Goal: Task Accomplishment & Management: Manage account settings

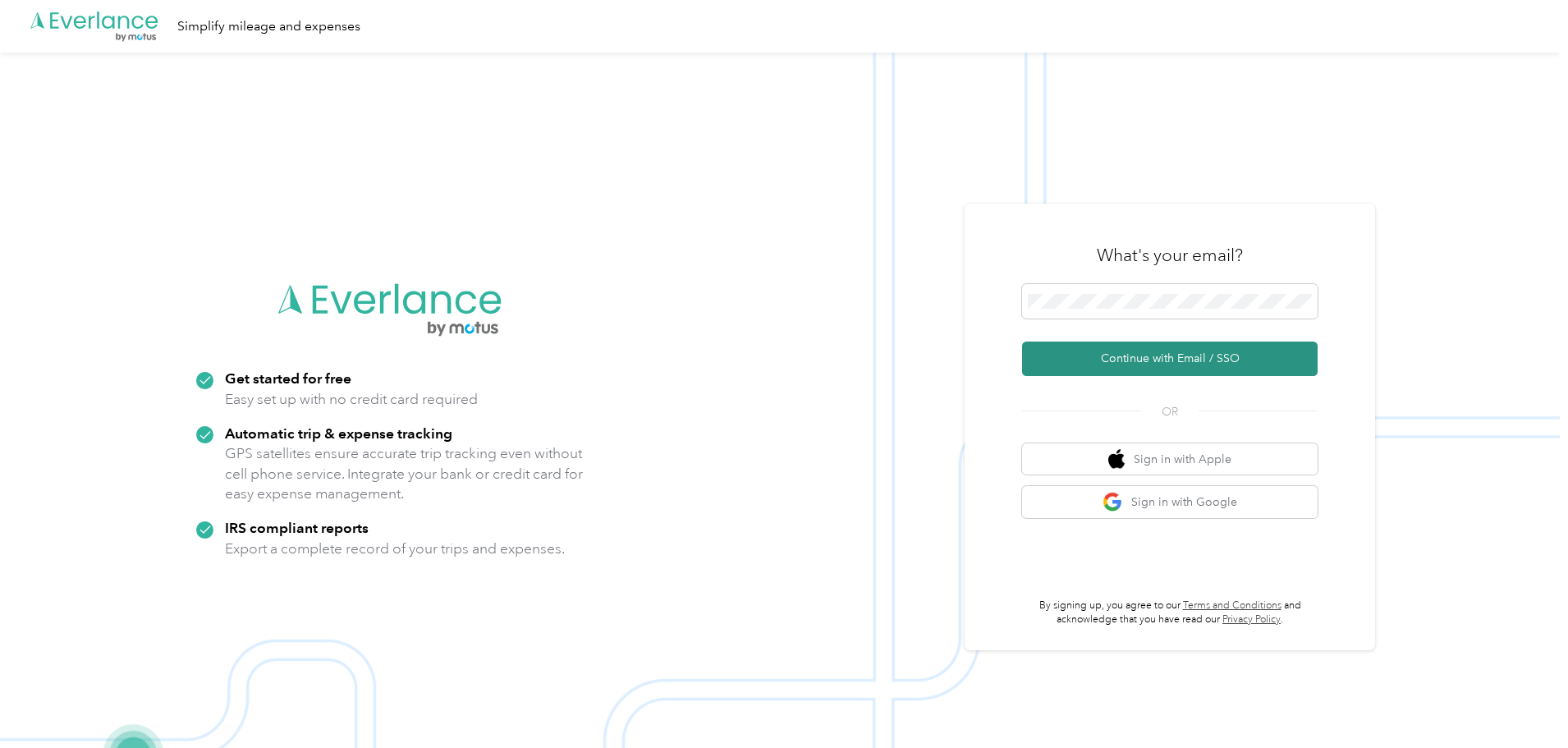
click at [1171, 367] on button "Continue with Email / SSO" at bounding box center [1170, 358] width 296 height 35
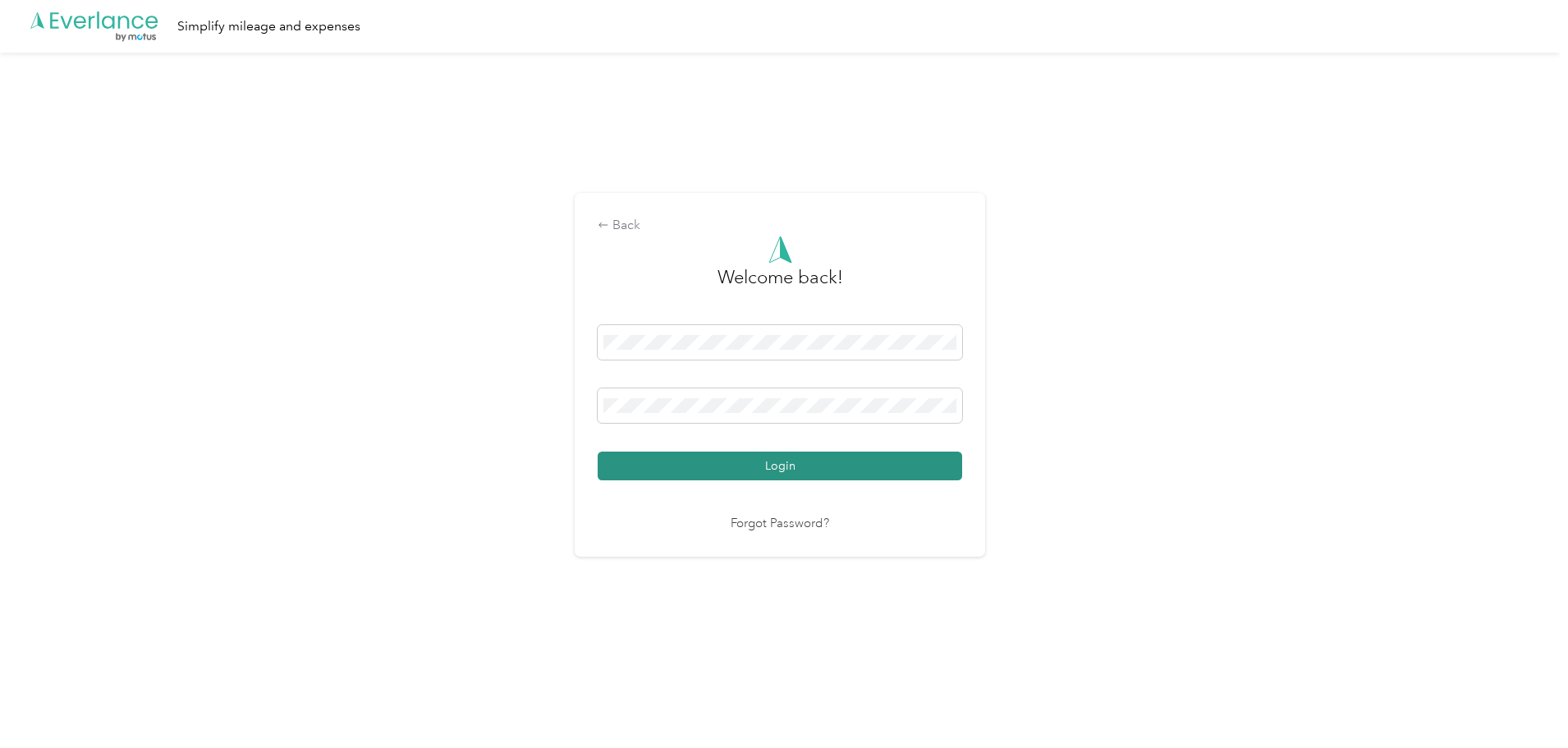
click at [741, 477] on button "Login" at bounding box center [780, 466] width 364 height 29
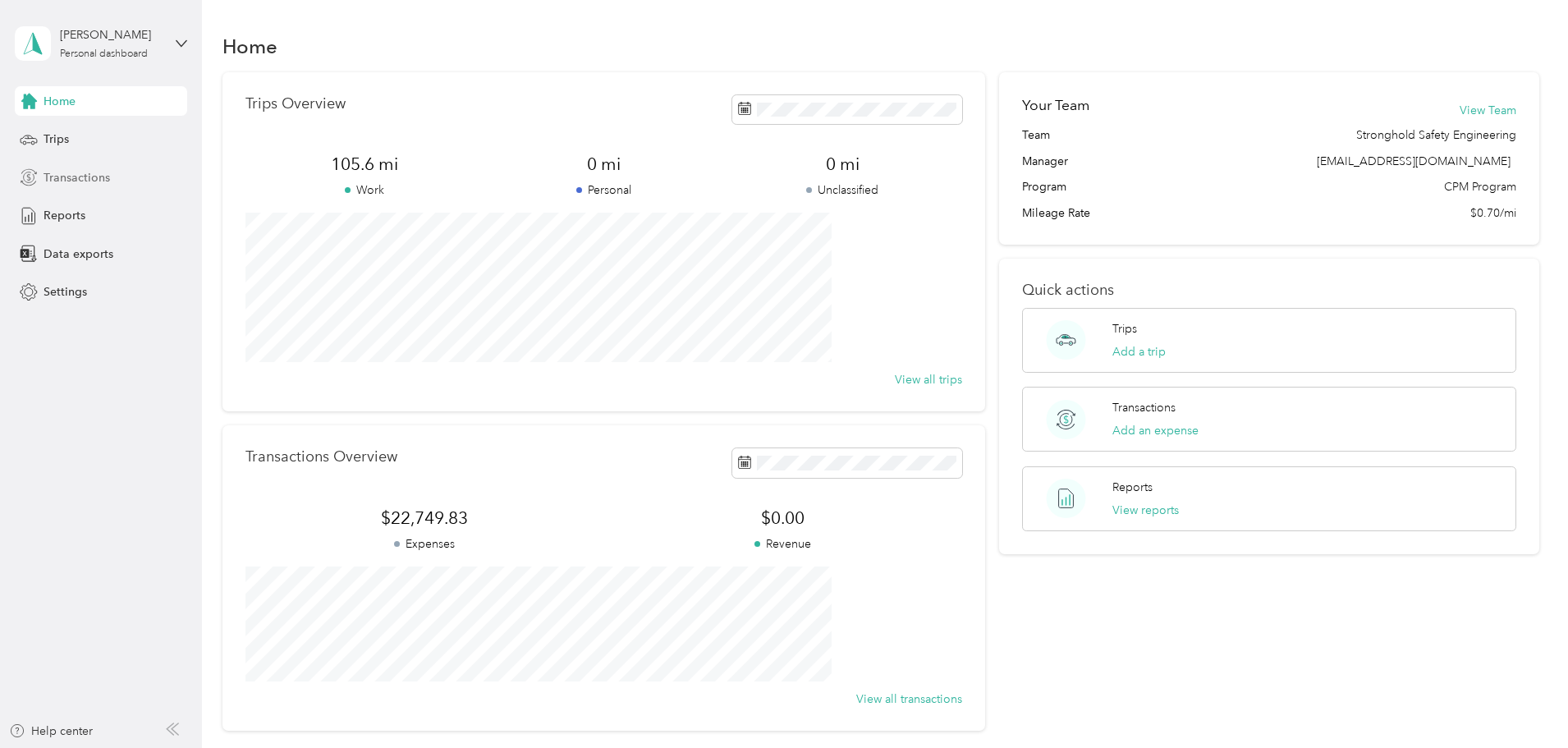
click at [77, 171] on span "Transactions" at bounding box center [76, 177] width 66 height 17
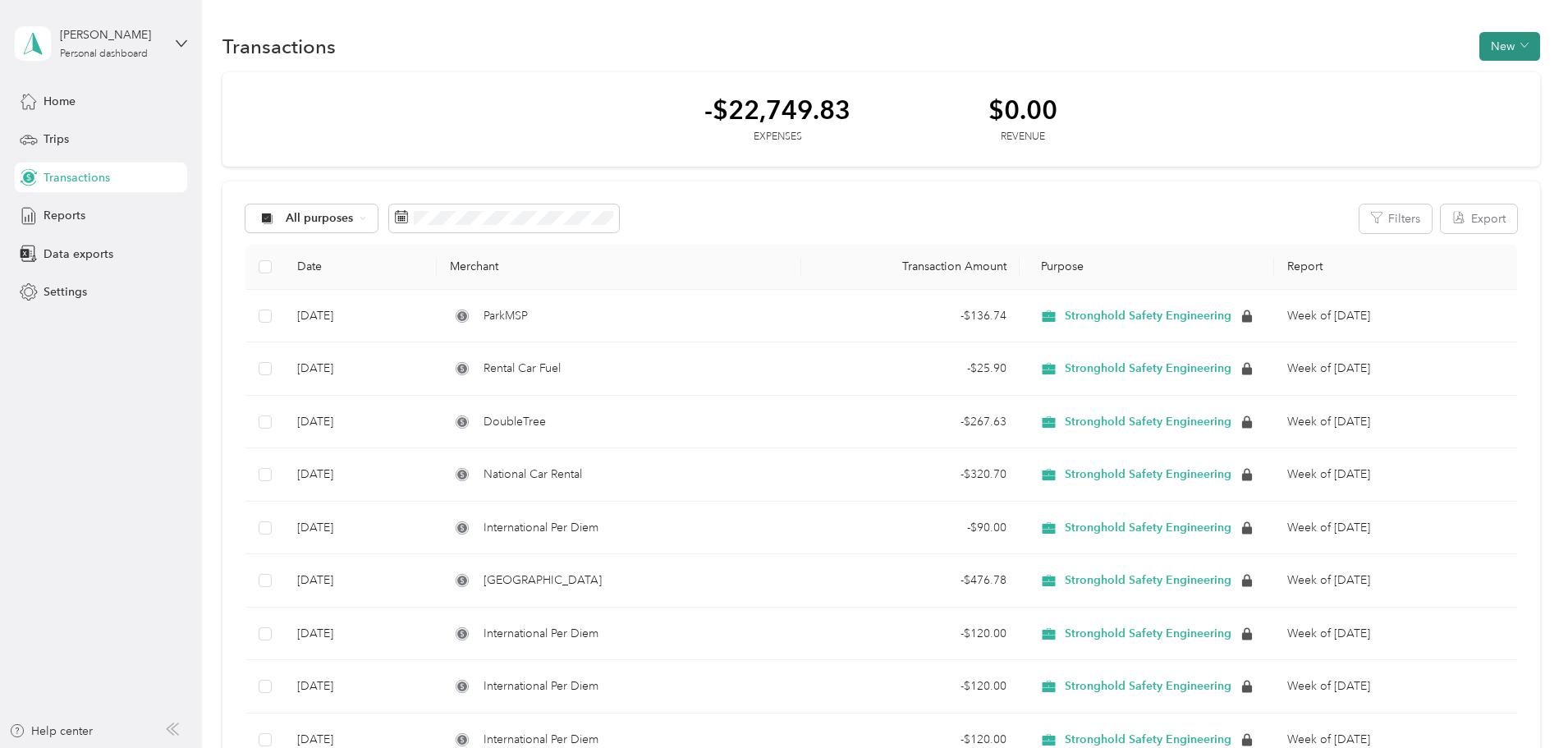
click at [1480, 52] on button "New" at bounding box center [1511, 45] width 61 height 29
click at [1382, 71] on span "Expense" at bounding box center [1391, 77] width 44 height 17
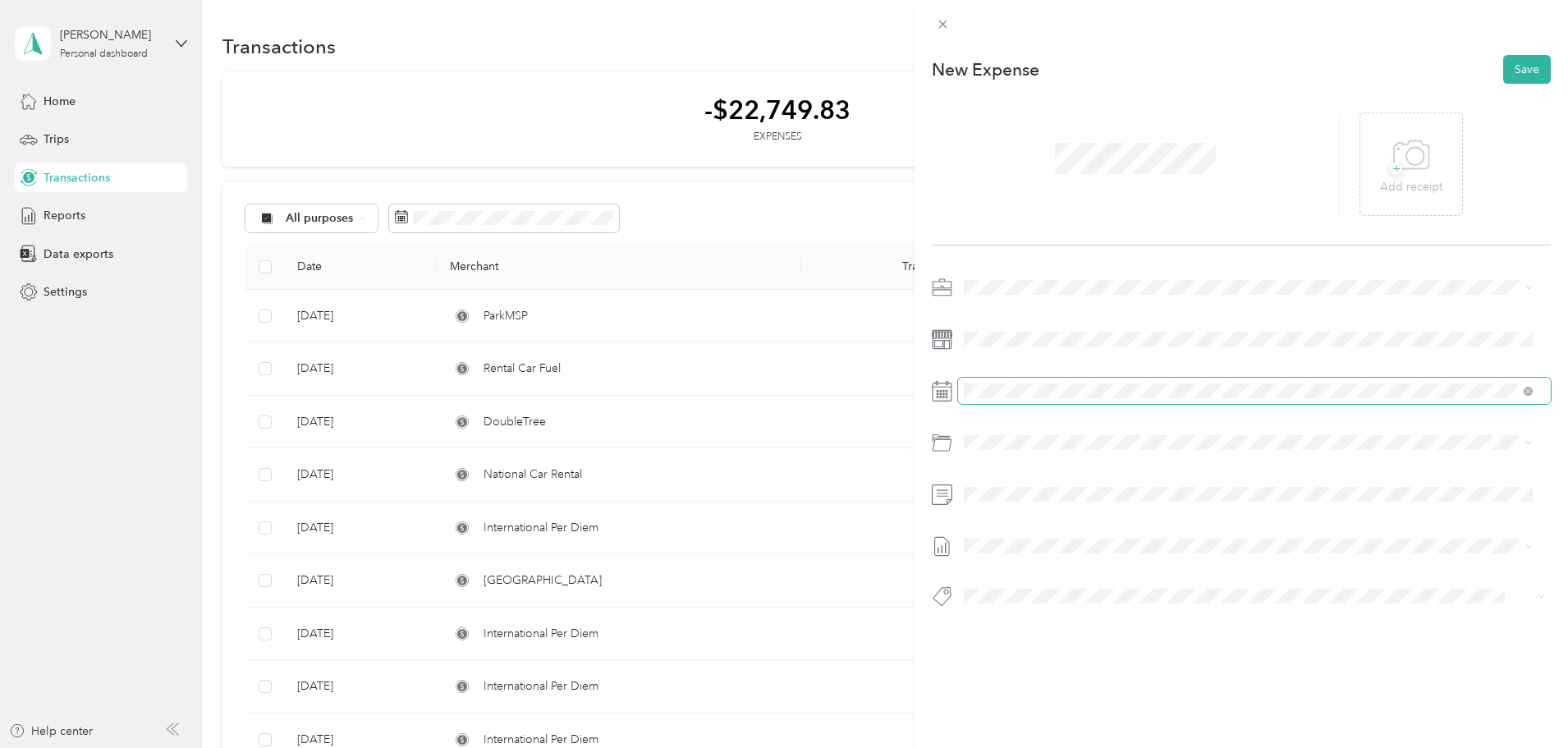
click at [1054, 382] on span at bounding box center [1254, 391] width 593 height 27
click at [1063, 571] on div "8" at bounding box center [1062, 566] width 22 height 21
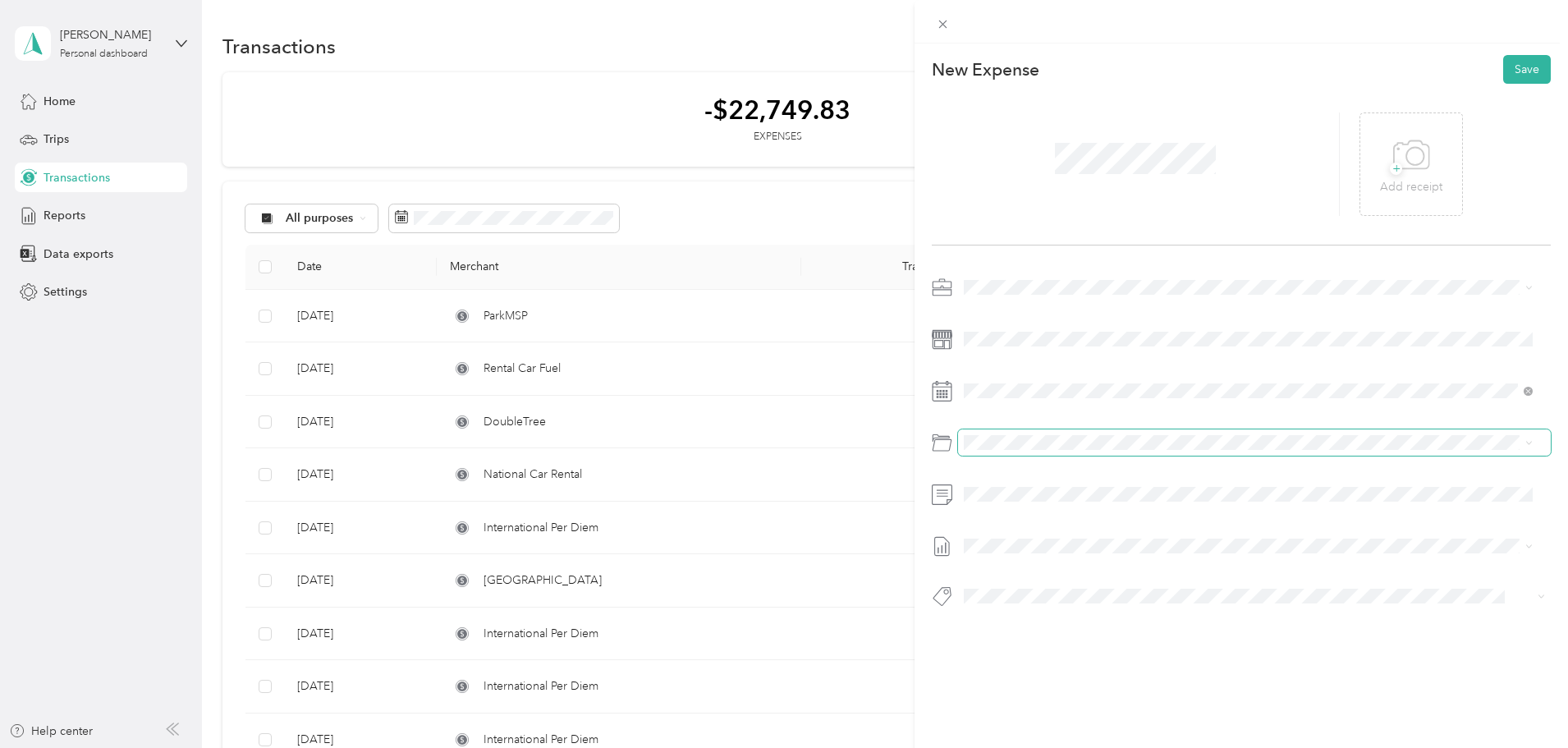
click at [1042, 450] on span at bounding box center [1254, 442] width 593 height 27
click at [1027, 560] on span "Lodging (hotel)" at bounding box center [1049, 564] width 81 height 14
click at [1030, 486] on span at bounding box center [1254, 494] width 593 height 27
click at [1523, 74] on button "Save" at bounding box center [1528, 69] width 47 height 29
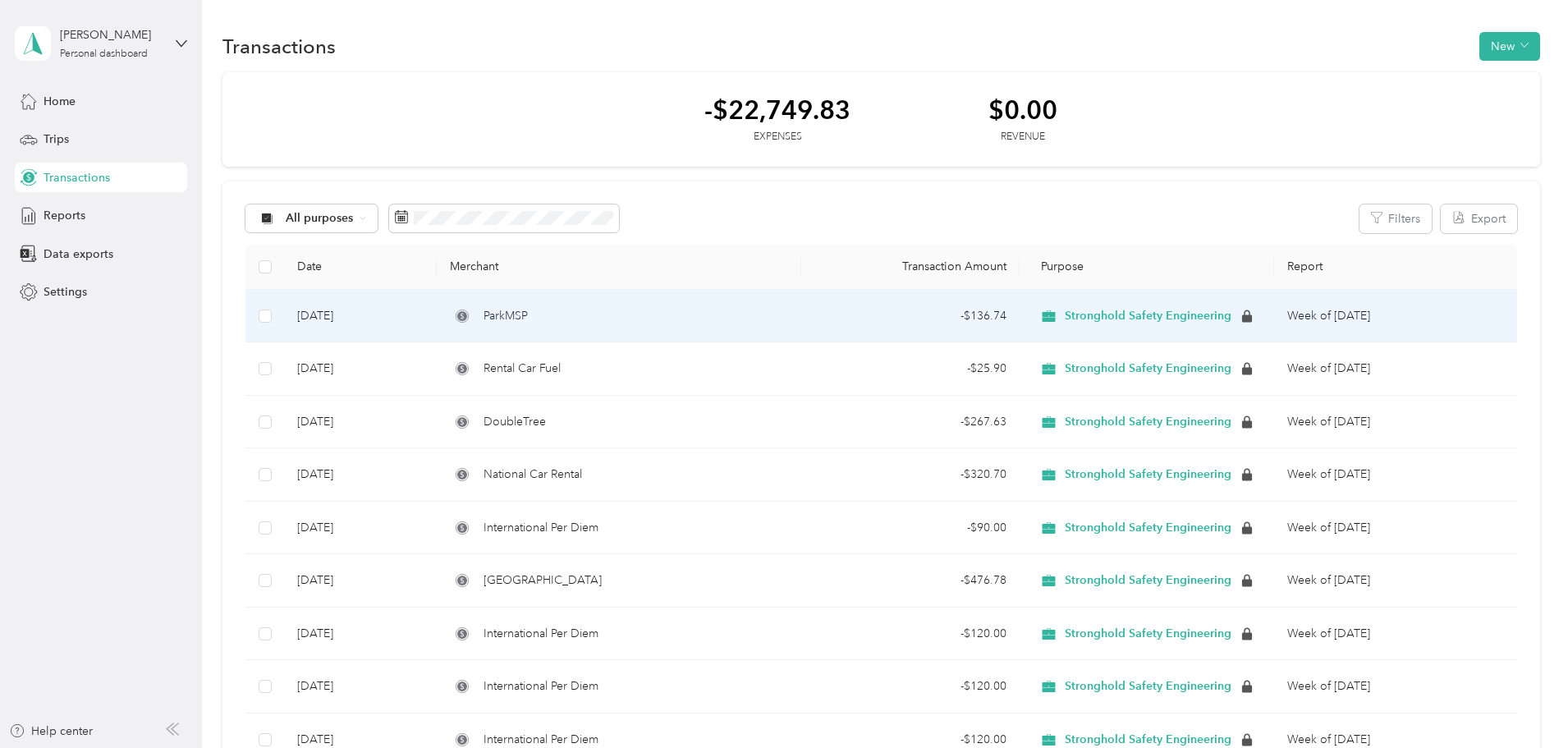
click at [698, 336] on td "ParkMSP" at bounding box center [619, 317] width 364 height 53
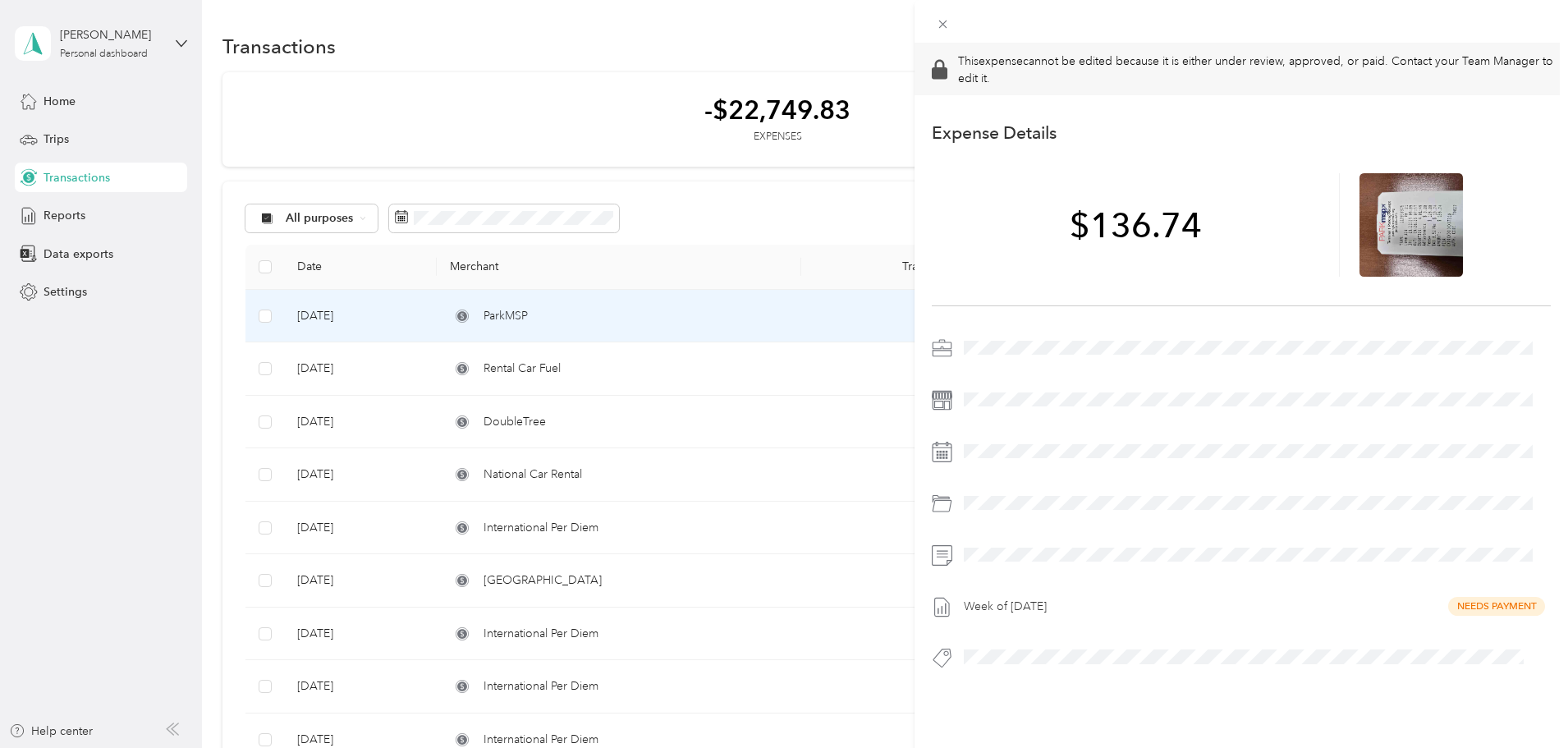
click at [959, 573] on div "Week of [DATE] Needs Payment" at bounding box center [1241, 508] width 619 height 345
click at [815, 399] on div "This expense cannot be edited because it is either under review, approved, or p…" at bounding box center [784, 374] width 1568 height 748
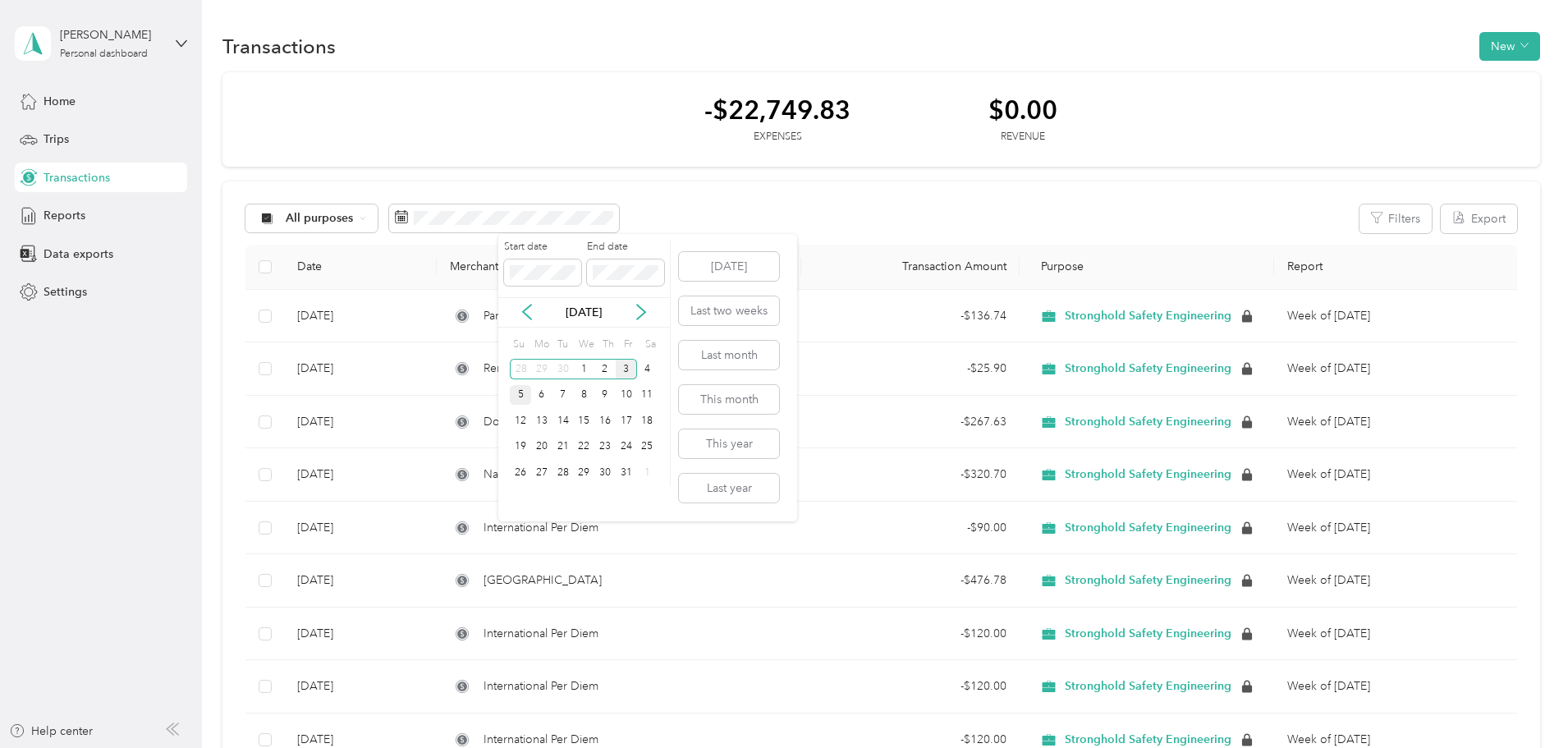
click at [524, 397] on div "5" at bounding box center [521, 395] width 22 height 21
click at [654, 395] on div "11" at bounding box center [648, 395] width 22 height 21
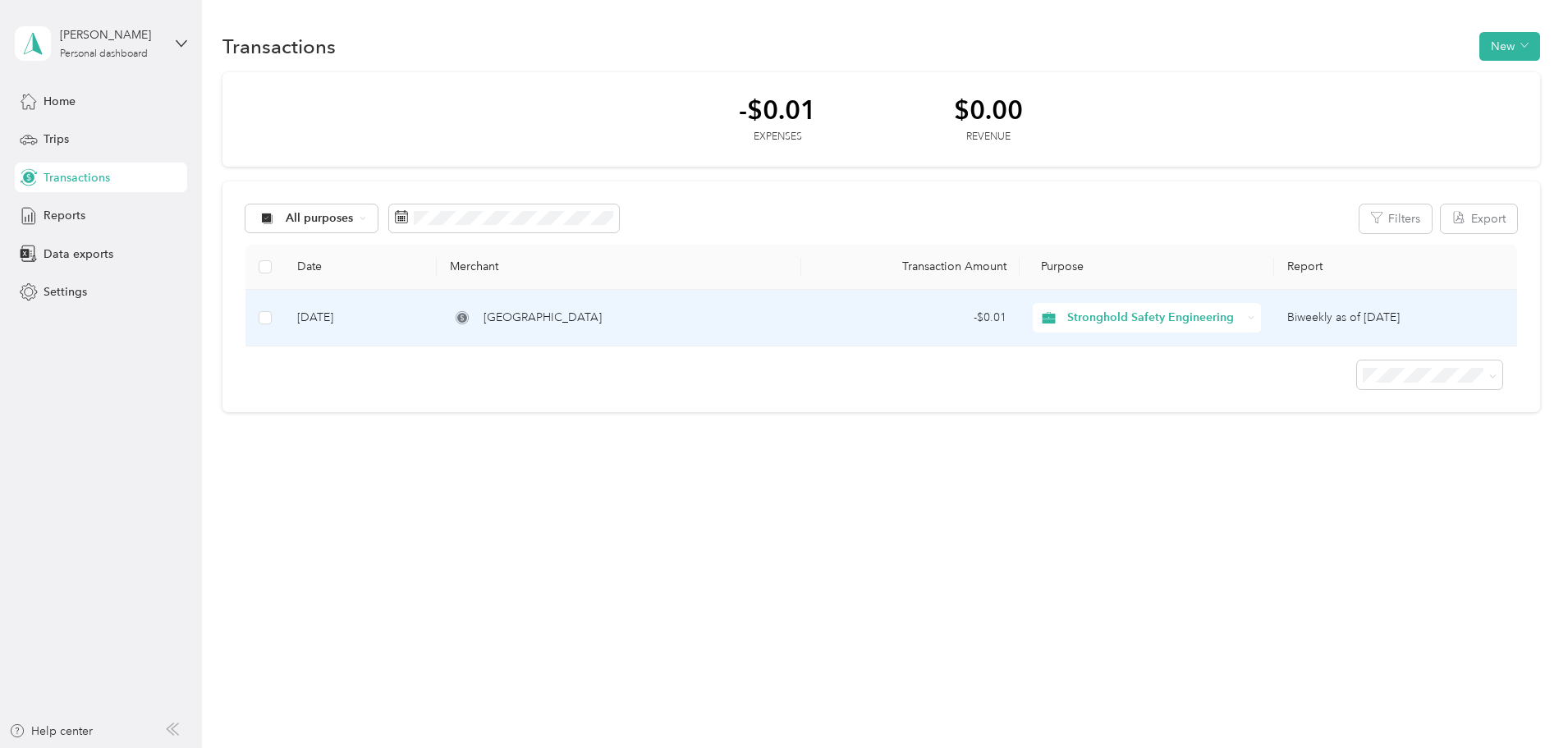
click at [734, 335] on td "[GEOGRAPHIC_DATA]" at bounding box center [619, 318] width 364 height 56
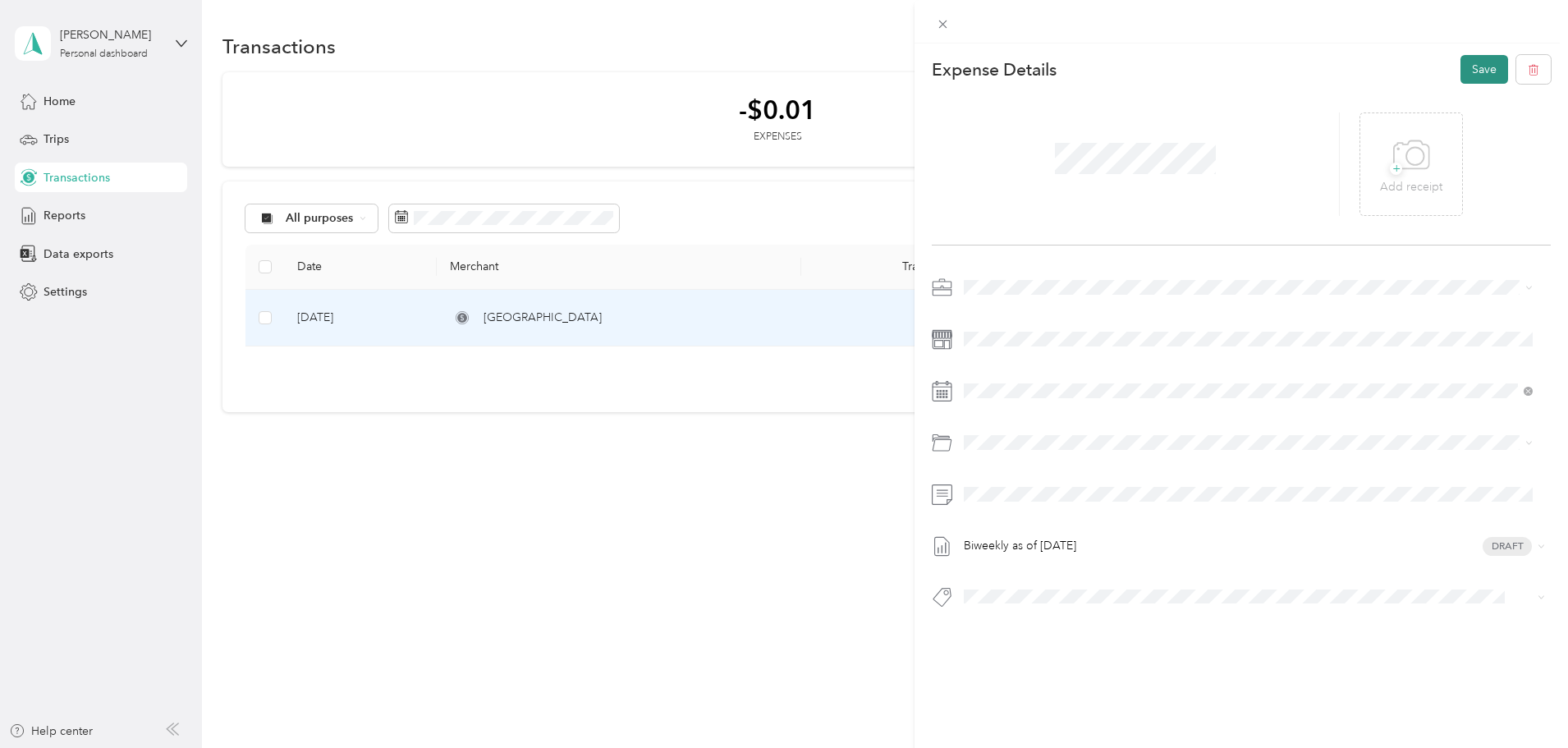
click at [1464, 62] on button "Save" at bounding box center [1484, 69] width 47 height 29
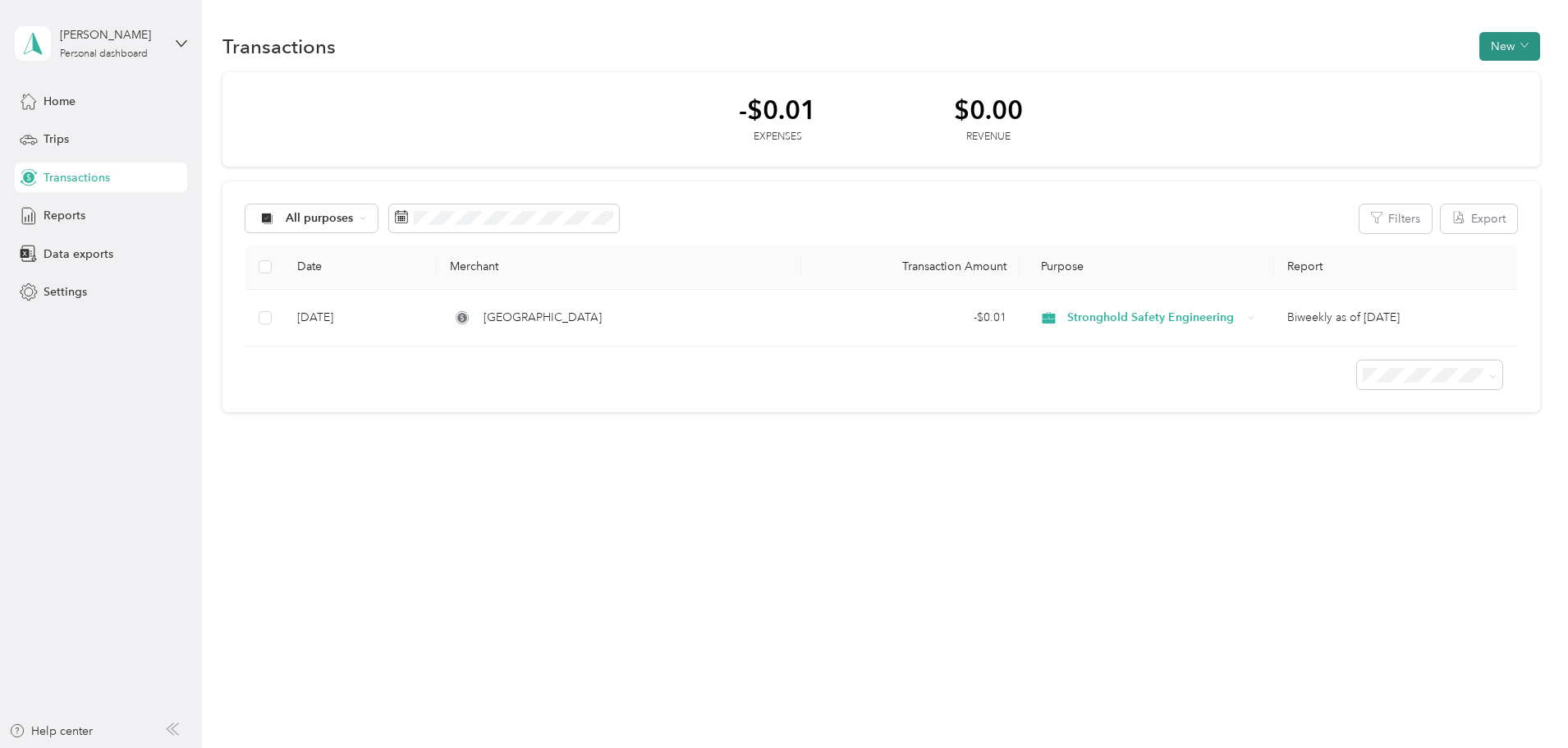
click at [1480, 42] on button "New" at bounding box center [1511, 45] width 61 height 29
click at [1414, 84] on span "Expense" at bounding box center [1403, 77] width 44 height 17
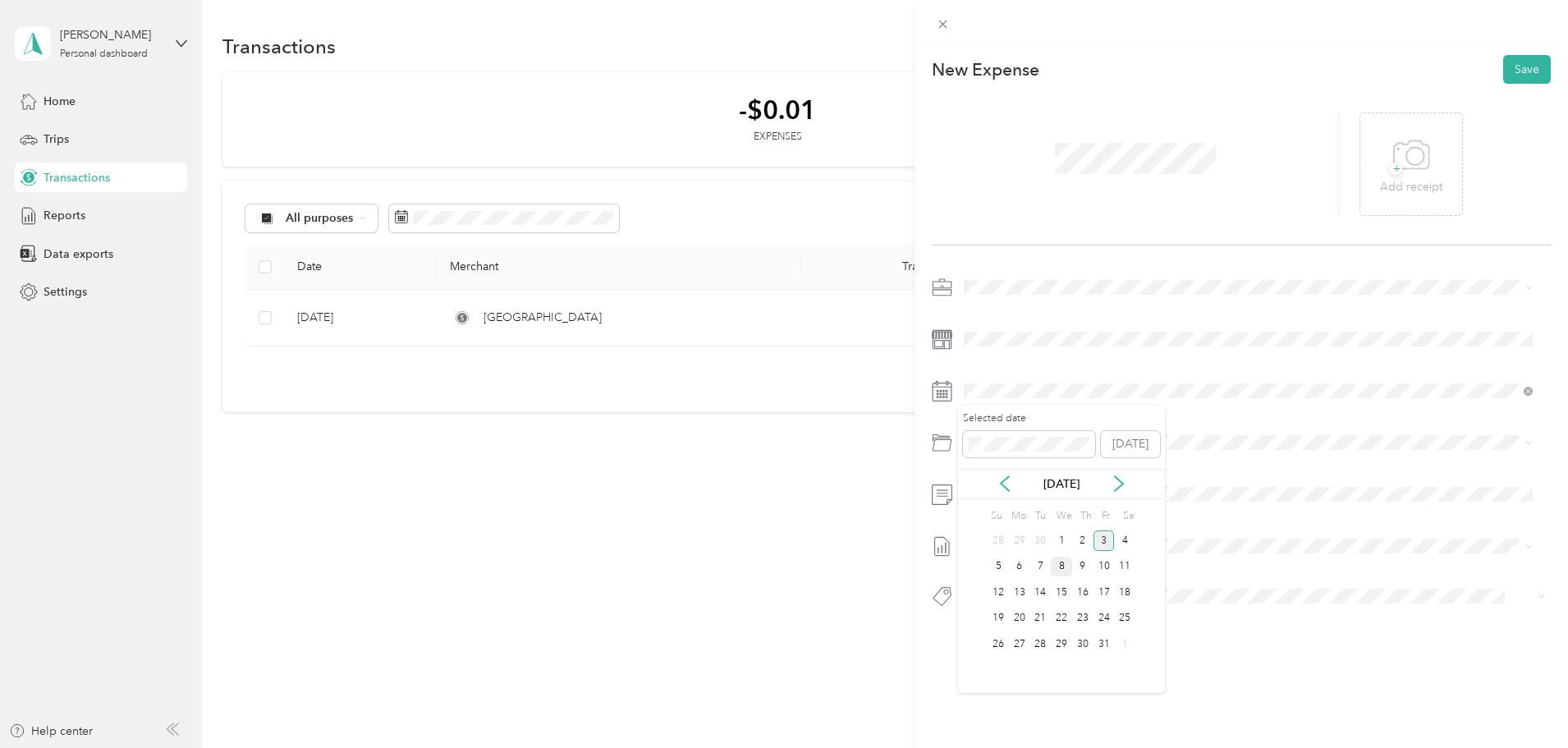
click at [1059, 566] on div "8" at bounding box center [1062, 566] width 22 height 21
click at [1045, 502] on span "Airlines (travel Expense)" at bounding box center [1070, 506] width 123 height 14
click at [1053, 545] on li "Auto (fuel/car Rental/uber)" at bounding box center [1248, 531] width 580 height 30
click at [1047, 502] on span at bounding box center [1254, 494] width 593 height 27
click at [1062, 604] on span "Biweekly as of [DATE]" at bounding box center [1020, 599] width 112 height 17
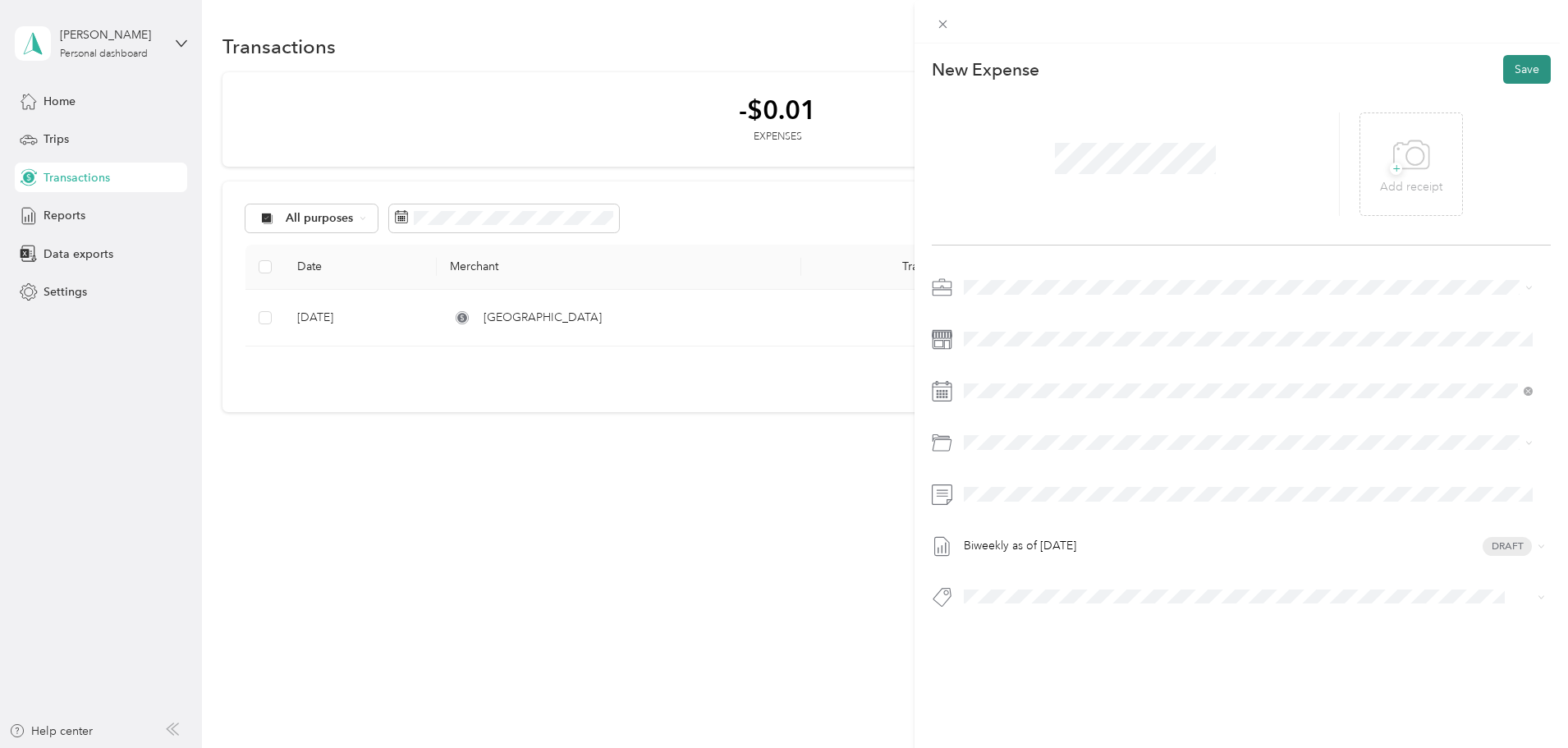
click at [1519, 76] on button "Save" at bounding box center [1528, 69] width 47 height 29
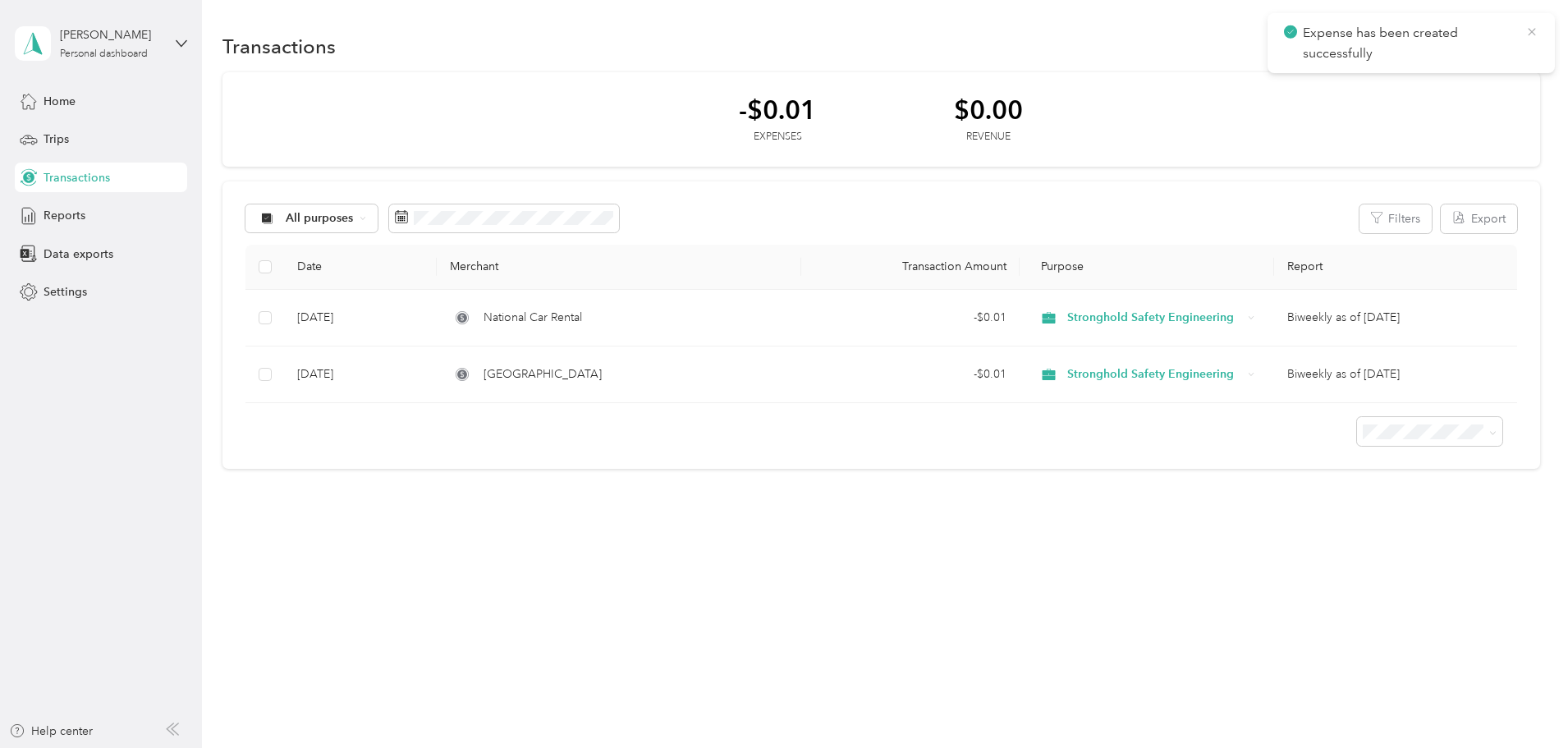
click at [1532, 29] on icon at bounding box center [1531, 32] width 13 height 15
click at [1480, 48] on button "New" at bounding box center [1511, 45] width 61 height 29
click at [1404, 82] on span "Expense" at bounding box center [1403, 77] width 44 height 17
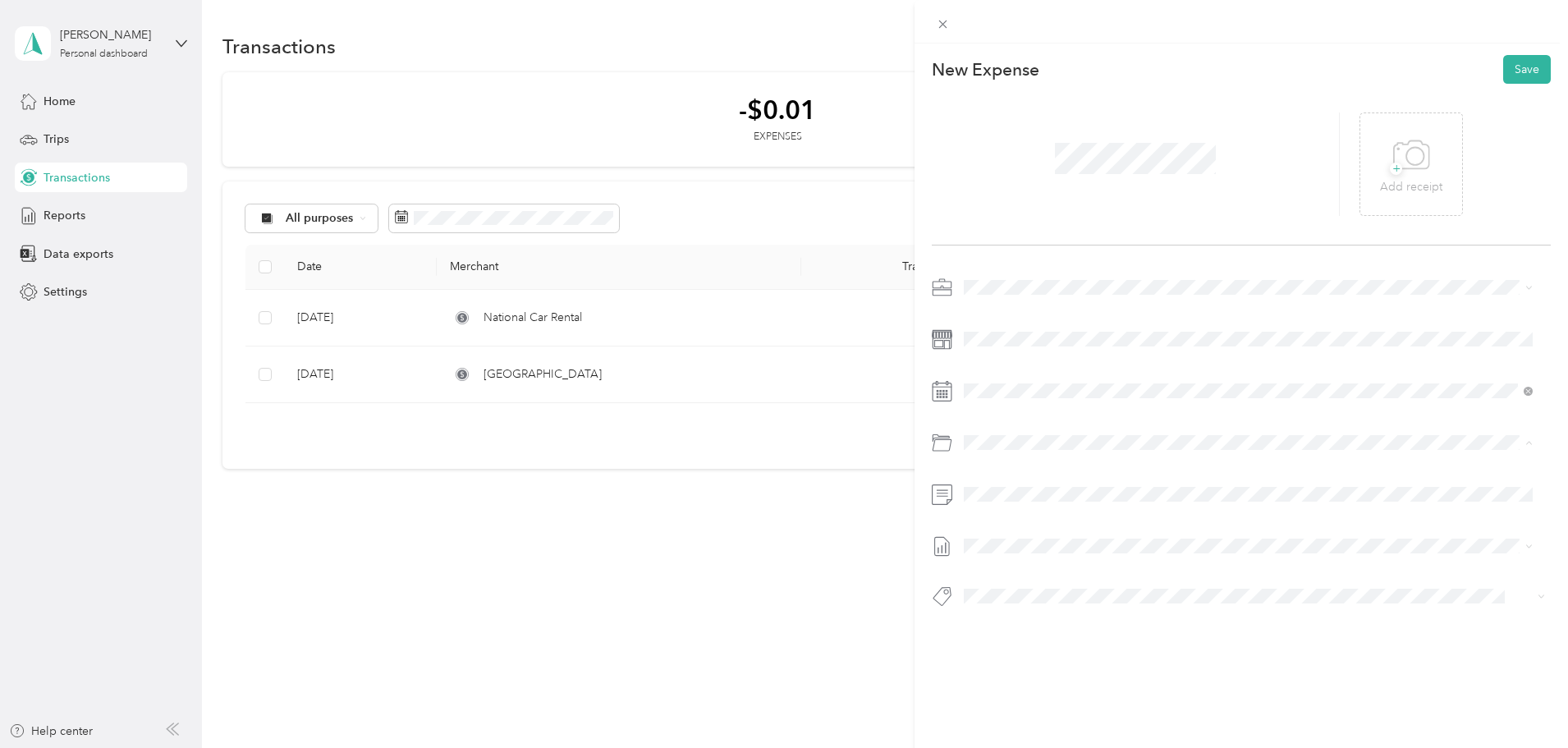
click at [1054, 516] on li "Airlines (travel Expense)" at bounding box center [1248, 506] width 580 height 30
click at [1028, 535] on span "Auto (fuel/car Rental/uber)" at bounding box center [1077, 534] width 137 height 14
click at [1026, 536] on span at bounding box center [1254, 546] width 593 height 27
click at [1065, 562] on div "8" at bounding box center [1062, 566] width 22 height 21
click at [1041, 747] on div "This expense cannot be edited because it is either under review, approved, or p…" at bounding box center [780, 748] width 1560 height 0
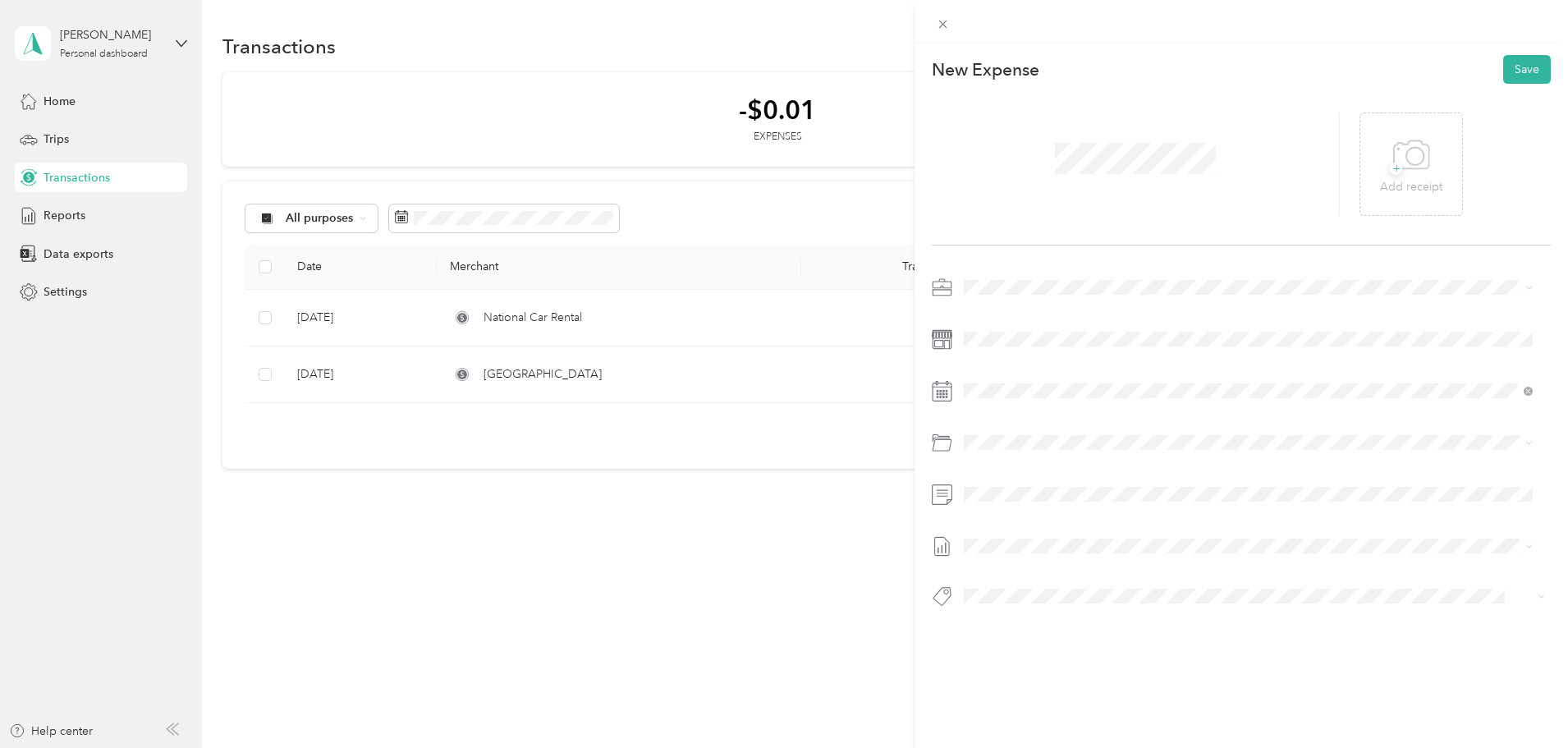
click at [1027, 599] on span "Biweekly as of [DATE]" at bounding box center [1020, 599] width 112 height 17
click at [1524, 67] on button "Save" at bounding box center [1528, 69] width 47 height 29
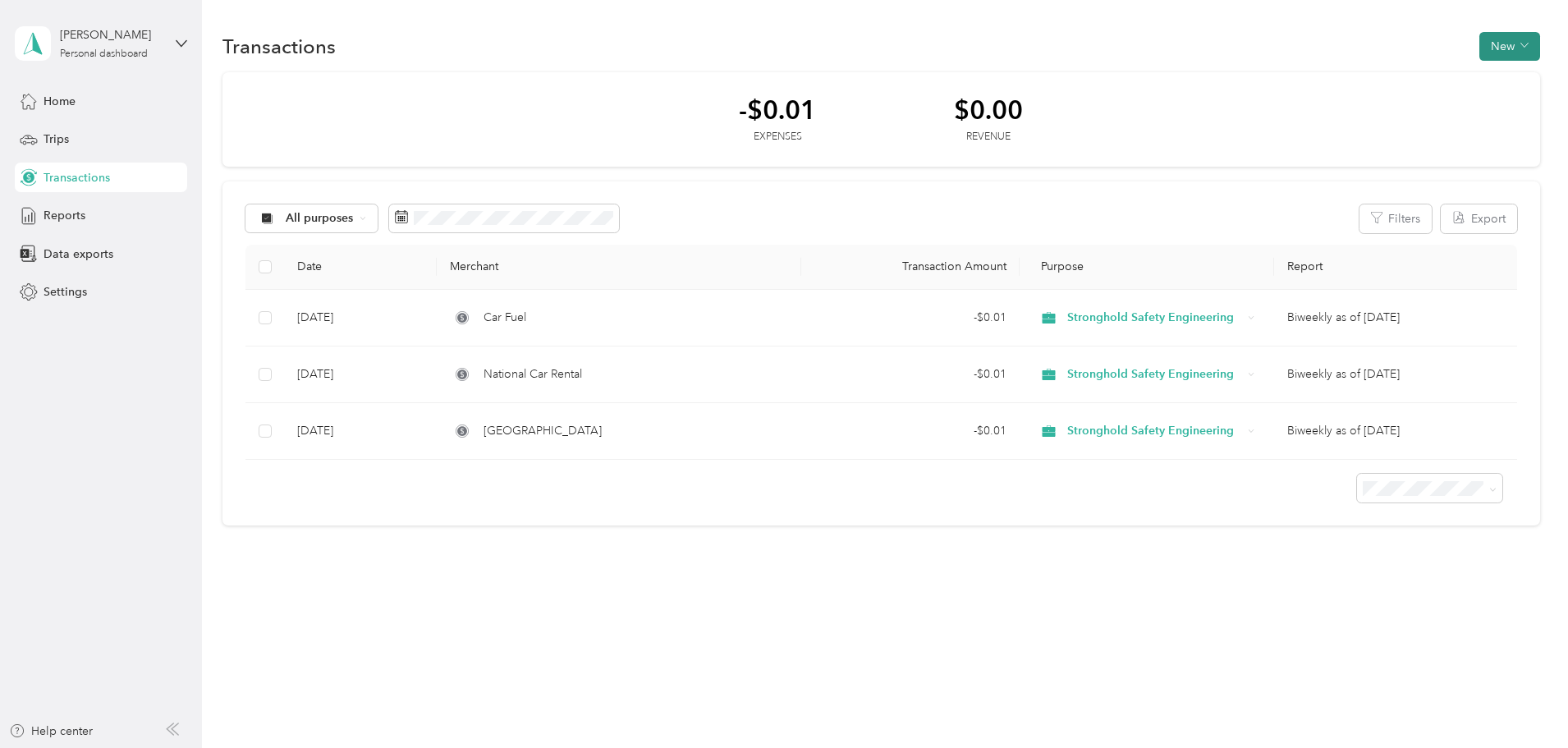
click at [1521, 47] on icon "button" at bounding box center [1525, 45] width 8 height 8
click at [1402, 88] on li "Expense" at bounding box center [1395, 77] width 86 height 29
click at [1395, 74] on span "Expense" at bounding box center [1403, 77] width 44 height 17
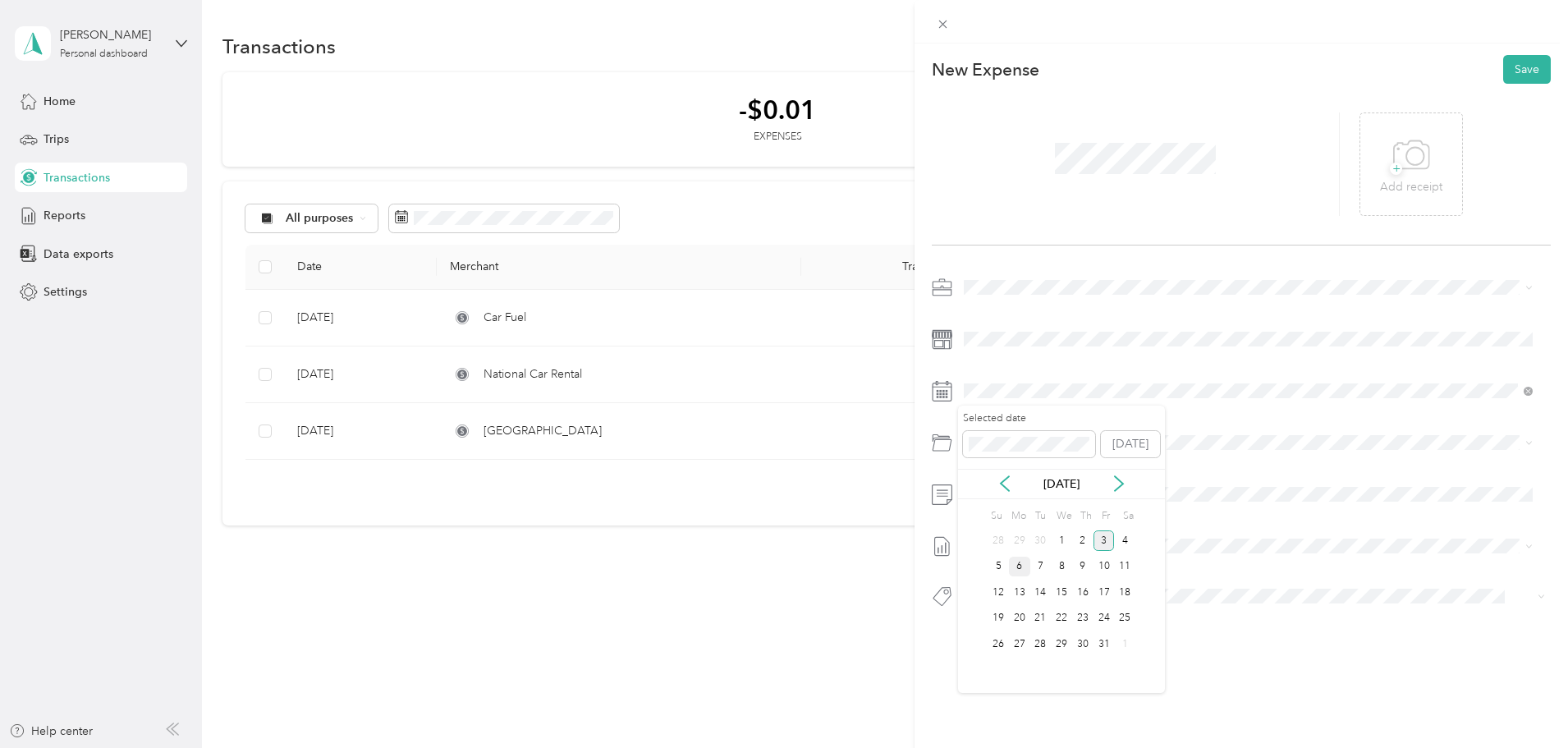
click at [1015, 573] on div "6" at bounding box center [1020, 566] width 22 height 21
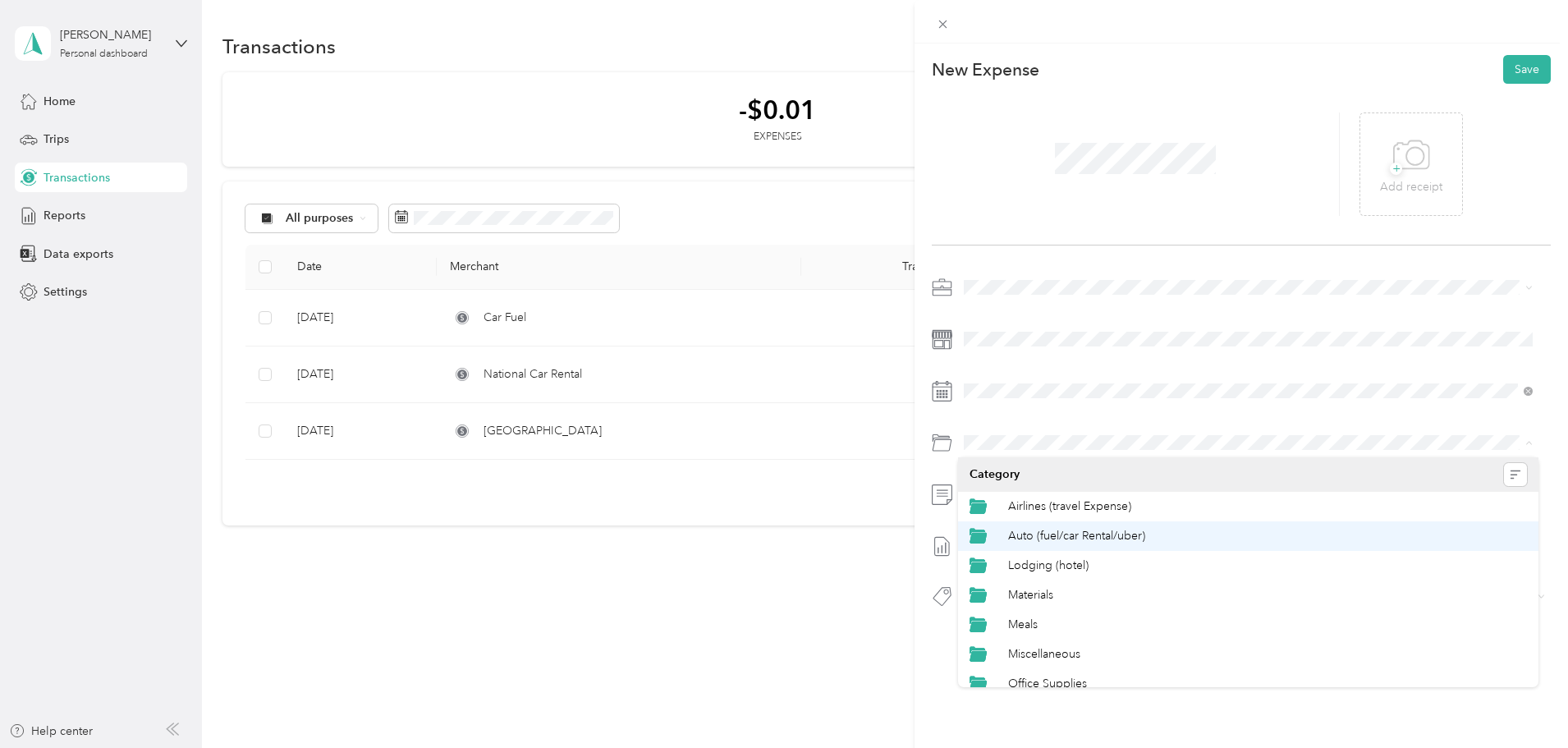
scroll to position [41, 0]
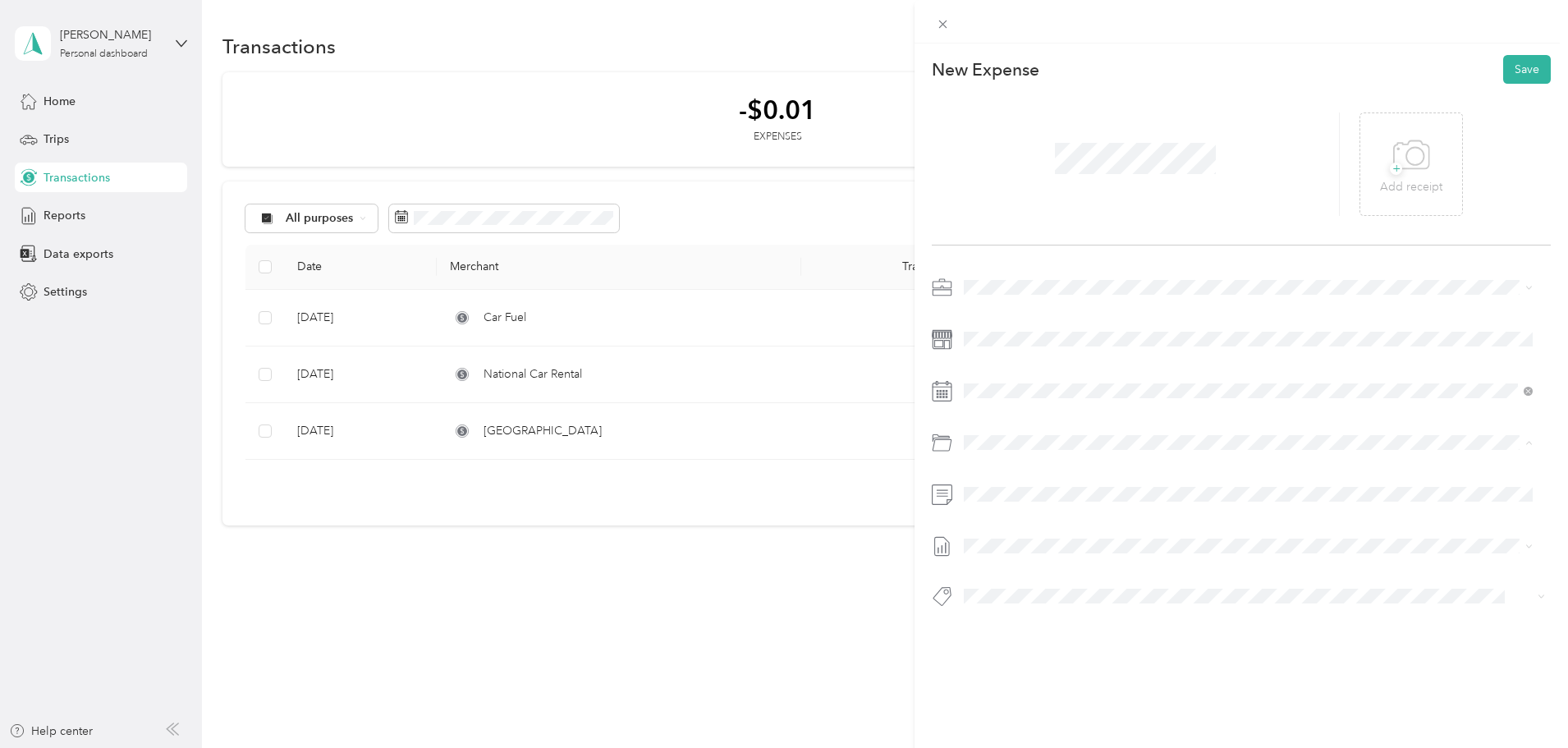
click at [1061, 666] on div "Per Diem" at bounding box center [1268, 671] width 519 height 17
click at [1050, 485] on span at bounding box center [1254, 494] width 593 height 27
click at [1017, 747] on div "This expense cannot be edited because it is either under review, approved, or p…" at bounding box center [780, 748] width 1560 height 0
click at [1020, 565] on div at bounding box center [1241, 447] width 619 height 345
click at [1036, 557] on span at bounding box center [1254, 546] width 593 height 27
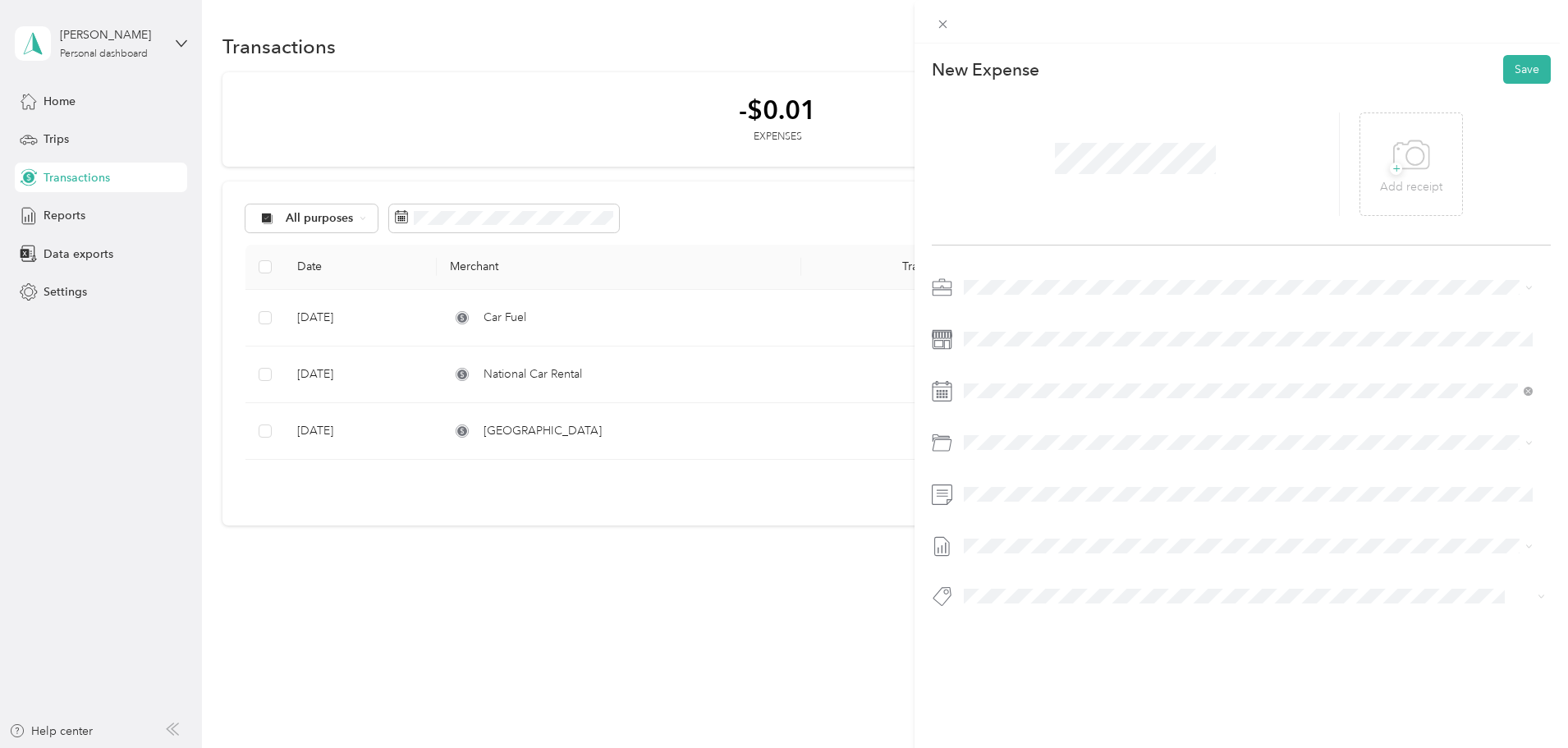
click at [1038, 554] on span at bounding box center [1254, 546] width 593 height 27
click at [1017, 604] on span "Biweekly as of [DATE]" at bounding box center [1020, 599] width 112 height 17
click at [1525, 64] on button "Save" at bounding box center [1528, 69] width 47 height 29
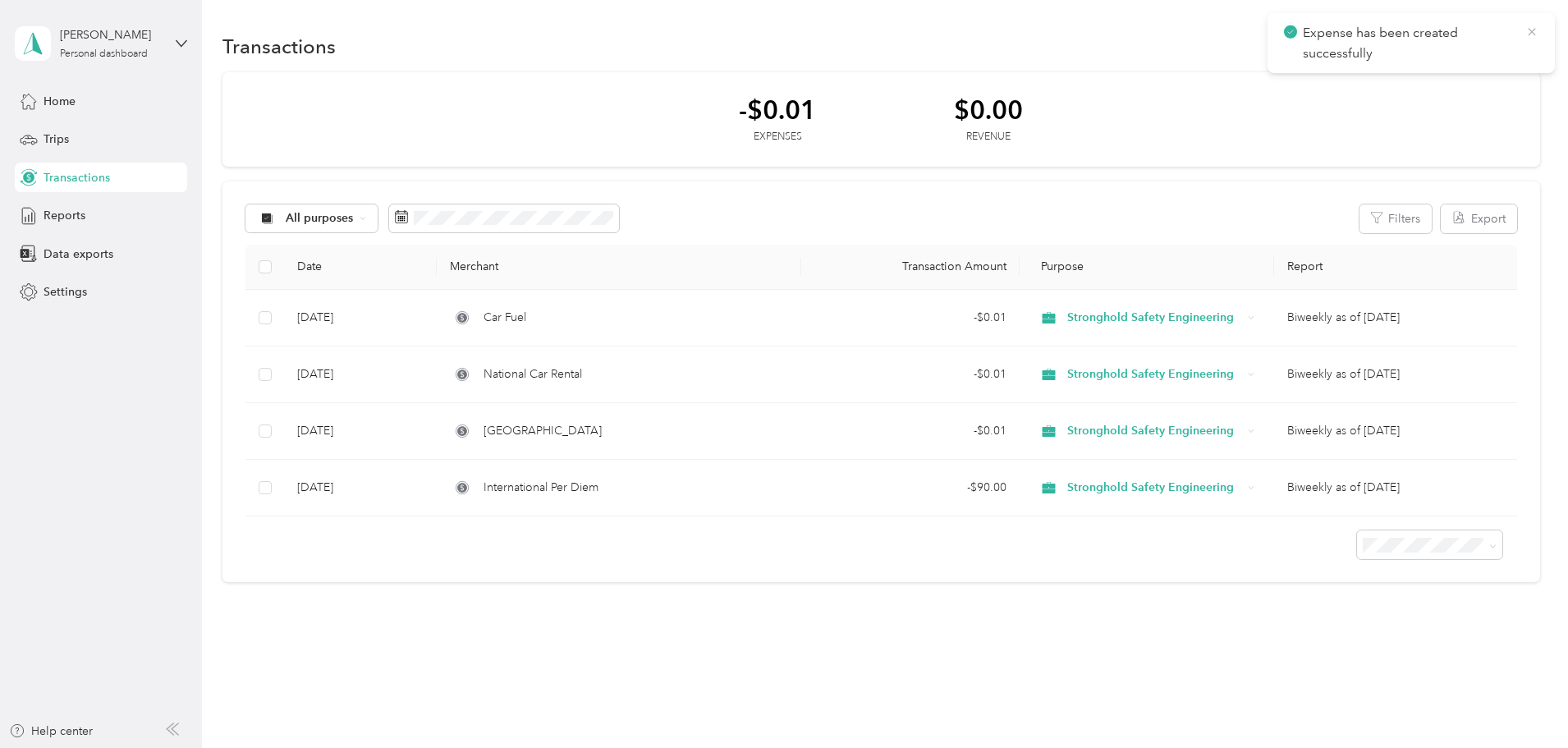
click at [1532, 32] on icon at bounding box center [1531, 31] width 7 height 7
click at [1480, 44] on button "New" at bounding box center [1511, 45] width 61 height 29
click at [1395, 85] on span "Expense" at bounding box center [1391, 77] width 44 height 17
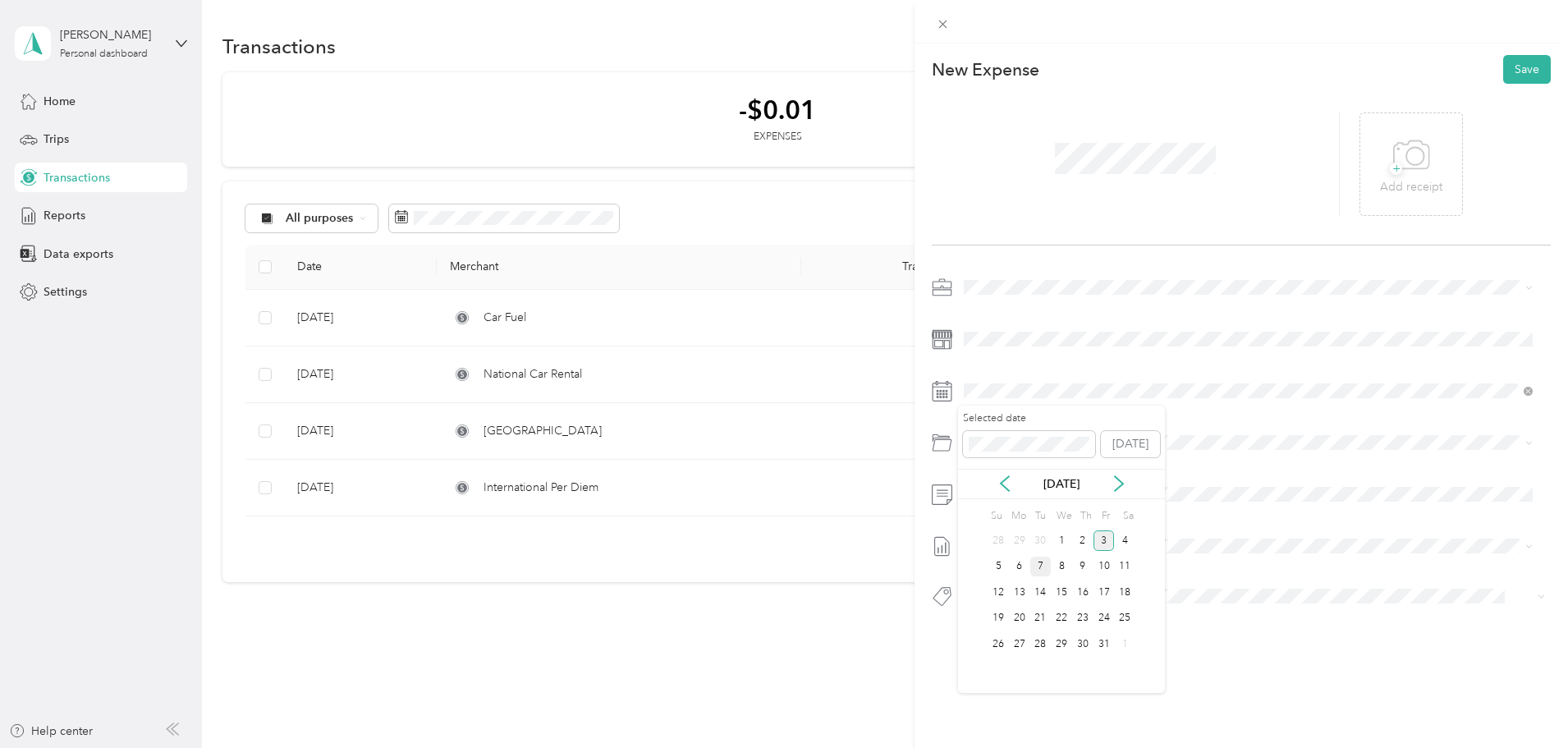
click at [1038, 566] on div "7" at bounding box center [1041, 566] width 22 height 21
click at [1035, 457] on div at bounding box center [1241, 448] width 619 height 37
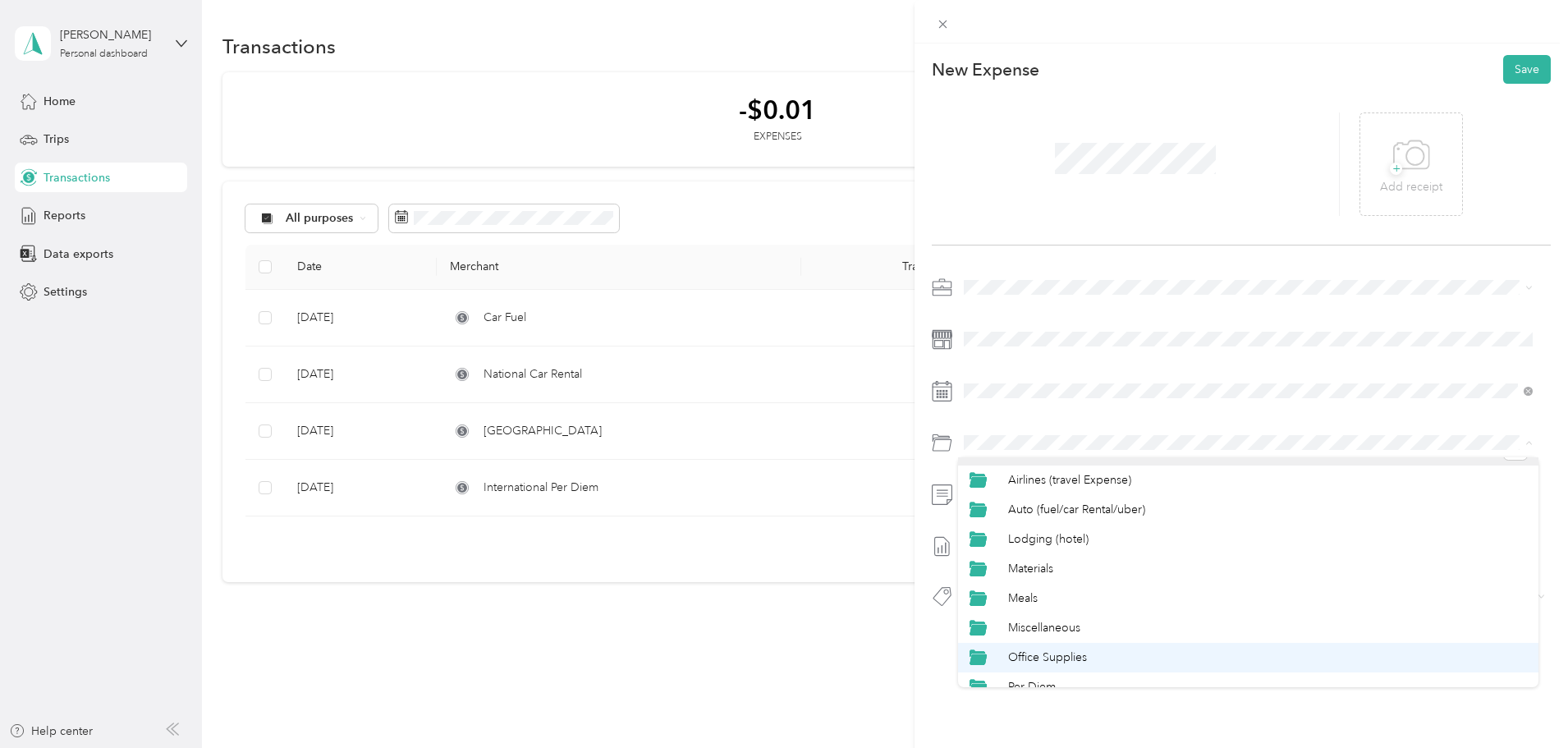
scroll to position [41, 0]
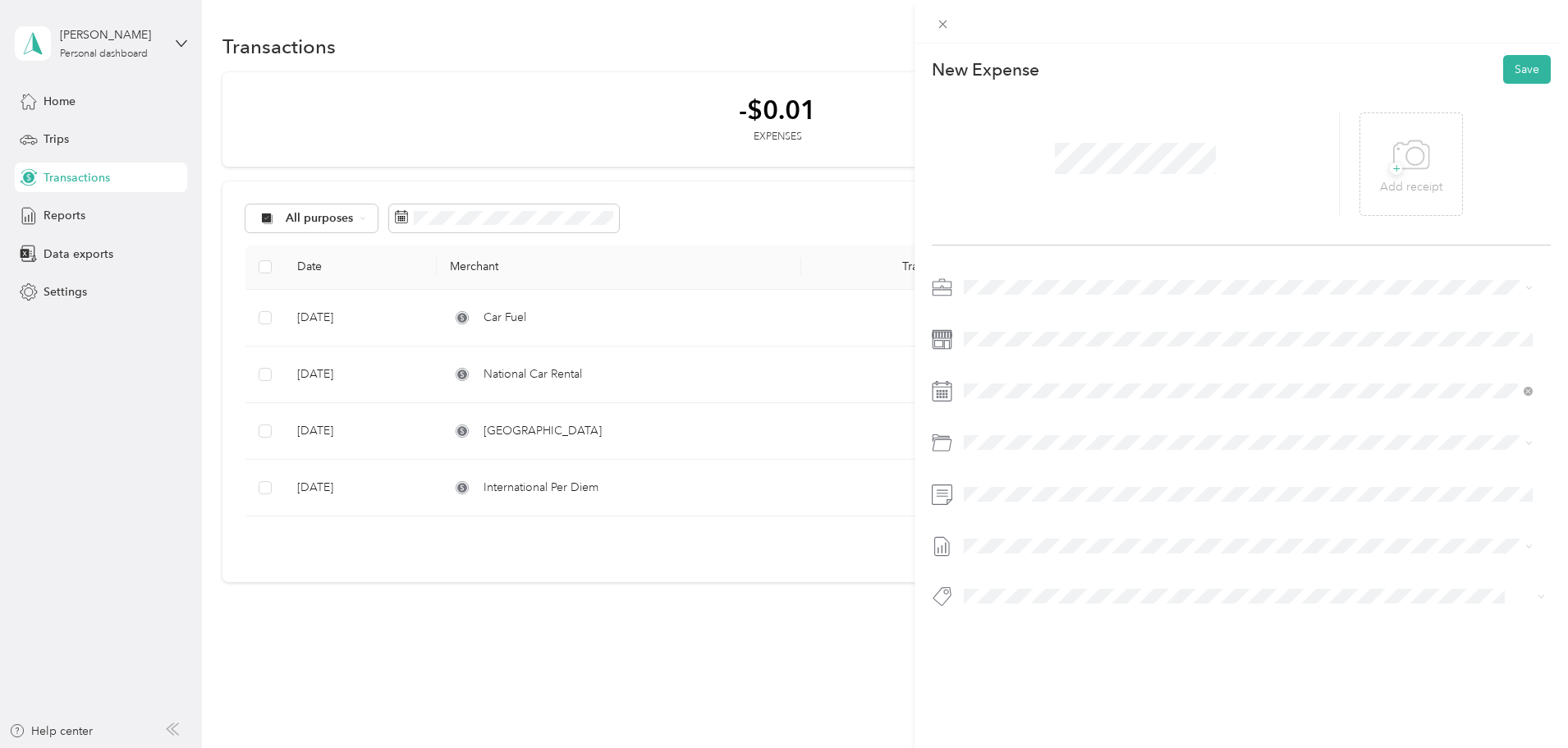
click at [1041, 668] on span "Per Diem" at bounding box center [1032, 672] width 47 height 14
click at [1045, 599] on span "Biweekly as of [DATE]" at bounding box center [1020, 599] width 112 height 17
click at [1505, 71] on button "Save" at bounding box center [1528, 69] width 47 height 29
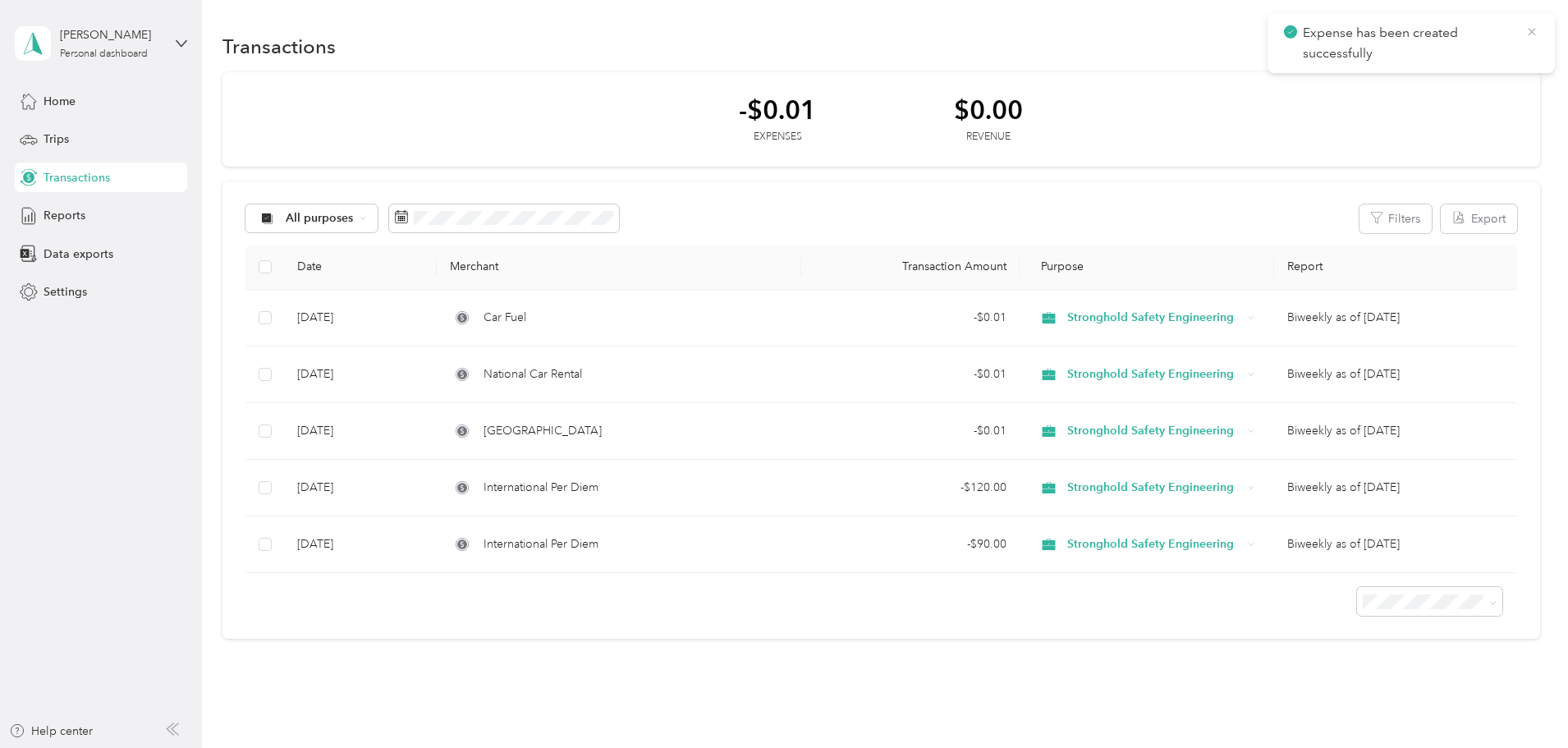
click at [1537, 34] on icon at bounding box center [1531, 32] width 13 height 15
click at [1480, 34] on button "New" at bounding box center [1511, 45] width 61 height 29
click at [1379, 86] on li "Expense" at bounding box center [1383, 77] width 86 height 29
click at [1396, 80] on span "Expense" at bounding box center [1391, 77] width 44 height 17
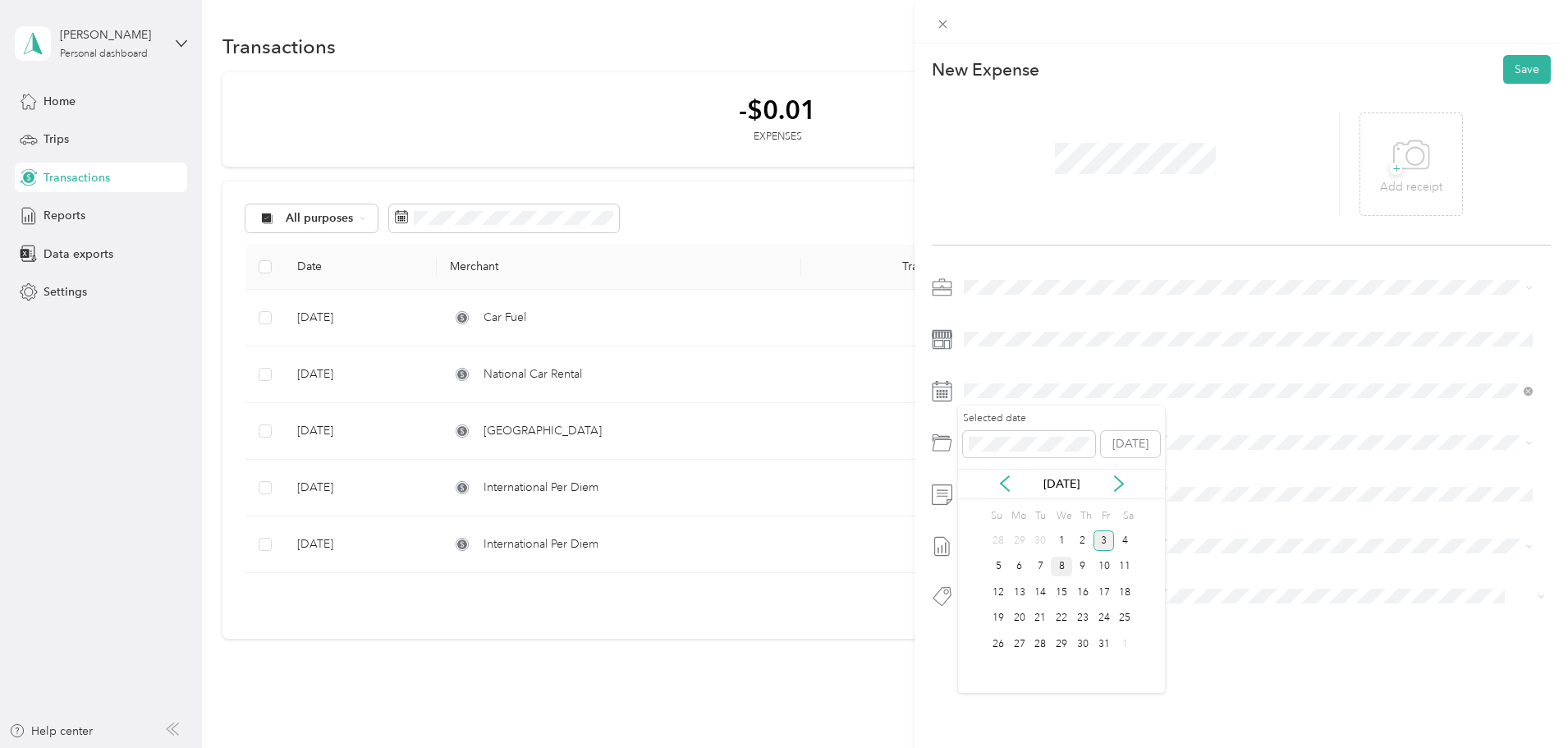
click at [1069, 564] on div "8" at bounding box center [1062, 566] width 22 height 21
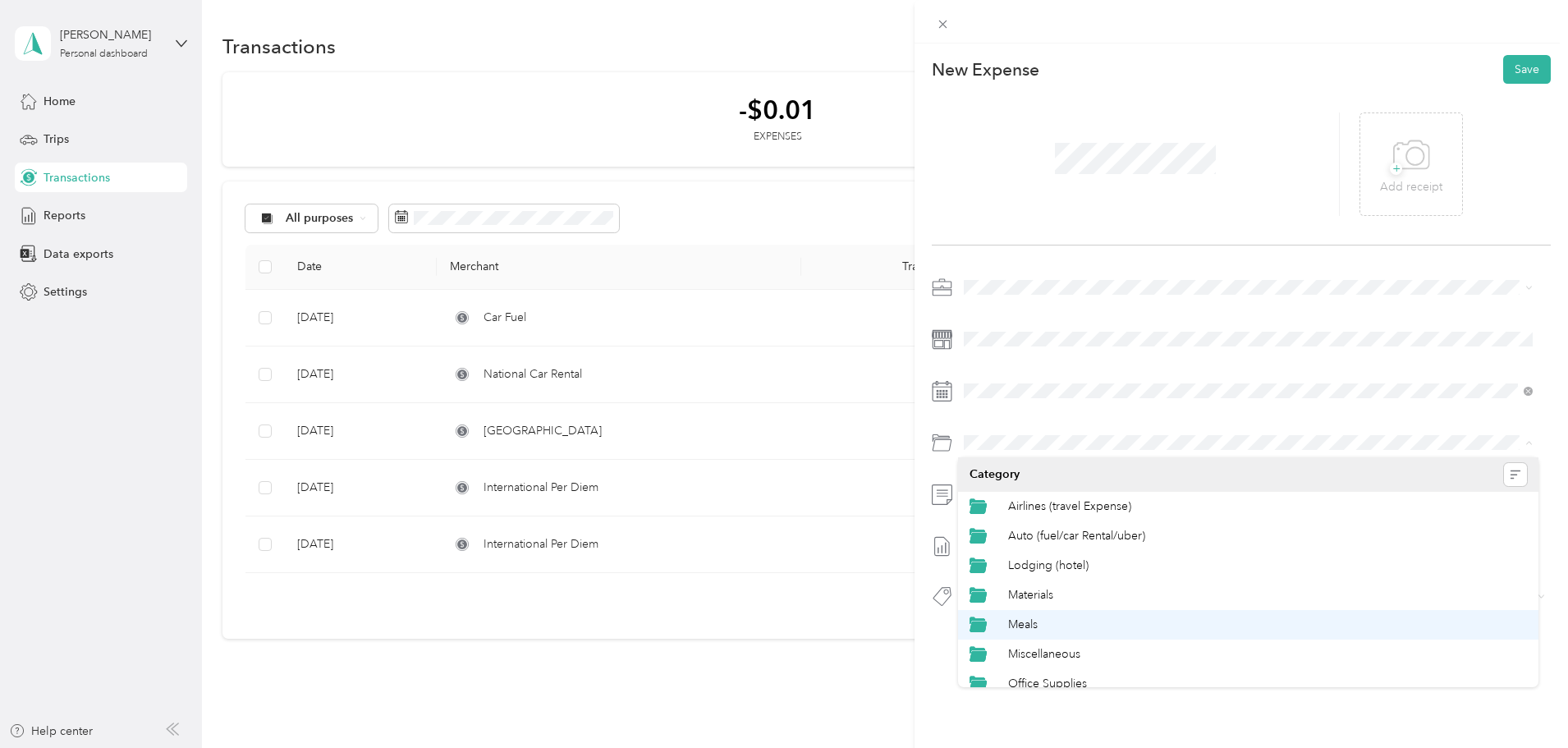
scroll to position [41, 0]
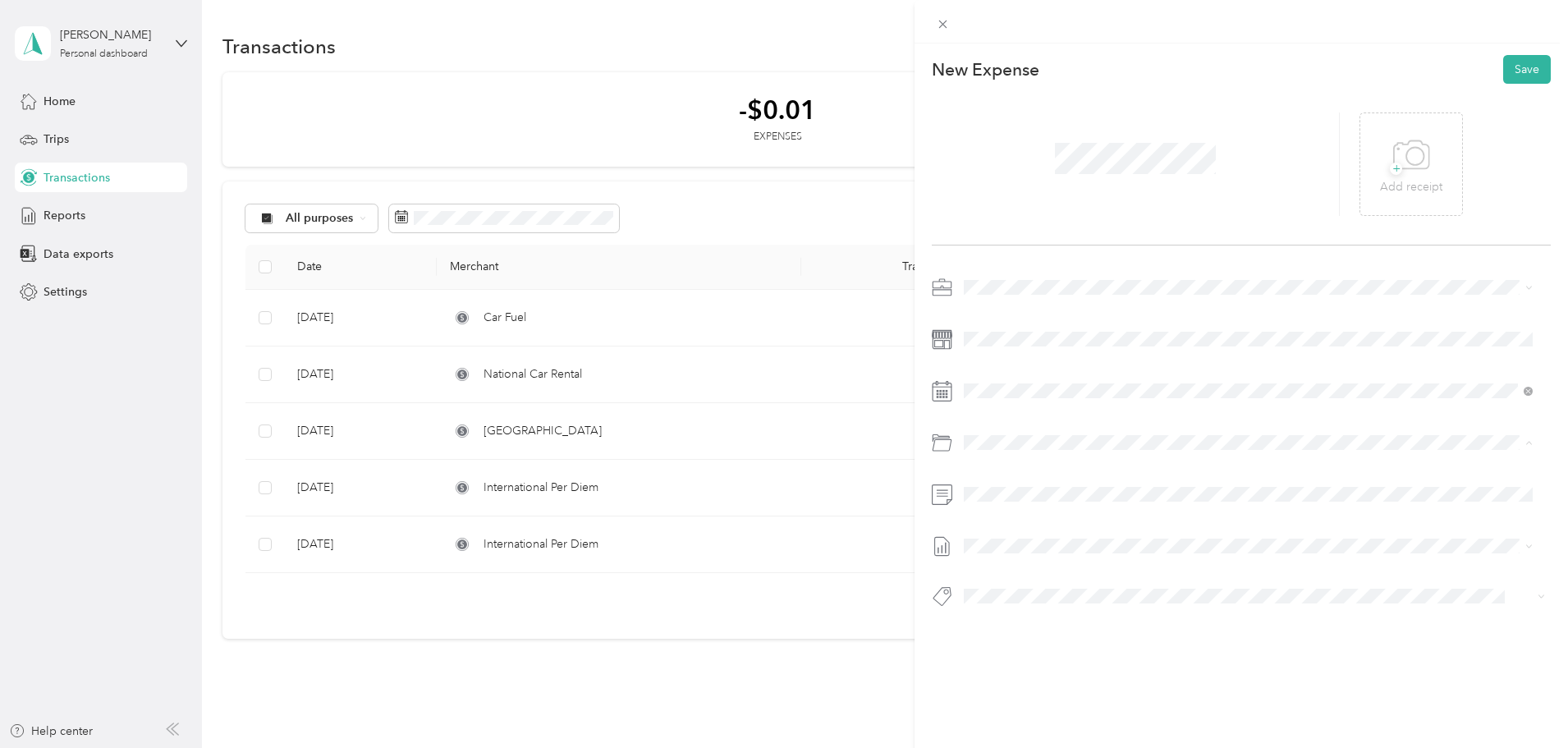
click at [1029, 664] on div "Per Diem" at bounding box center [1268, 671] width 519 height 17
click at [1045, 747] on div "This expense cannot be edited because it is either under review, approved, or p…" at bounding box center [780, 748] width 1560 height 0
click at [1000, 560] on div at bounding box center [1241, 447] width 619 height 345
click at [1010, 602] on span "Biweekly as of [DATE]" at bounding box center [1020, 597] width 112 height 17
click at [1516, 64] on button "Save" at bounding box center [1528, 69] width 47 height 29
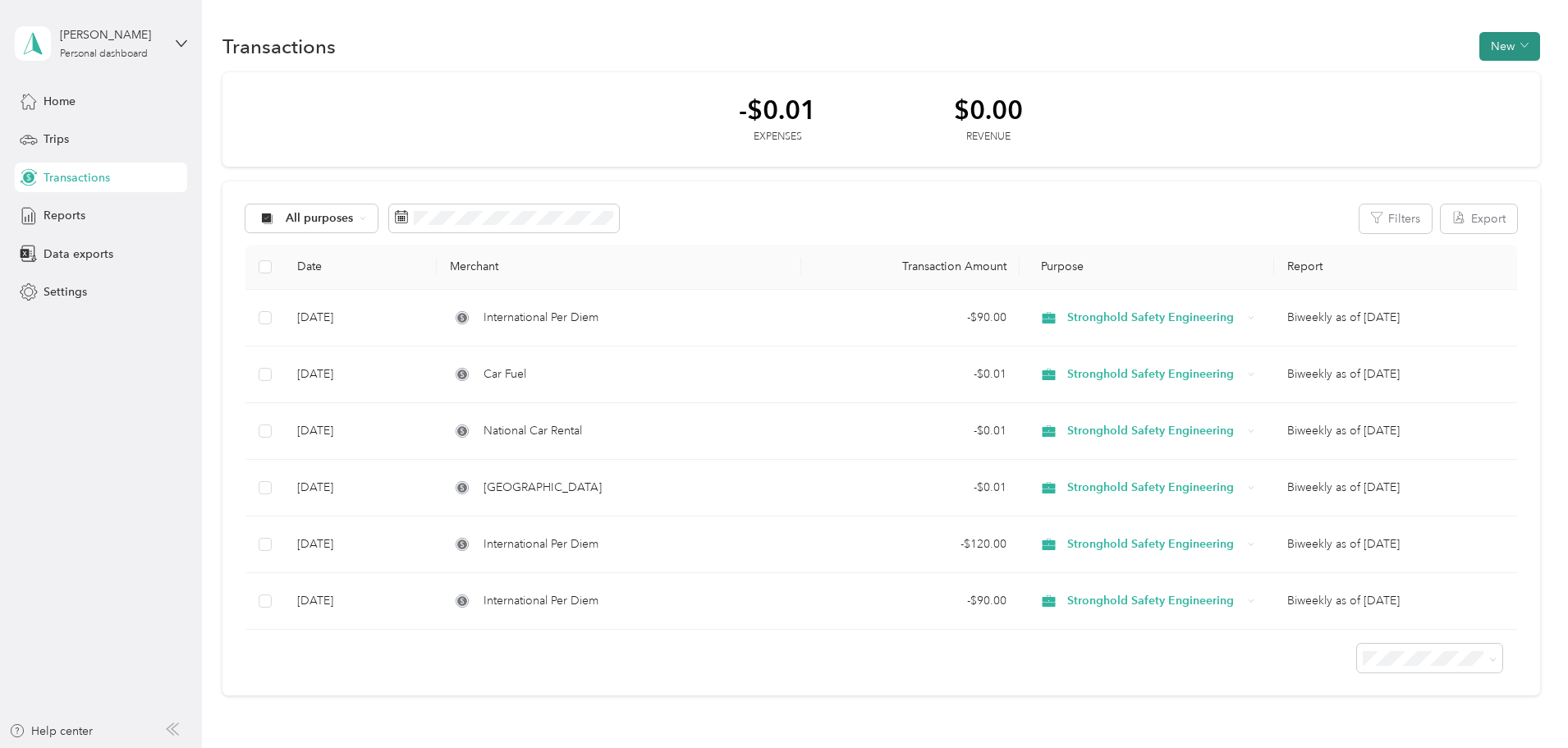
click at [1480, 43] on button "New" at bounding box center [1511, 45] width 61 height 29
click at [1402, 73] on span "Expense" at bounding box center [1391, 77] width 44 height 17
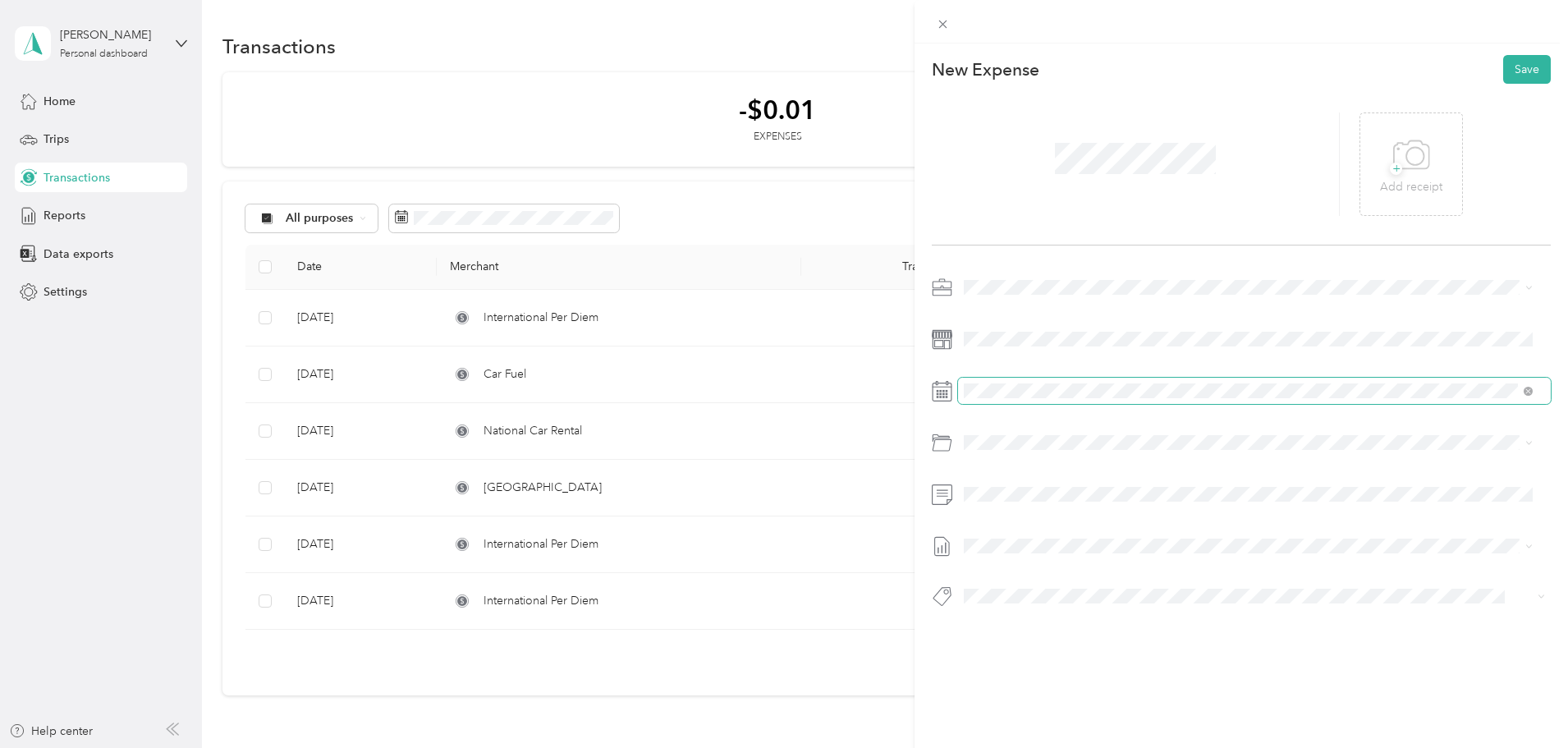
click at [1011, 400] on span at bounding box center [1254, 391] width 593 height 27
click at [1059, 568] on div "8" at bounding box center [1062, 566] width 22 height 21
click at [1057, 513] on li "Airlines (travel Expense)" at bounding box center [1248, 506] width 580 height 30
click at [988, 606] on li "Biweekly as of [DATE] Draft" at bounding box center [1248, 600] width 580 height 27
click at [1524, 72] on button "Save" at bounding box center [1528, 69] width 47 height 29
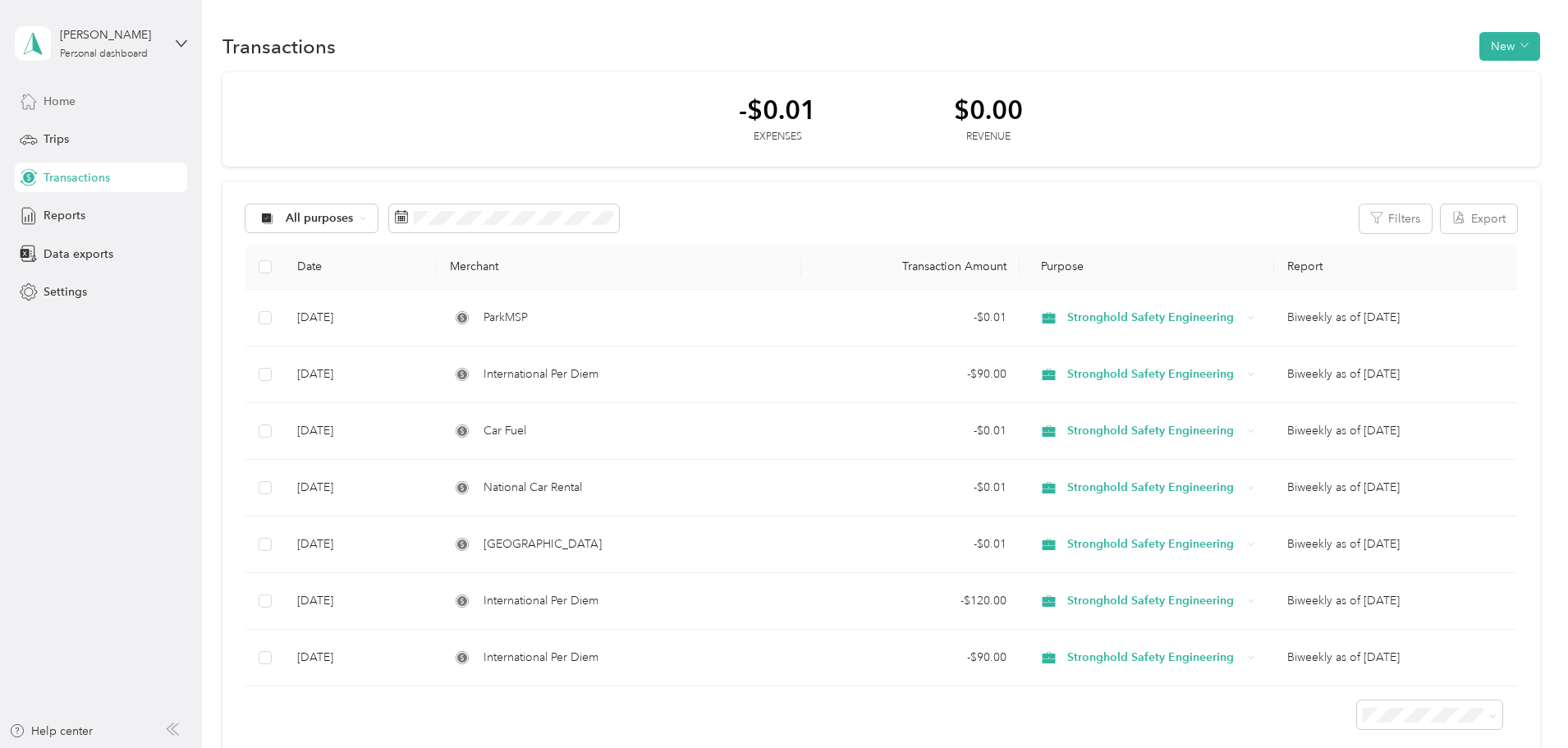
click at [64, 114] on div "Home" at bounding box center [101, 101] width 173 height 30
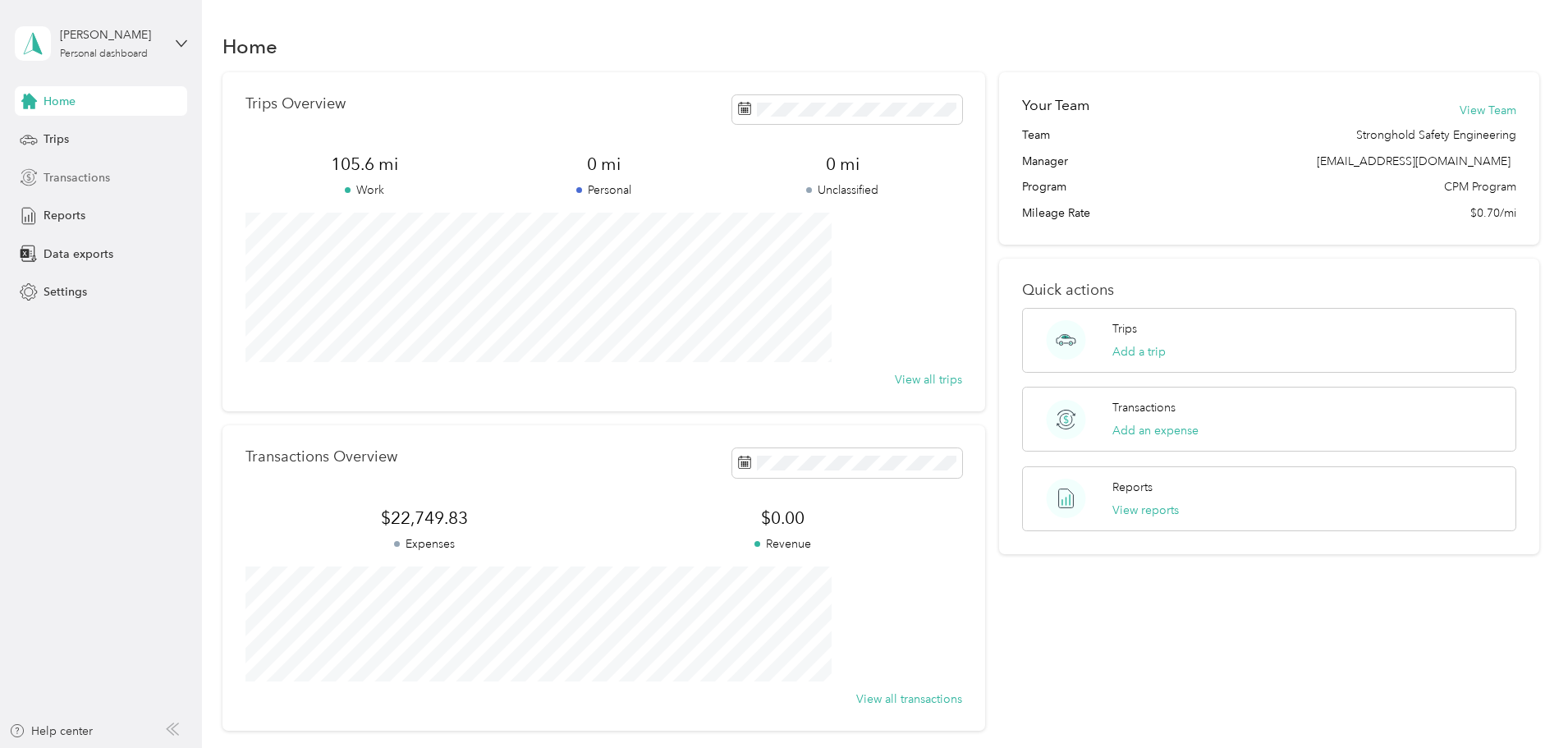
click at [86, 173] on span "Transactions" at bounding box center [76, 177] width 66 height 17
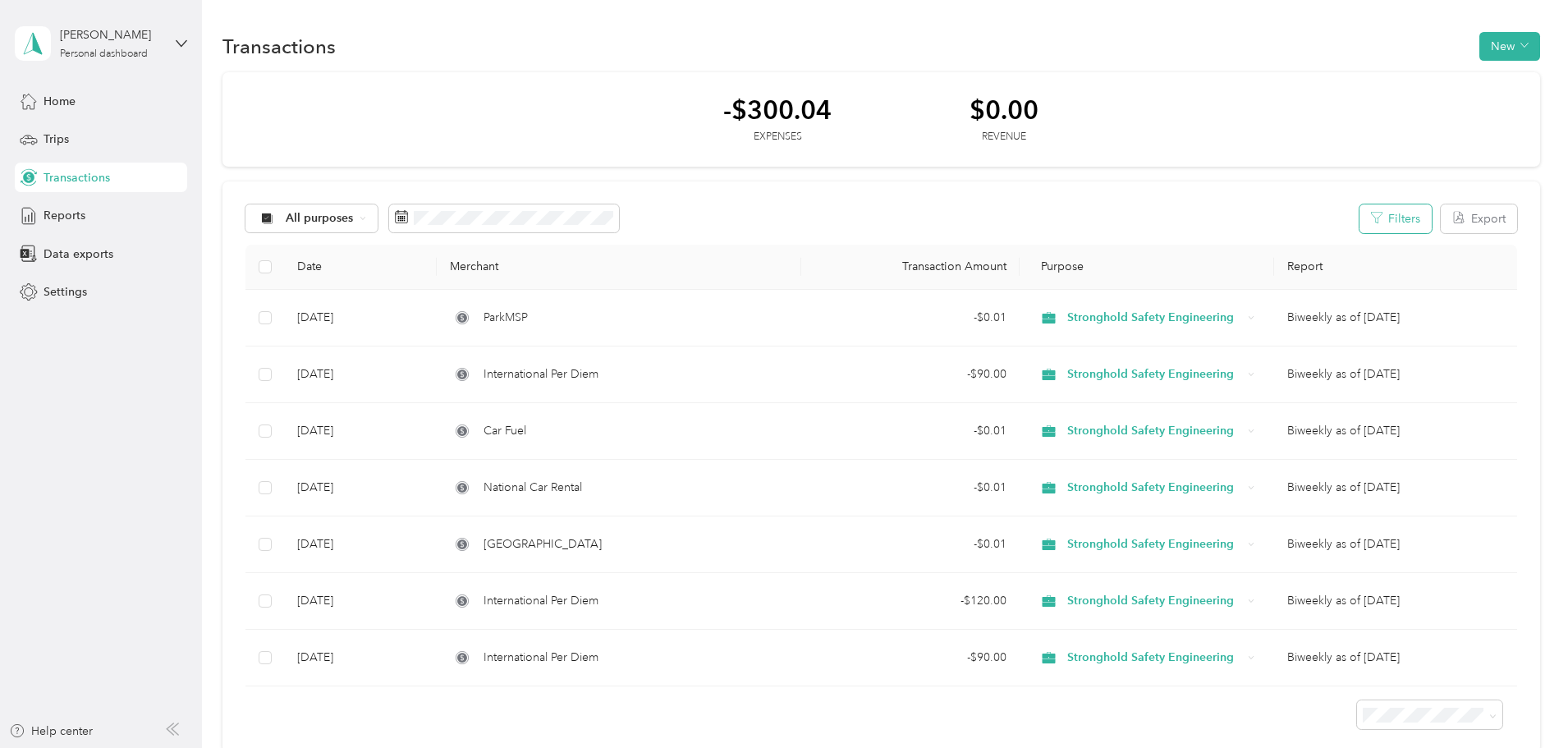
click at [1360, 216] on button "Filters" at bounding box center [1395, 218] width 72 height 29
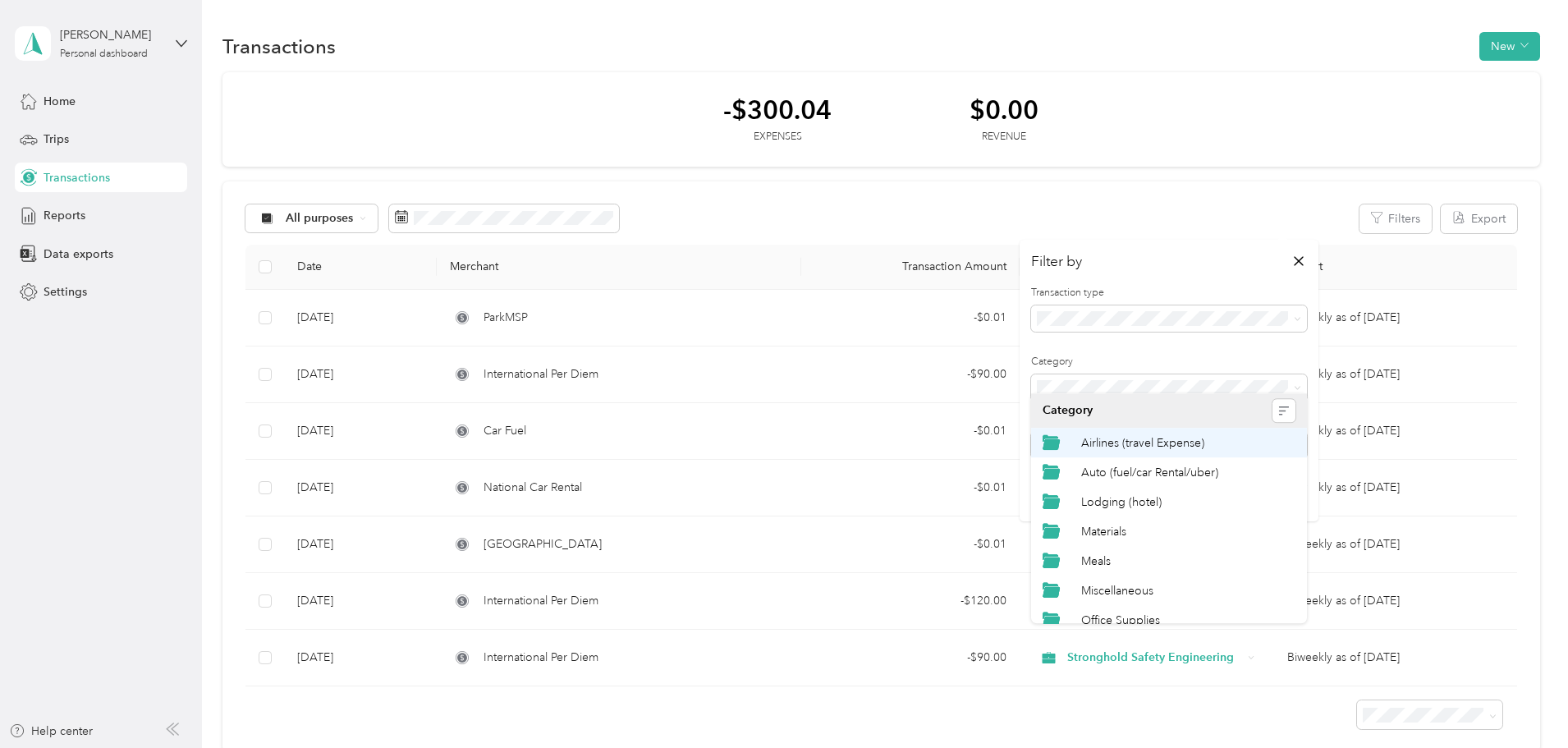
drag, startPoint x: 1250, startPoint y: 432, endPoint x: 1244, endPoint y: 452, distance: 20.9
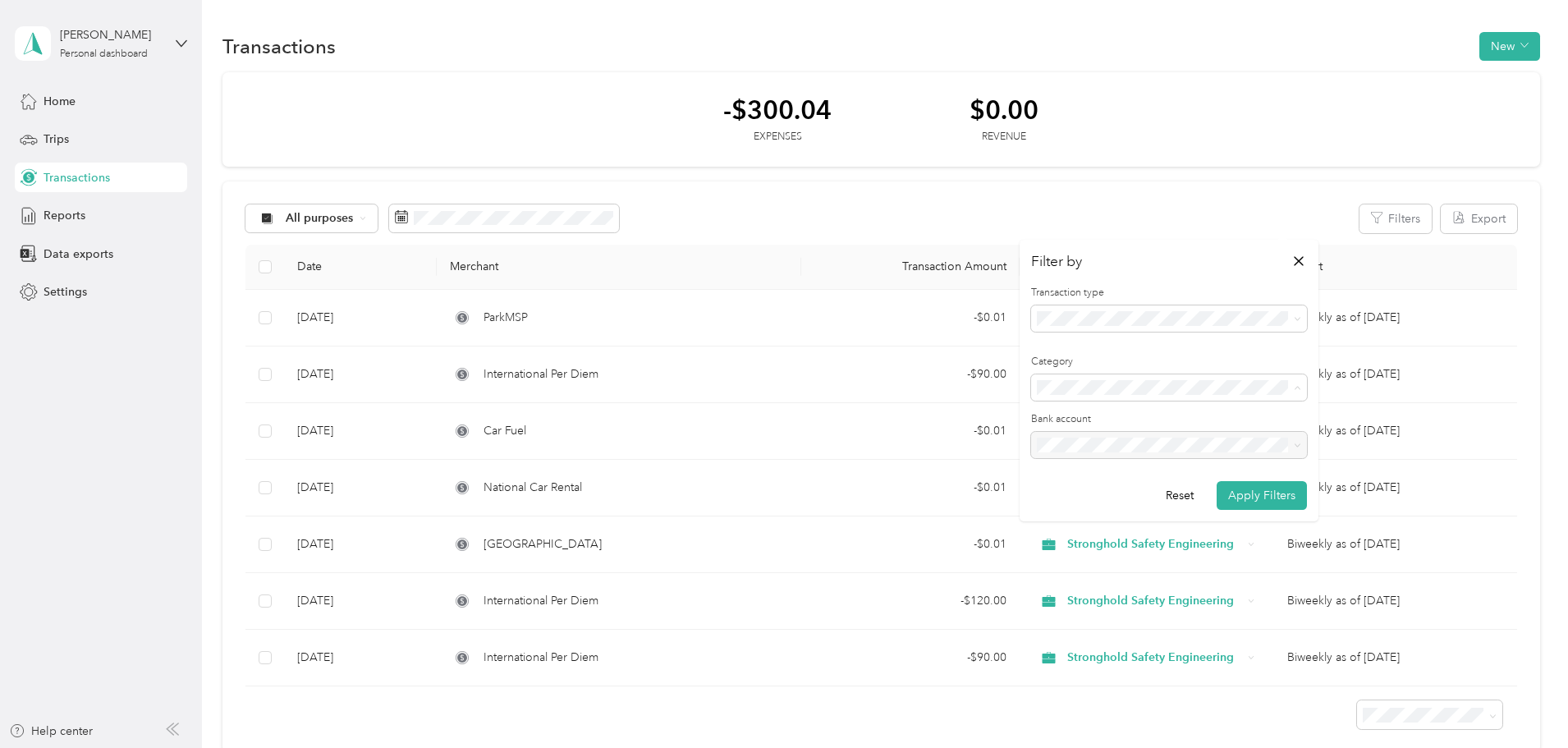
click at [1191, 453] on span "Airlines (travel Expense)" at bounding box center [1142, 451] width 123 height 14
click at [1255, 491] on button "Apply Filters" at bounding box center [1262, 495] width 91 height 29
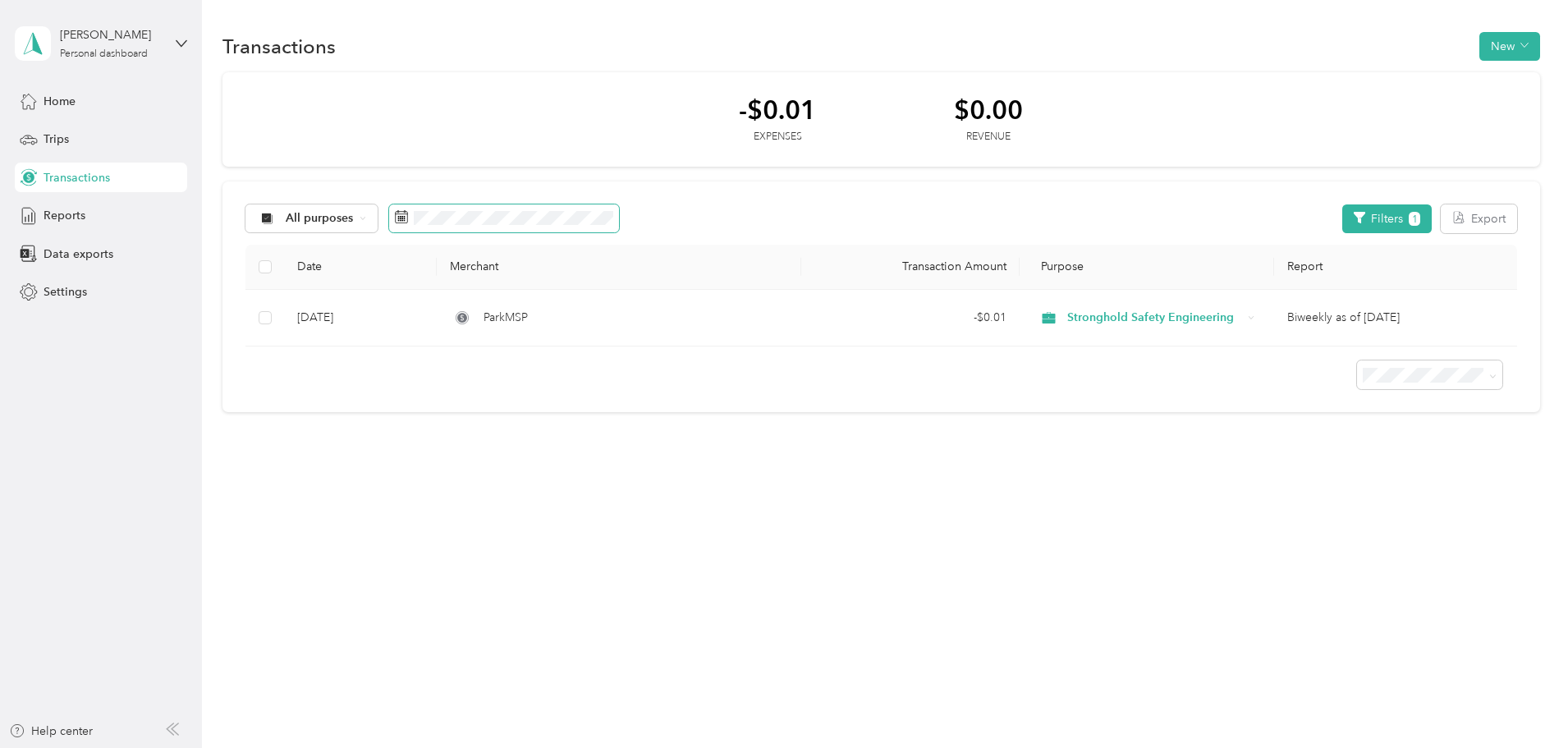
click at [598, 208] on span at bounding box center [503, 218] width 230 height 28
click at [619, 226] on span at bounding box center [503, 218] width 230 height 28
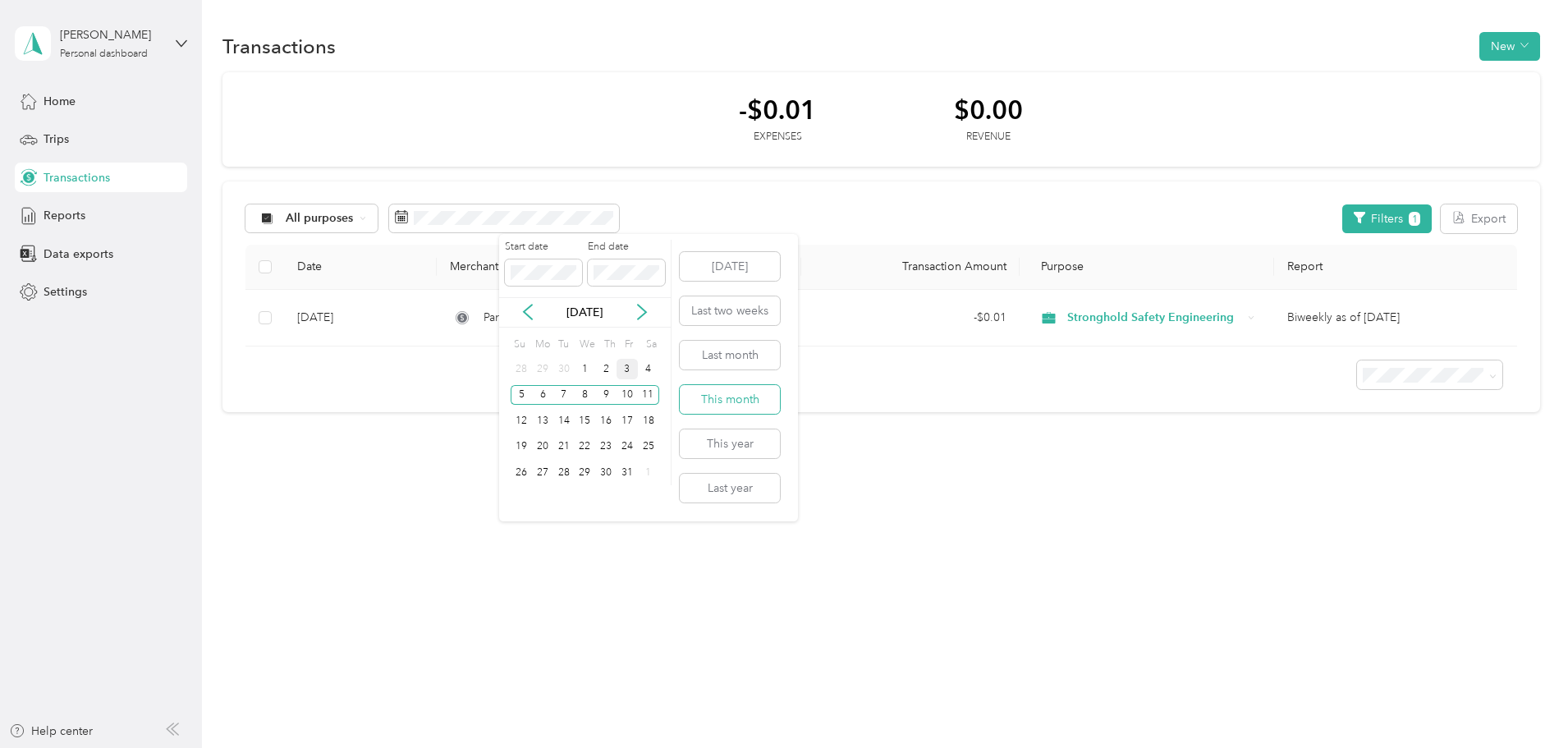
click at [726, 399] on button "This month" at bounding box center [730, 399] width 101 height 29
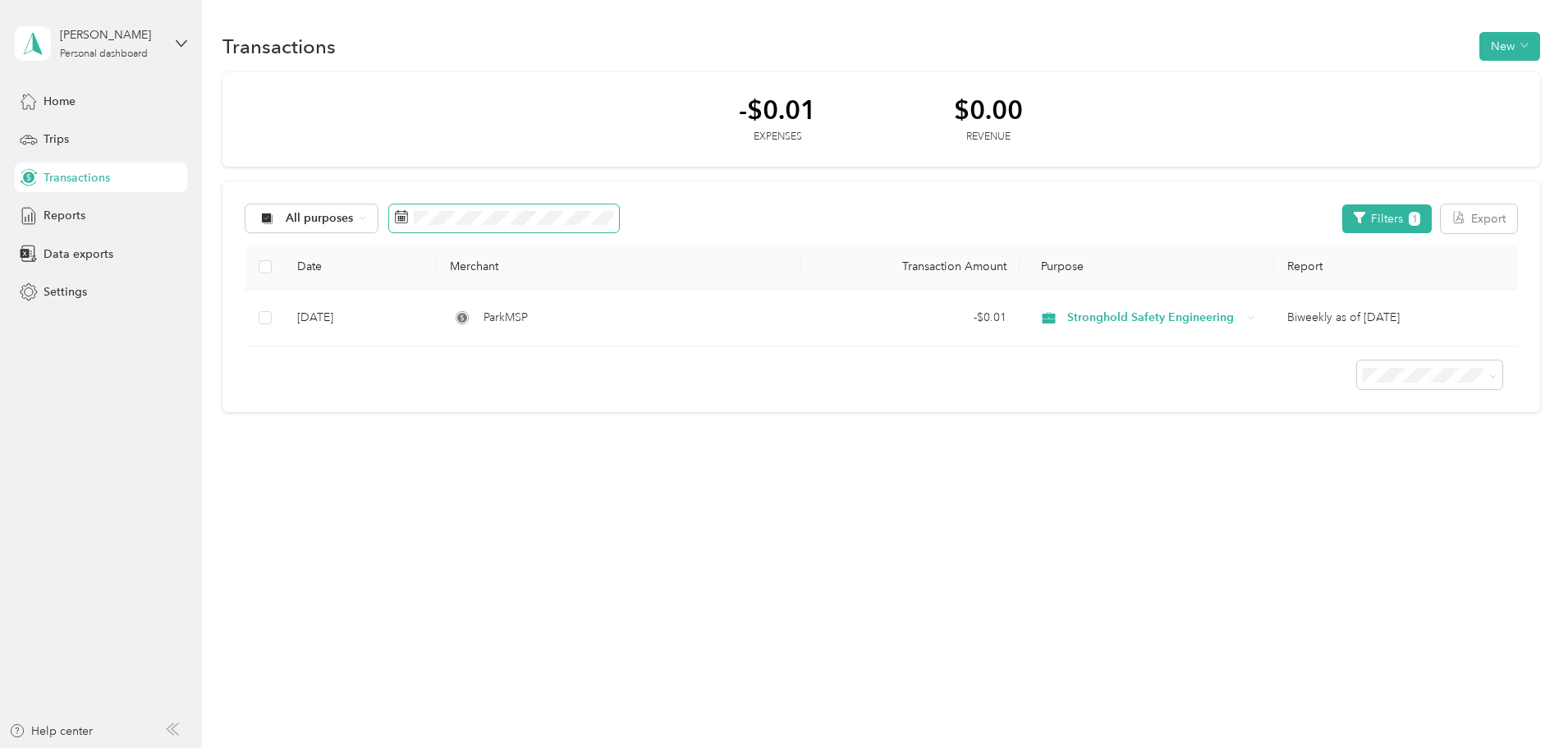
click at [619, 208] on span at bounding box center [503, 218] width 230 height 28
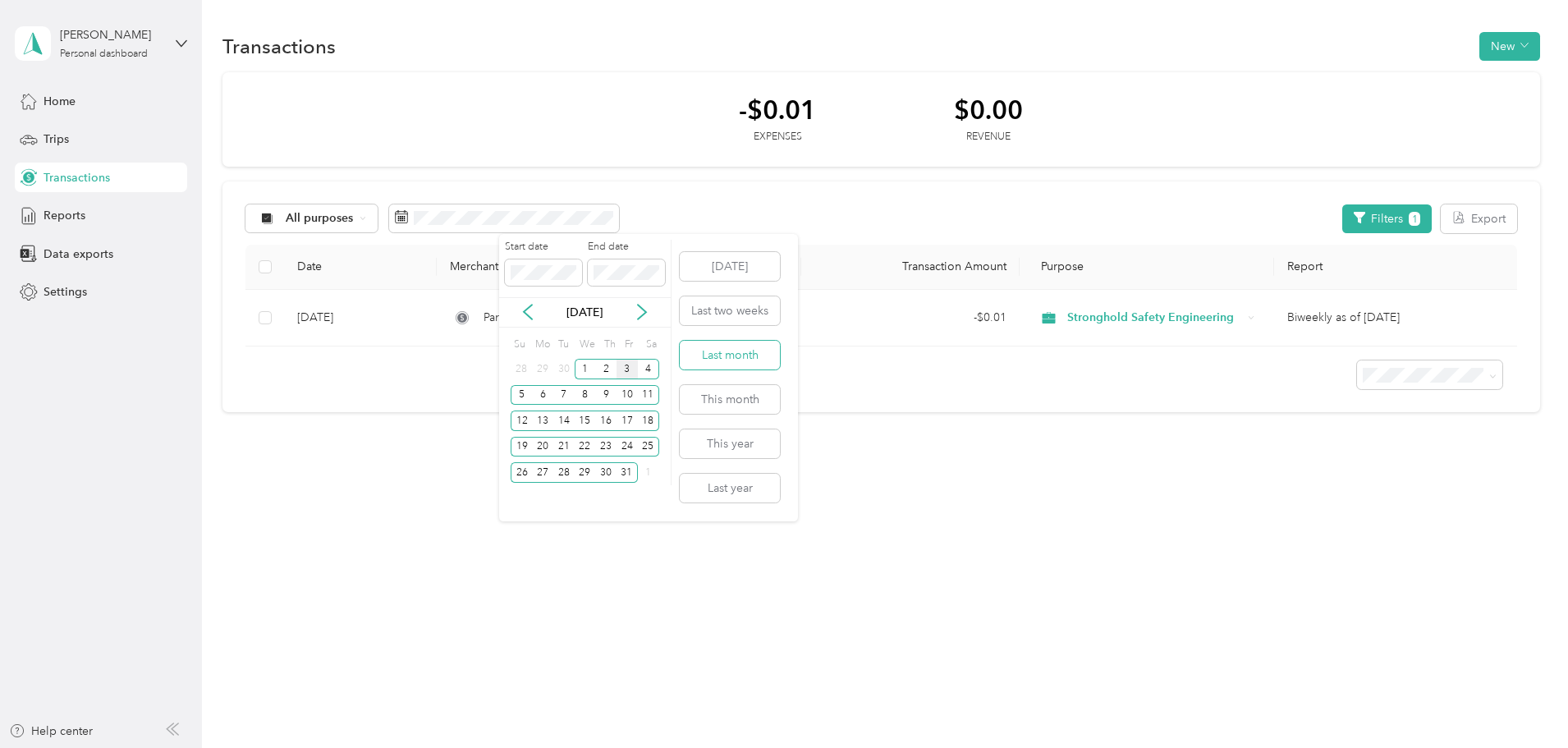
click at [736, 359] on button "Last month" at bounding box center [730, 354] width 101 height 29
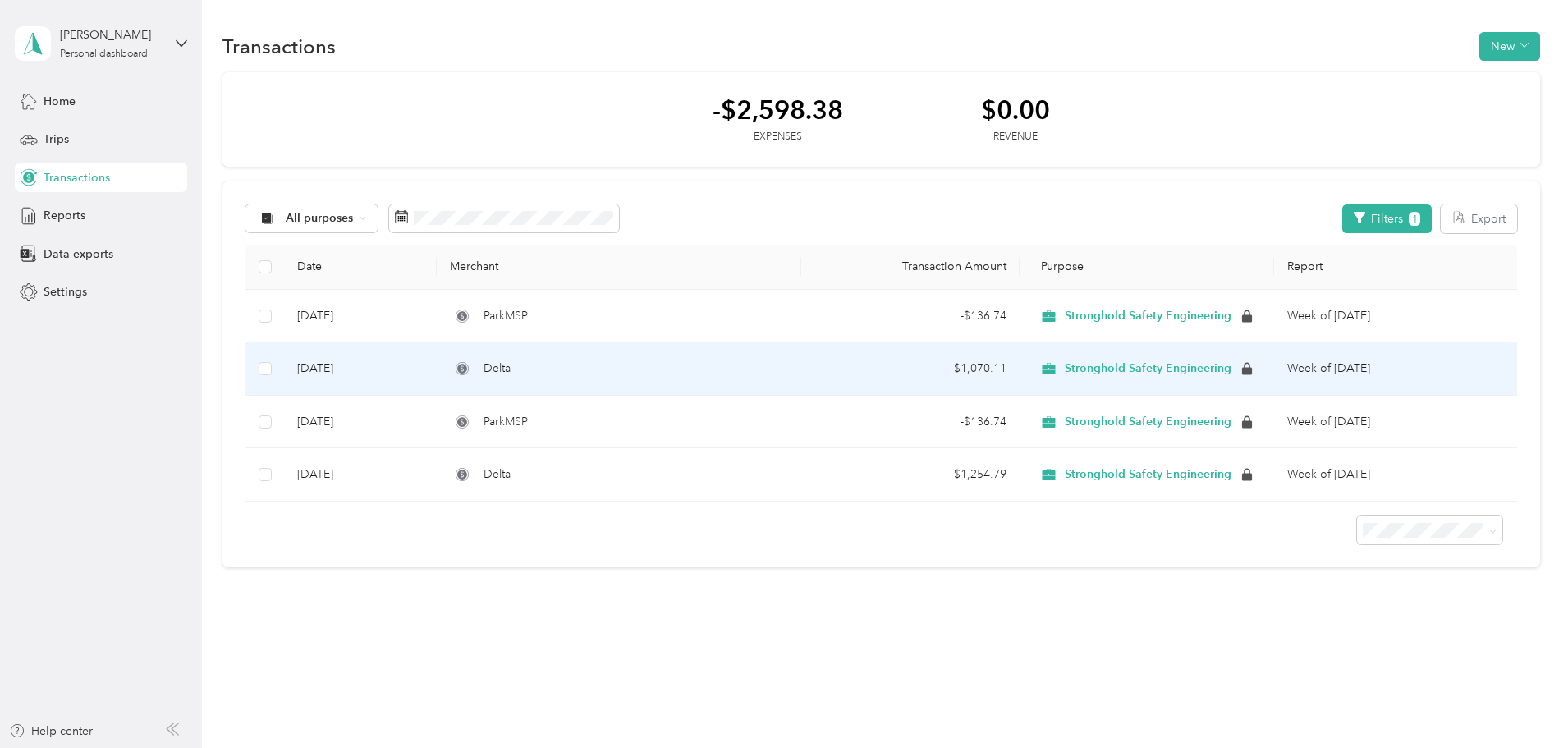
click at [861, 378] on div "- $1,070.11" at bounding box center [911, 368] width 192 height 18
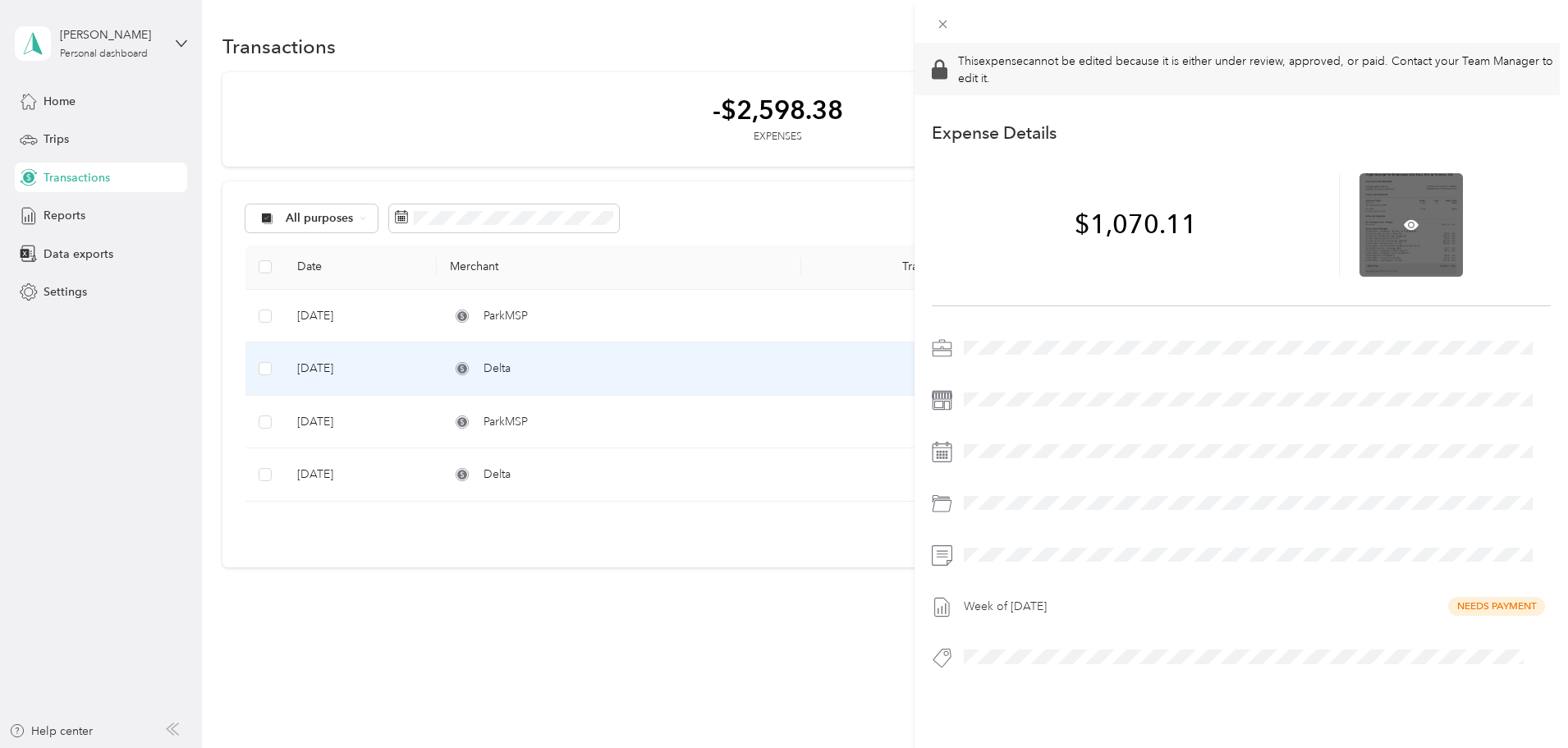
click at [1400, 235] on div at bounding box center [1411, 225] width 104 height 104
click at [1405, 228] on icon at bounding box center [1411, 225] width 15 height 15
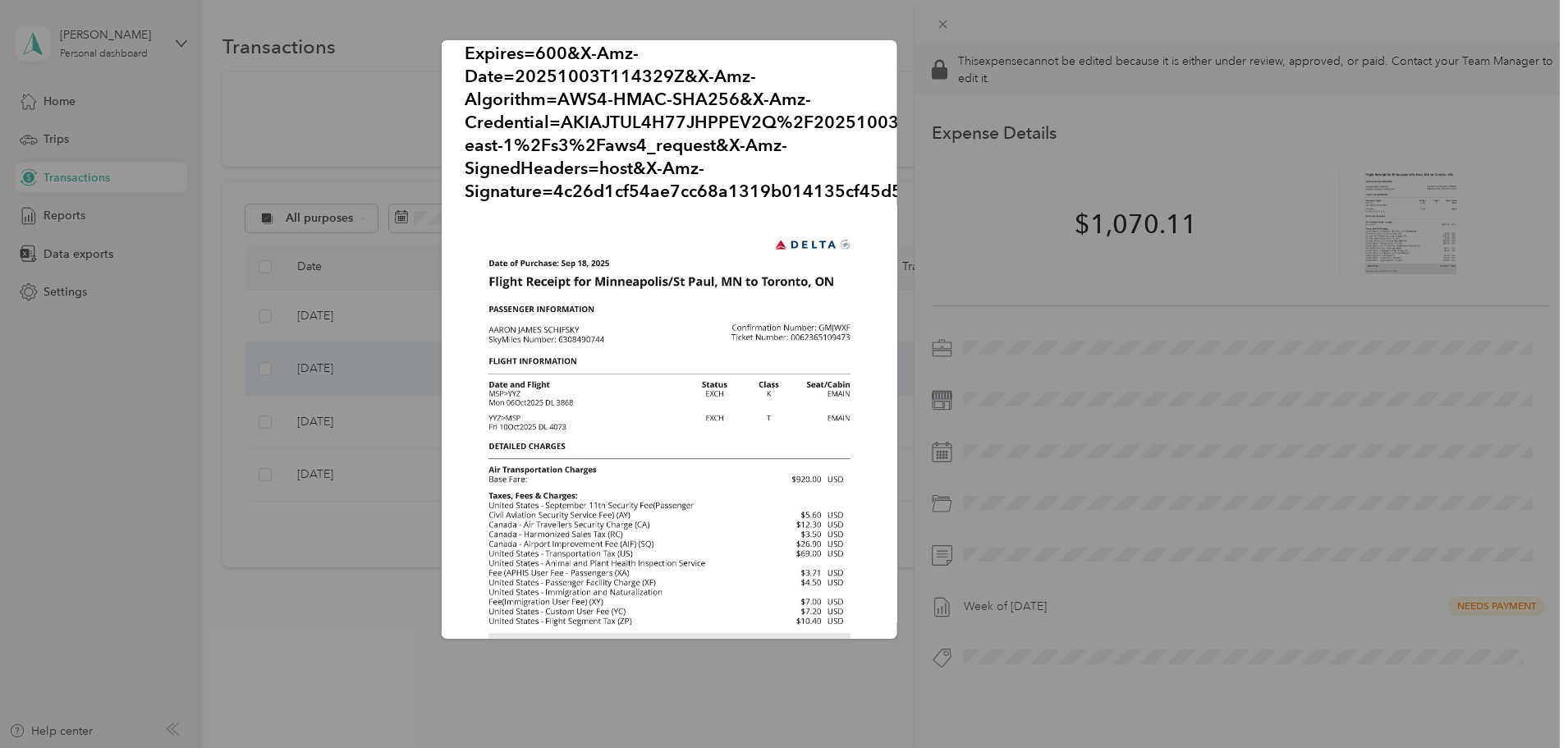
scroll to position [82, 0]
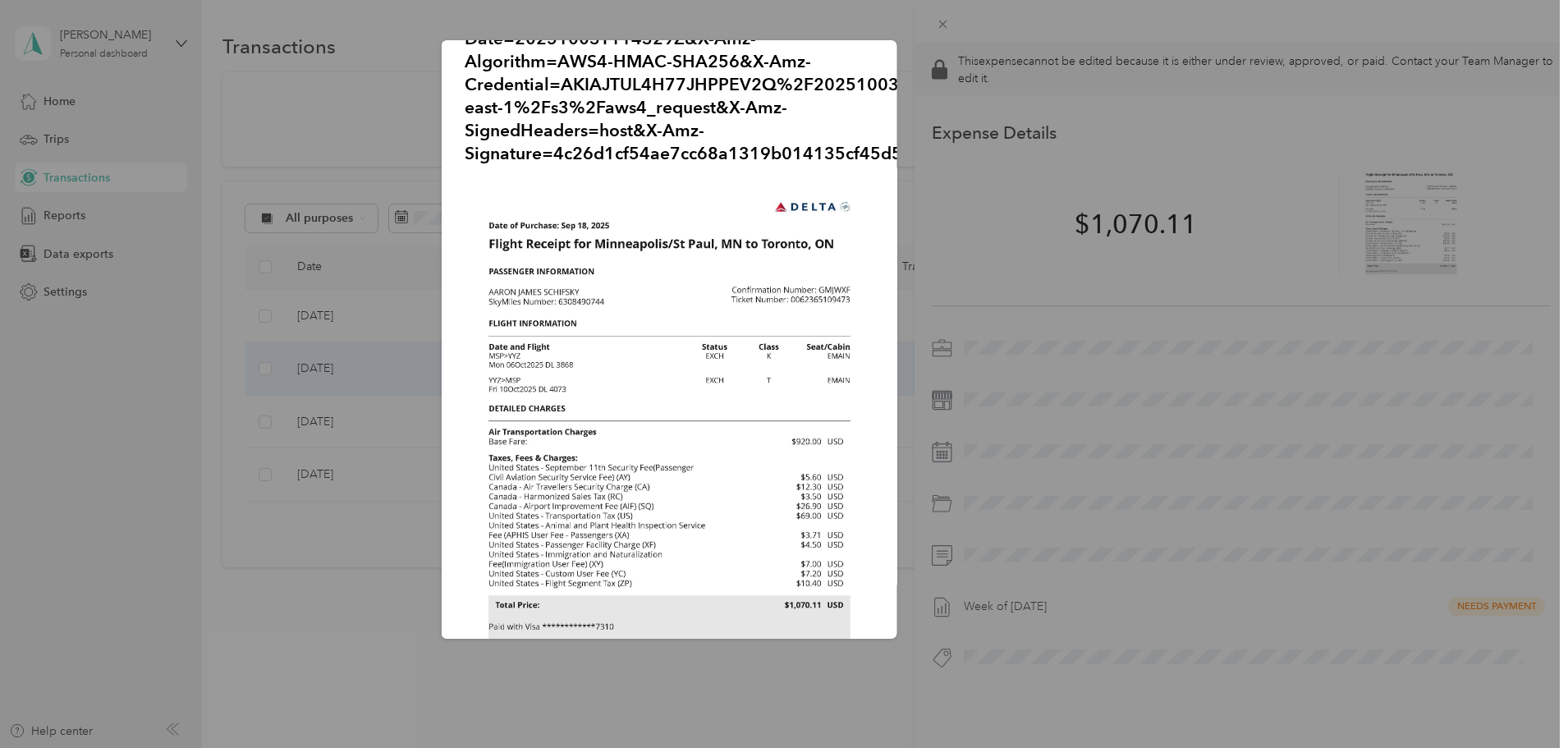
click at [1165, 339] on div "receiptDetails__5__Page_1.jpg?X-Amz-Expires=600&X-Amz-Date=20251003T114329Z&X-A…" at bounding box center [1012, 342] width 456 height 604
click at [287, 298] on div at bounding box center [784, 374] width 1568 height 748
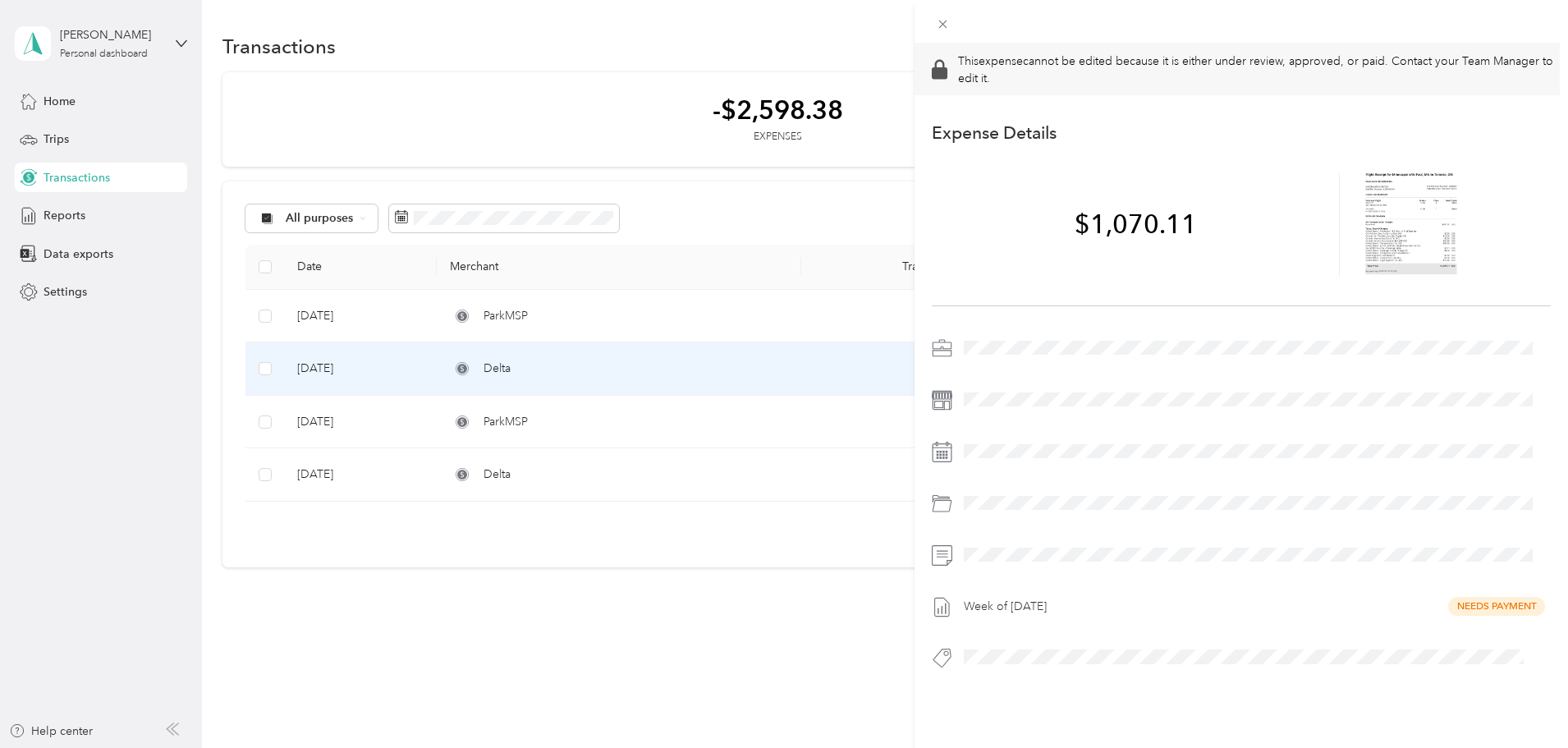
click at [106, 98] on div "This expense cannot be edited because it is either under review, approved, or p…" at bounding box center [784, 374] width 1568 height 748
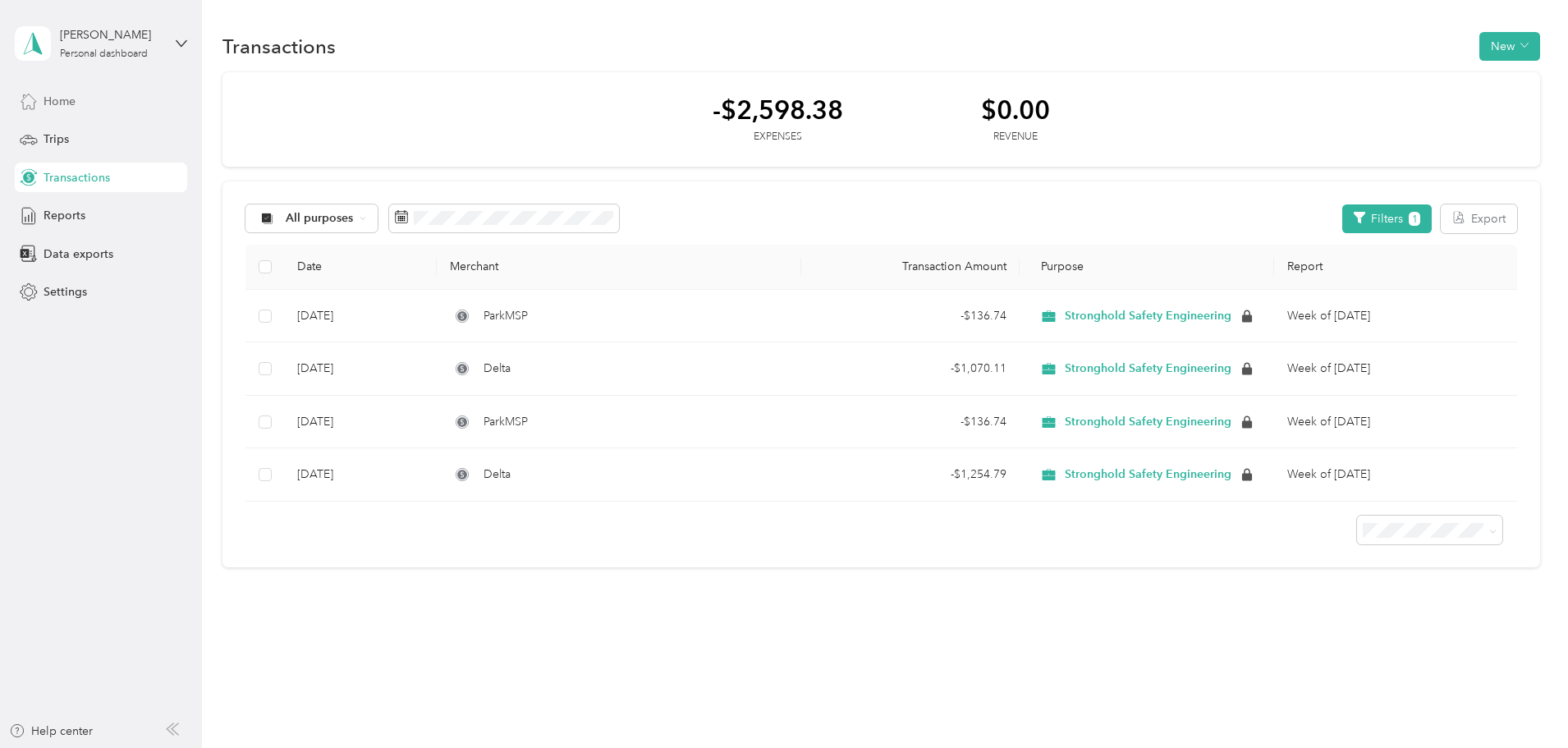
click at [59, 98] on span "Home" at bounding box center [59, 101] width 32 height 17
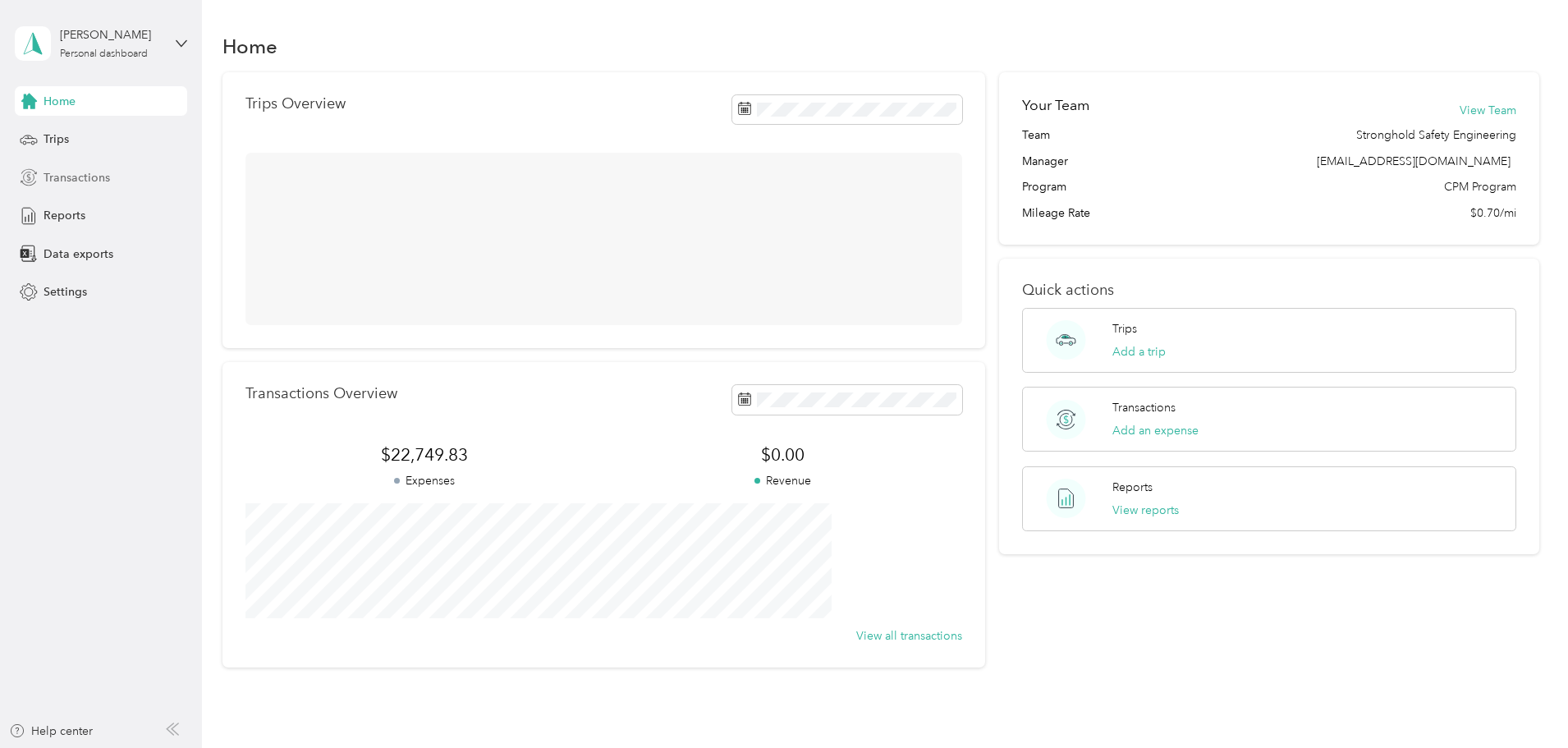
click at [99, 175] on span "Transactions" at bounding box center [76, 177] width 66 height 17
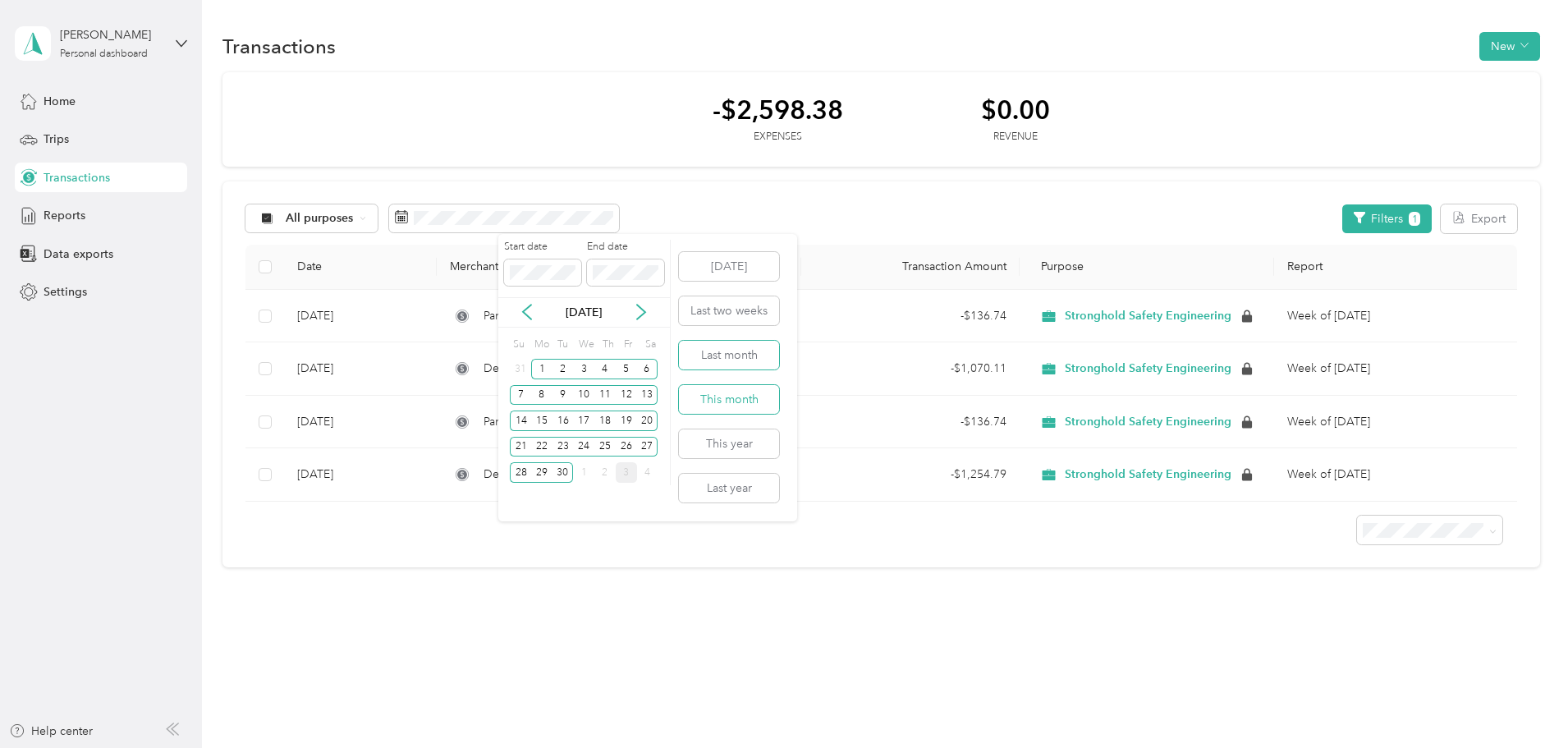
drag, startPoint x: 720, startPoint y: 356, endPoint x: 724, endPoint y: 387, distance: 31.3
click at [724, 387] on div "[DATE] Last two weeks Last month This month This year Last year" at bounding box center [728, 377] width 104 height 287
click at [721, 394] on button "This month" at bounding box center [729, 399] width 101 height 29
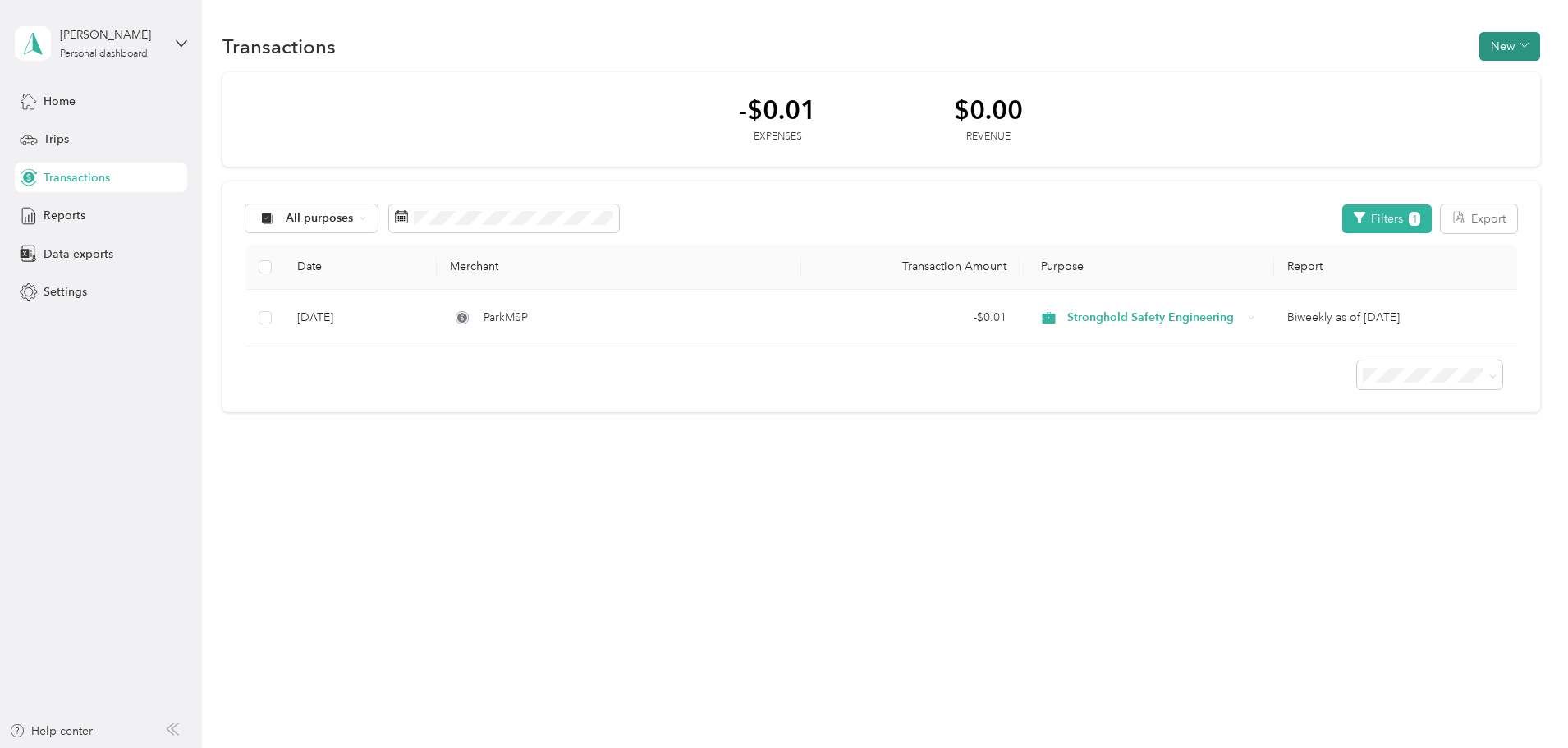
click at [1521, 42] on icon "button" at bounding box center [1525, 45] width 8 height 8
click at [1421, 81] on span "Expense" at bounding box center [1403, 77] width 44 height 17
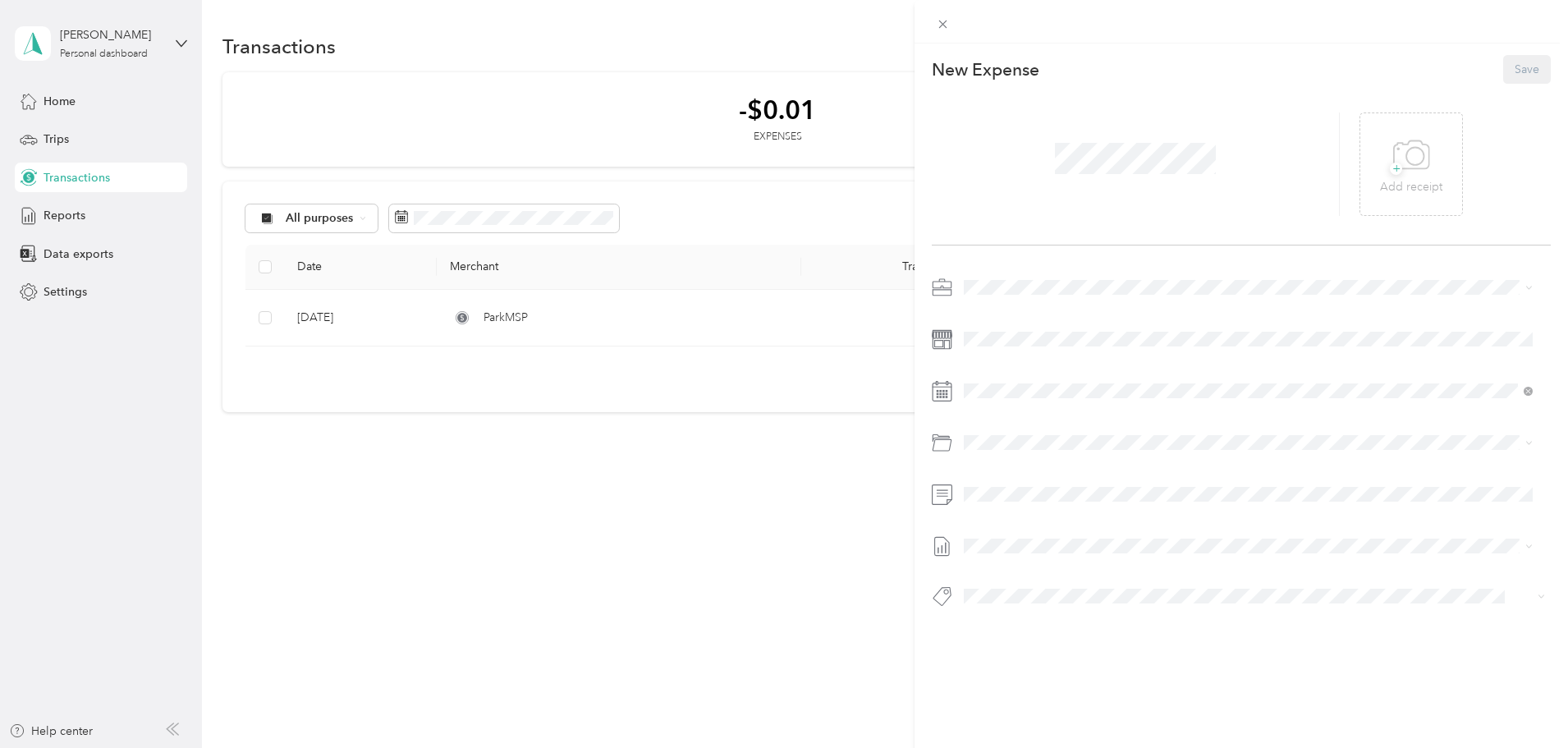
click at [798, 452] on div "This expense cannot be edited because it is either under review, approved, or p…" at bounding box center [784, 374] width 1568 height 748
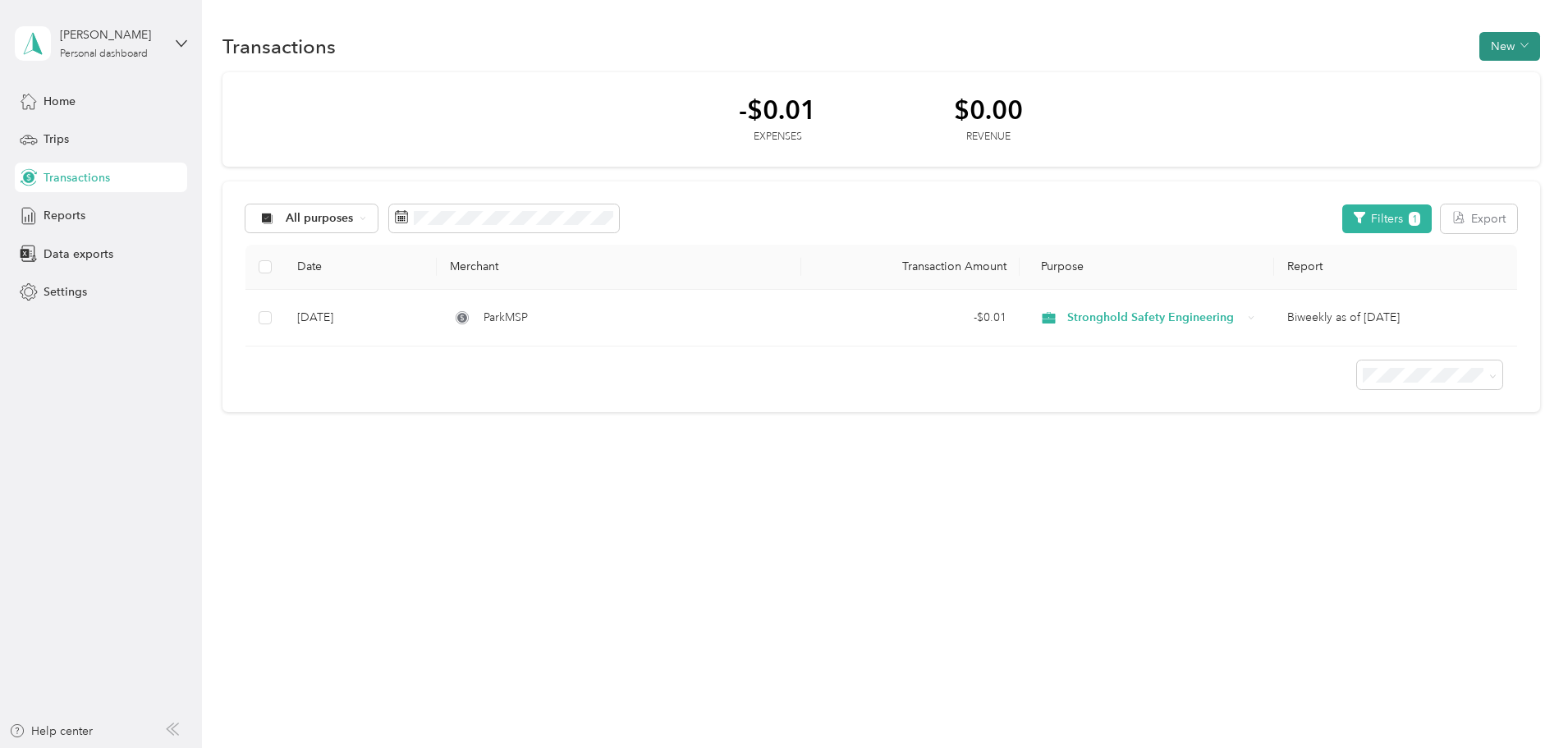
click at [1521, 46] on icon "button" at bounding box center [1525, 45] width 8 height 8
click at [1404, 77] on span "Expense" at bounding box center [1403, 77] width 44 height 17
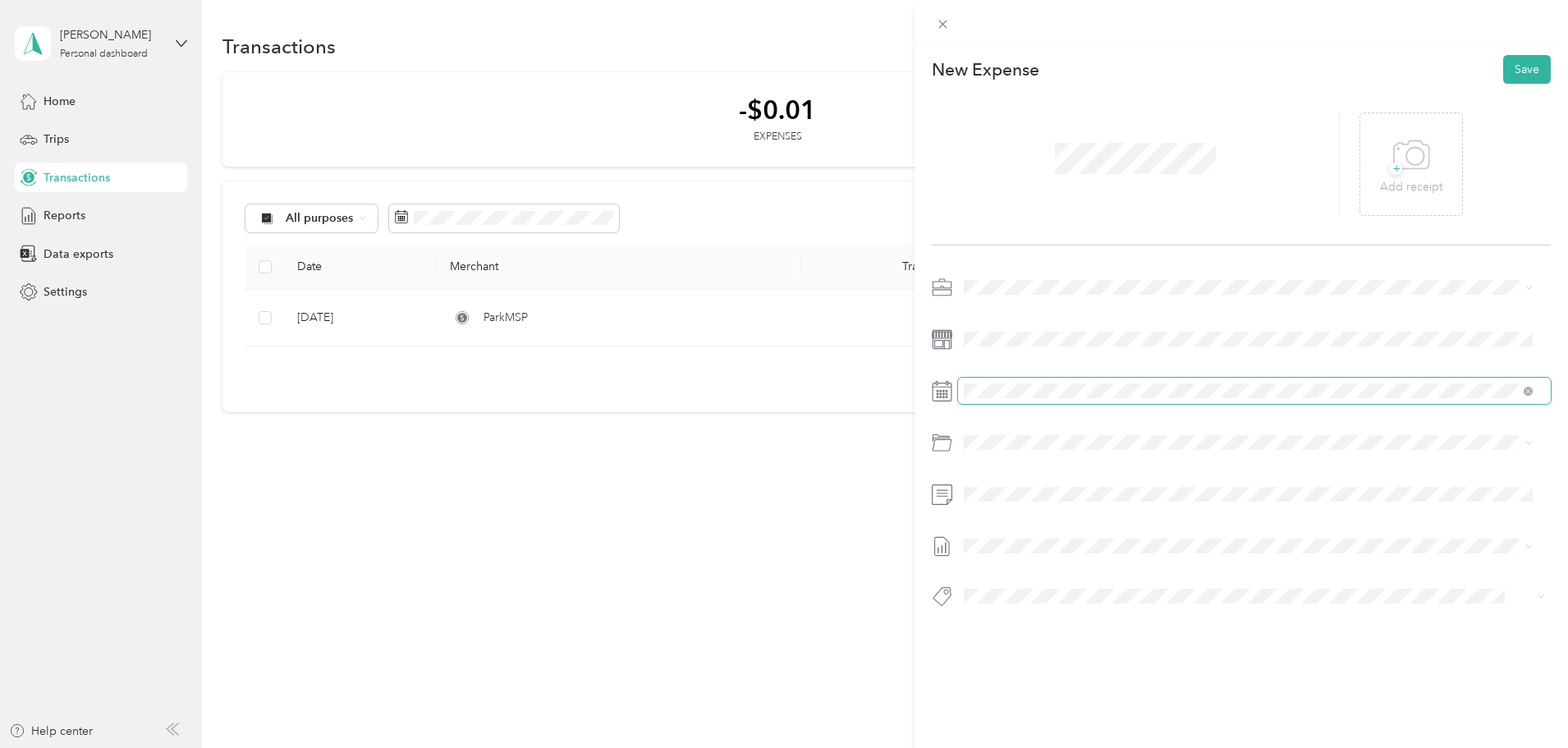
click at [1039, 379] on span at bounding box center [1254, 391] width 593 height 27
click at [854, 462] on div "This expense cannot be edited because it is either under review, approved, or p…" at bounding box center [784, 374] width 1568 height 748
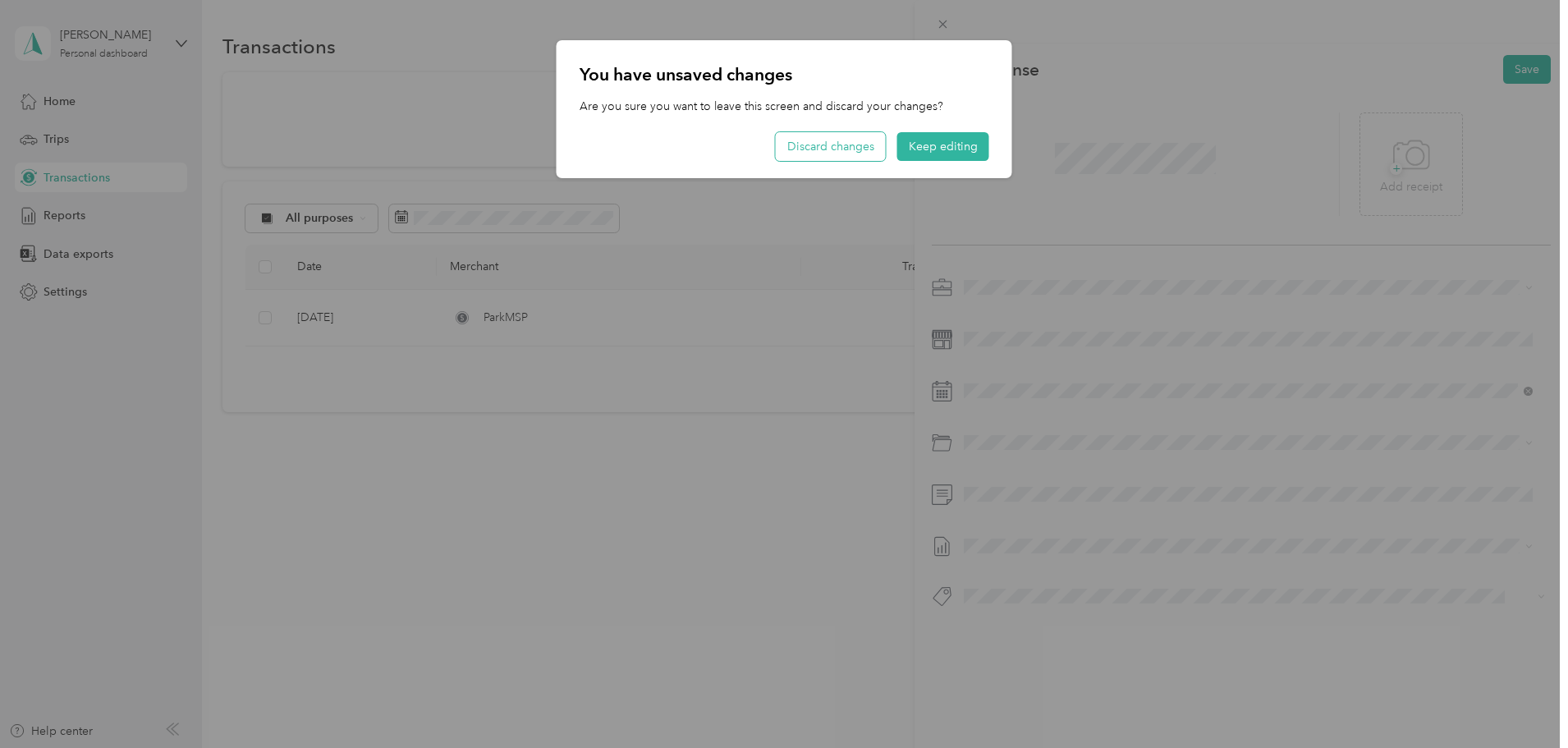
click at [871, 147] on button "Discard changes" at bounding box center [831, 146] width 111 height 29
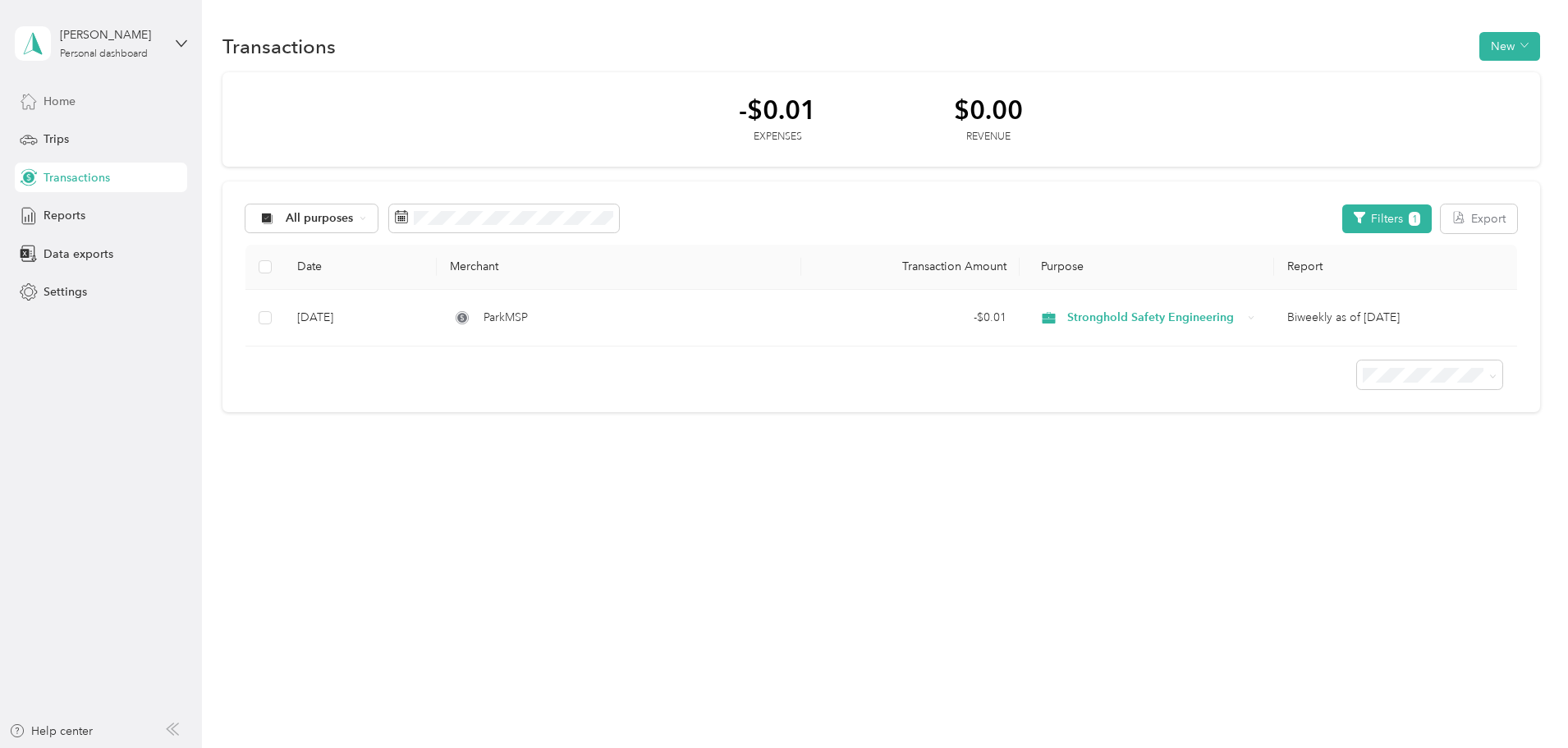
click at [50, 93] on span "Home" at bounding box center [59, 101] width 32 height 17
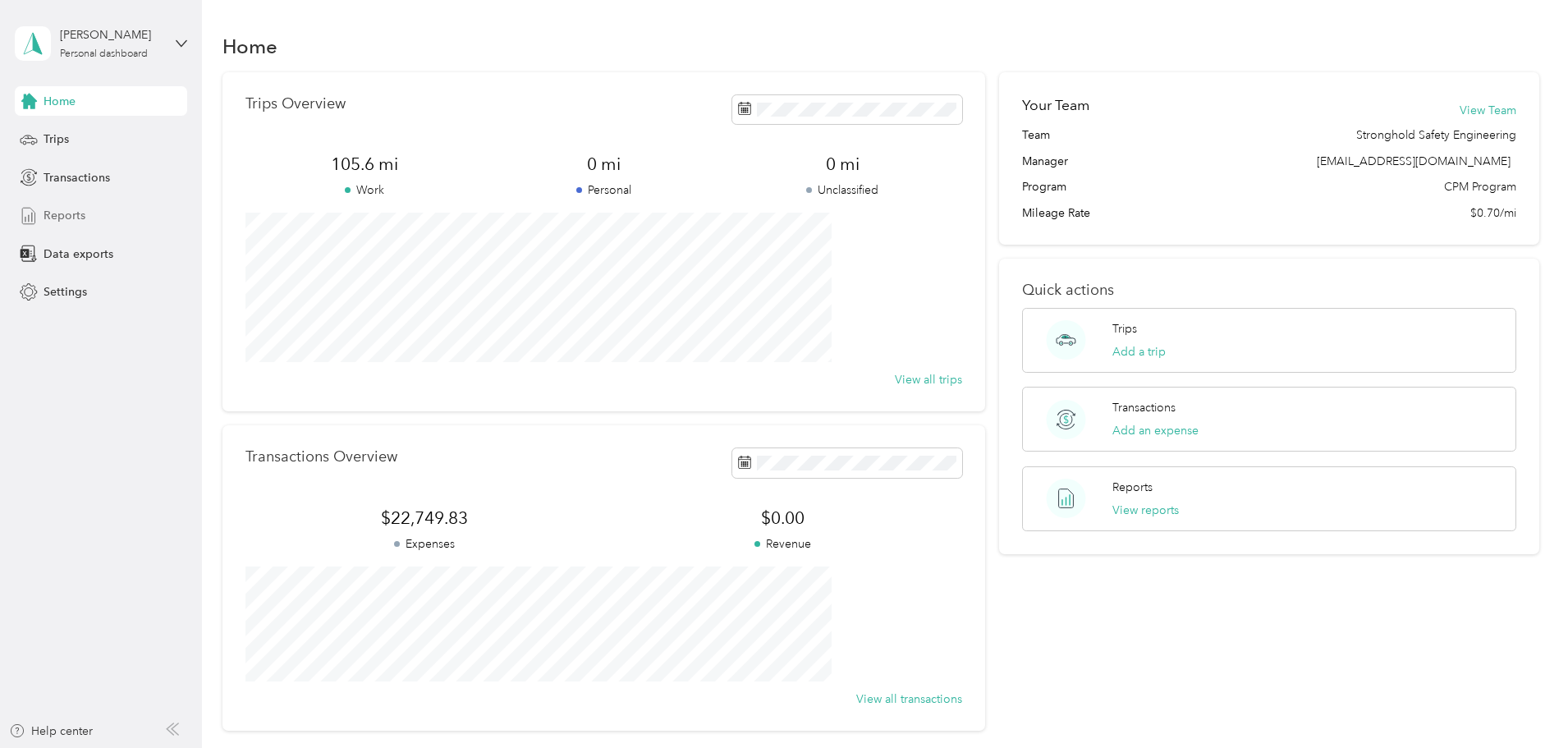
click at [75, 216] on span "Reports" at bounding box center [64, 215] width 41 height 17
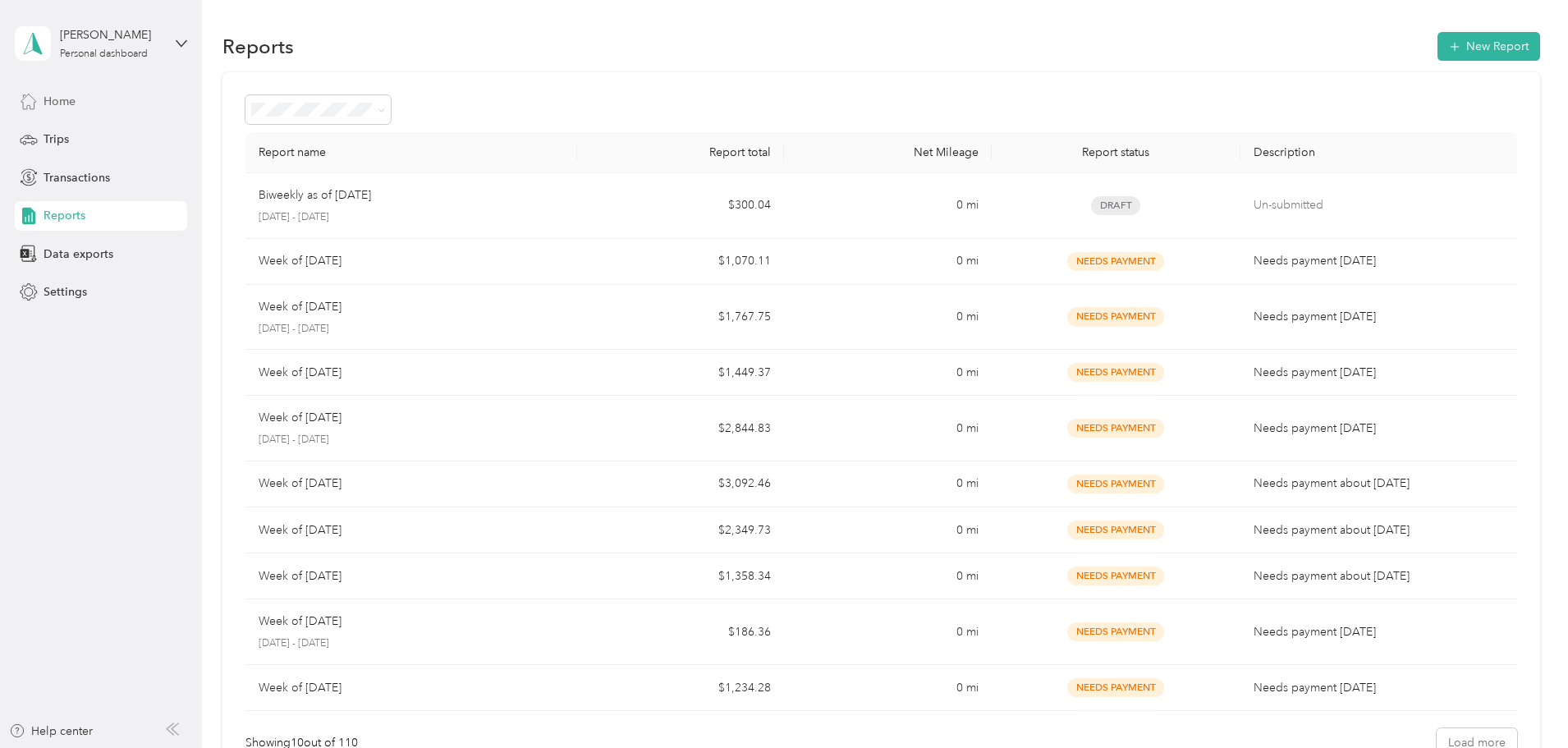
click at [72, 109] on span "Home" at bounding box center [59, 101] width 32 height 17
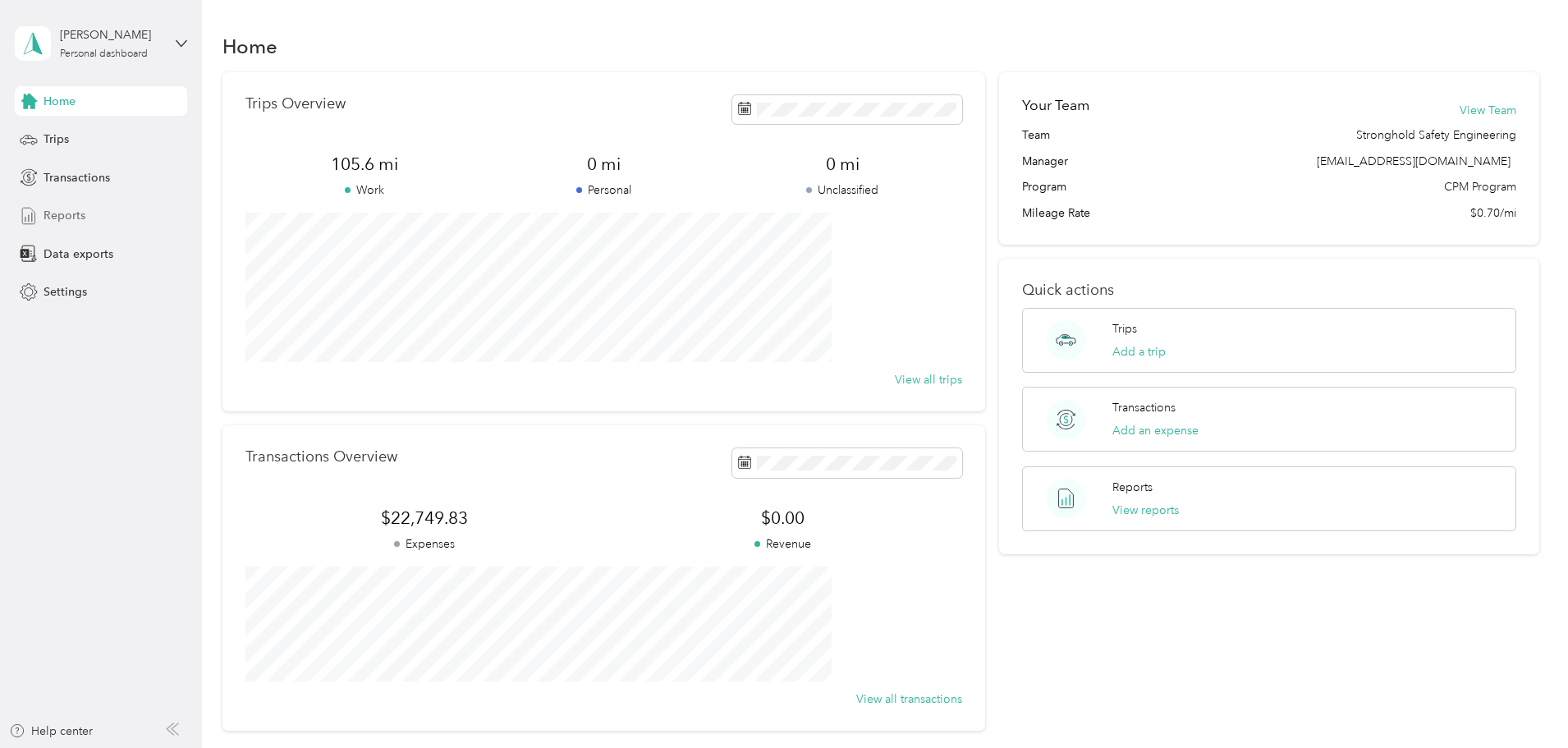
click at [46, 213] on span "Reports" at bounding box center [64, 215] width 41 height 17
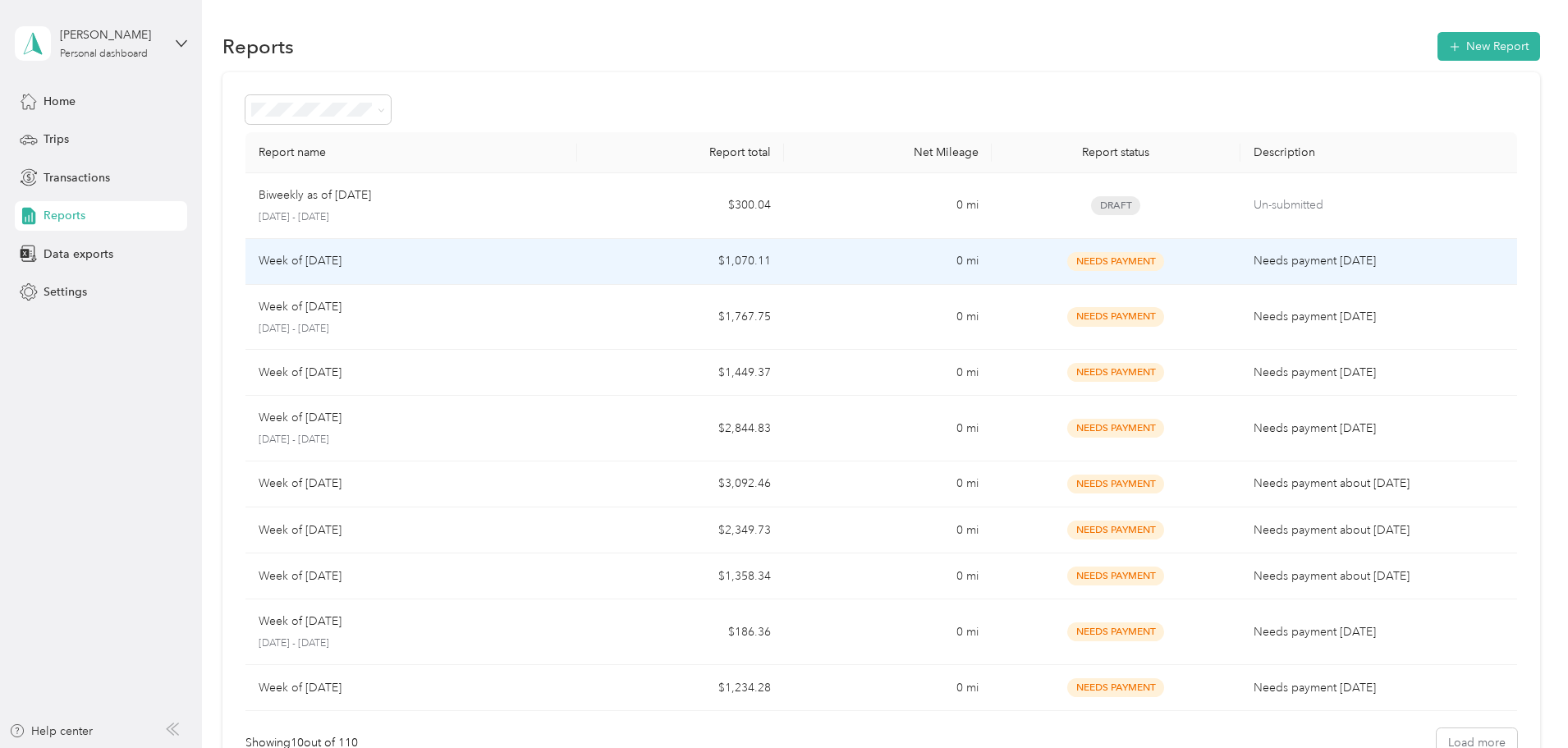
click at [555, 266] on div "Week of [DATE]" at bounding box center [411, 261] width 306 height 18
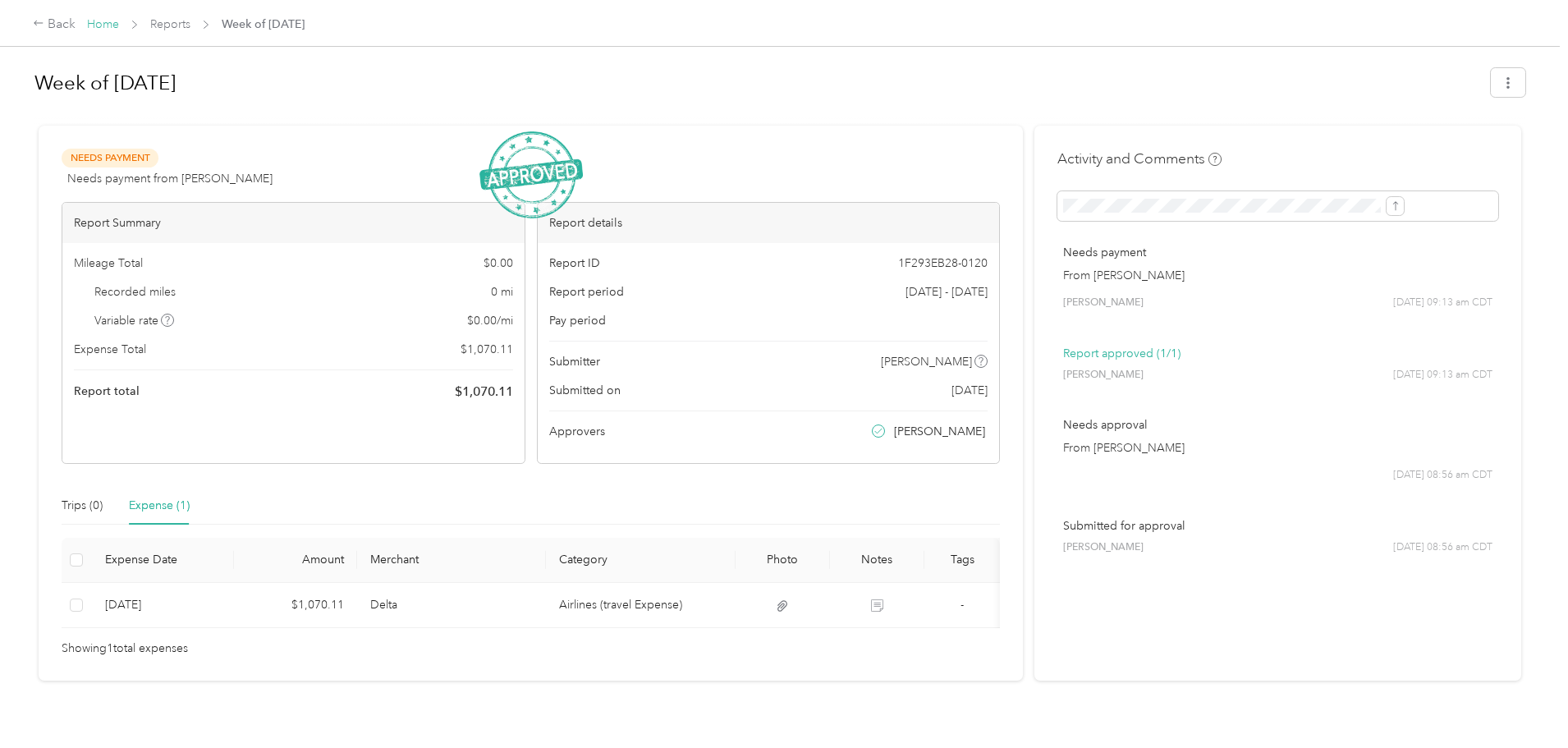
click at [119, 20] on link "Home" at bounding box center [103, 24] width 32 height 14
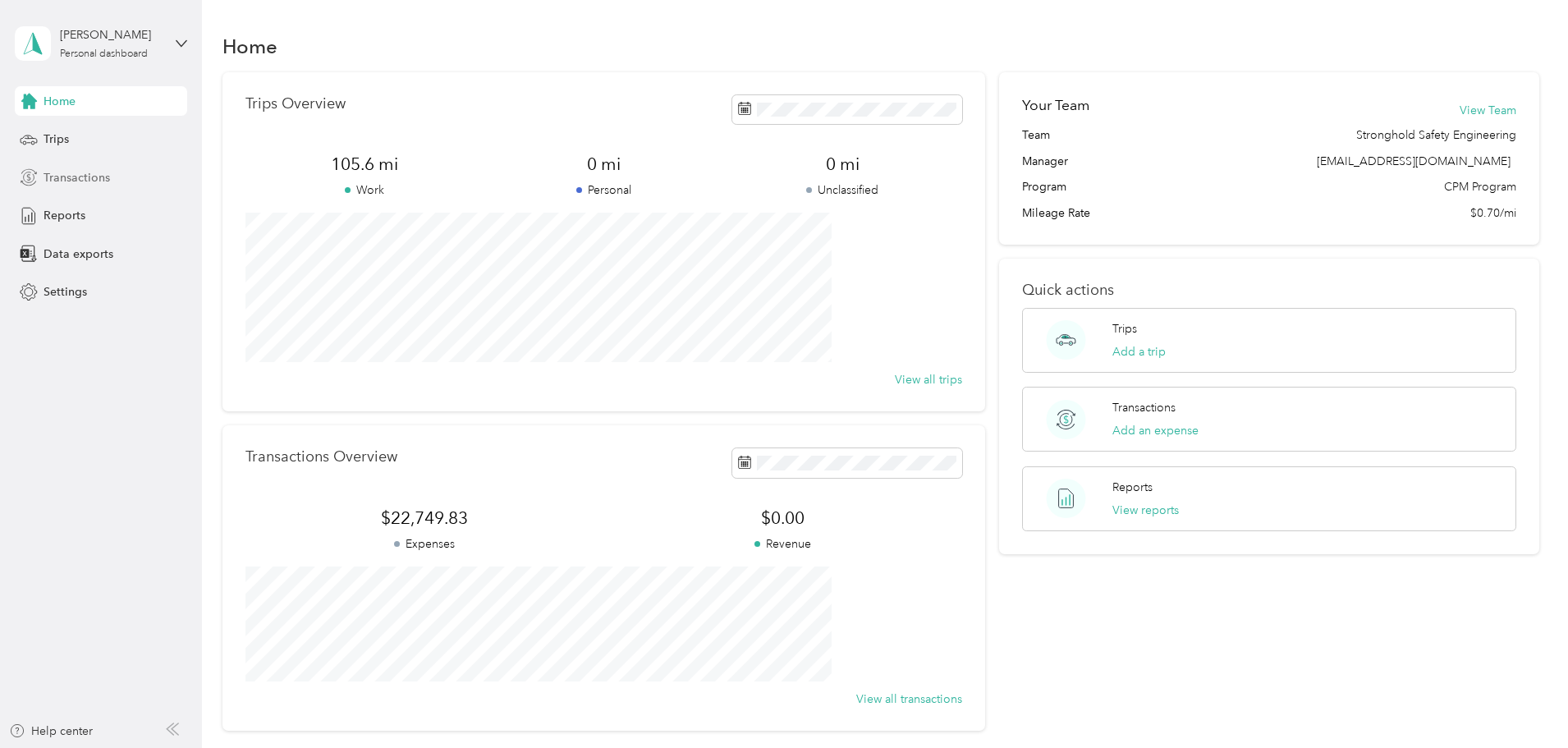
click at [85, 175] on span "Transactions" at bounding box center [76, 177] width 66 height 17
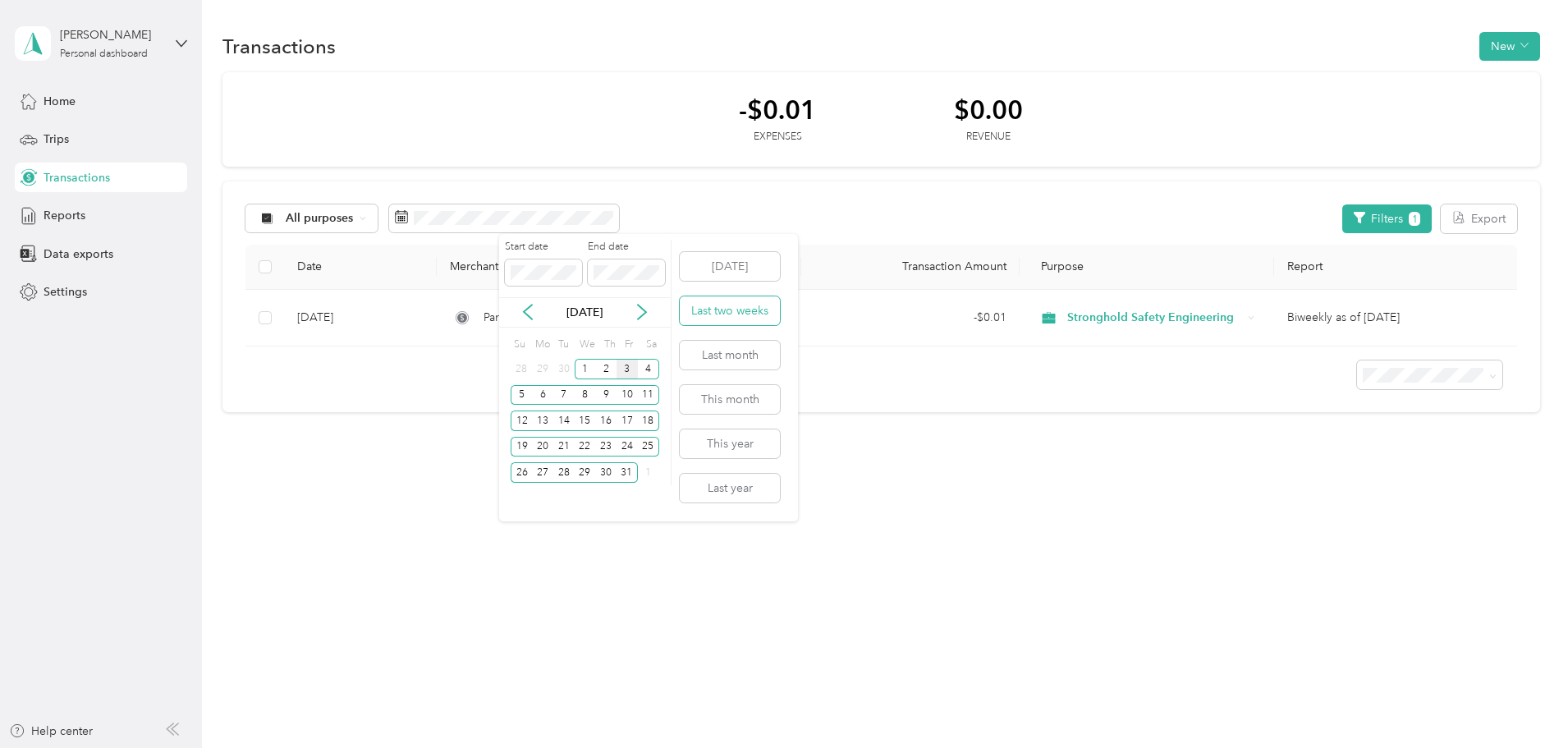
click at [721, 311] on button "Last two weeks" at bounding box center [730, 310] width 101 height 29
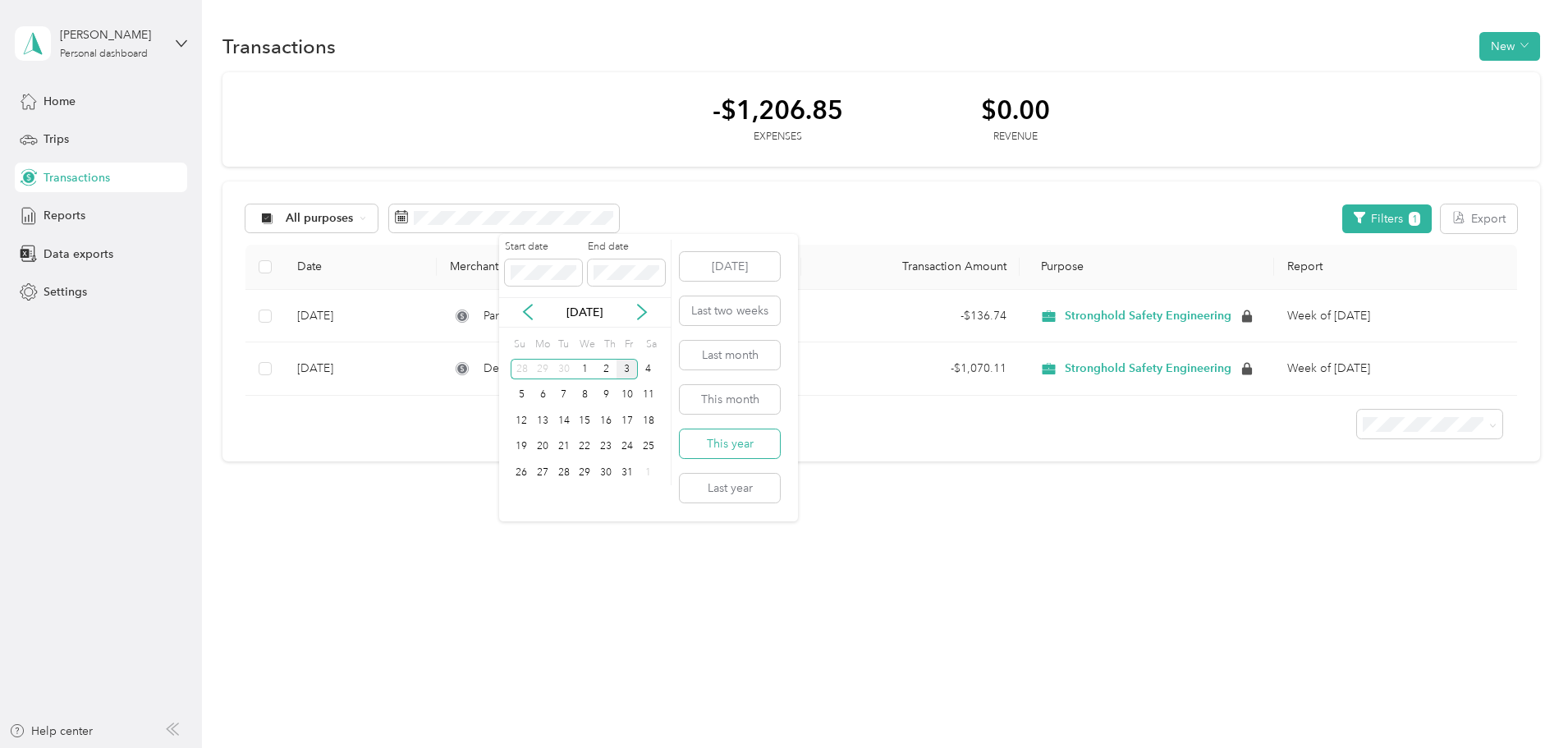
click at [733, 446] on button "This year" at bounding box center [730, 443] width 101 height 29
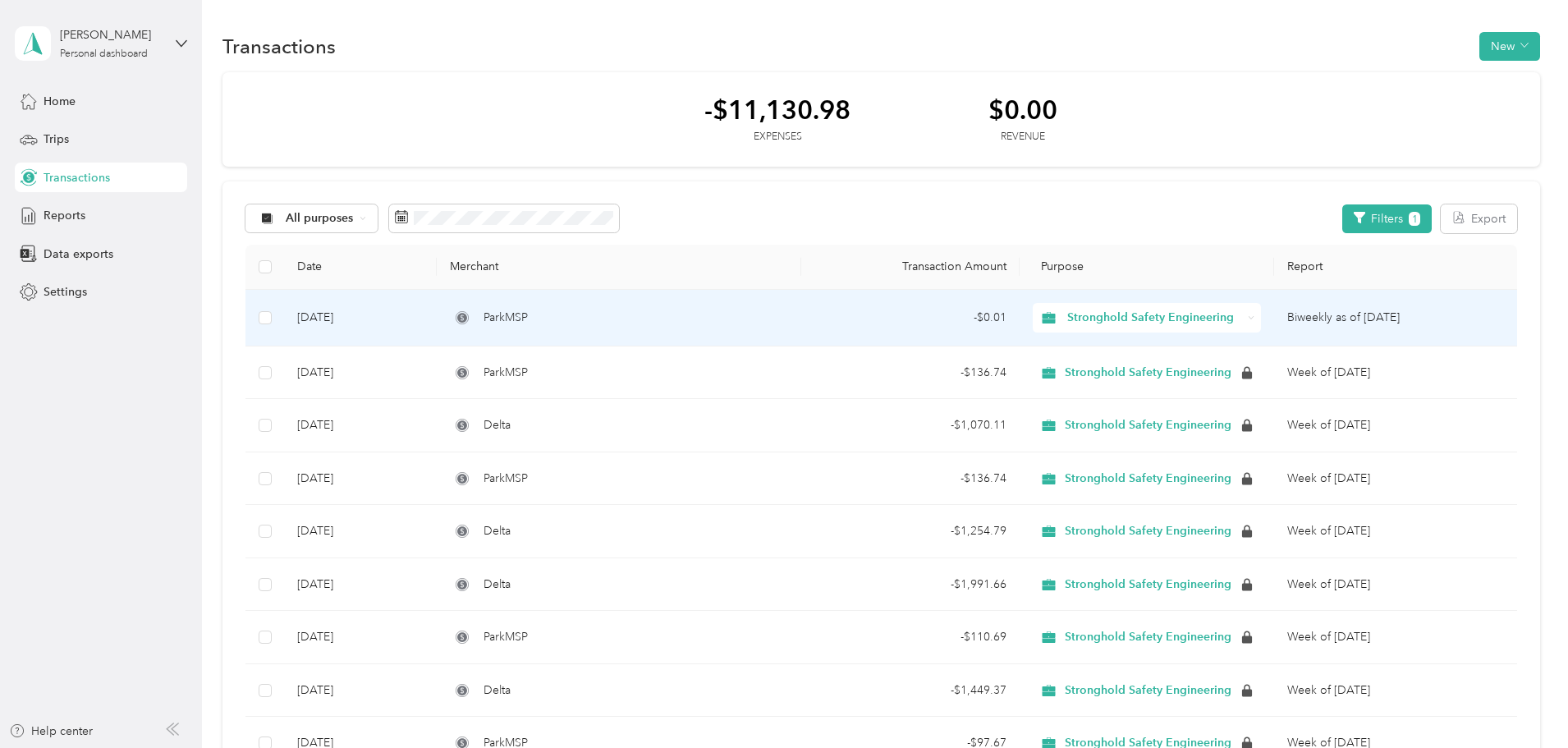
click at [1296, 317] on td "Biweekly as of [DATE]" at bounding box center [1396, 318] width 243 height 56
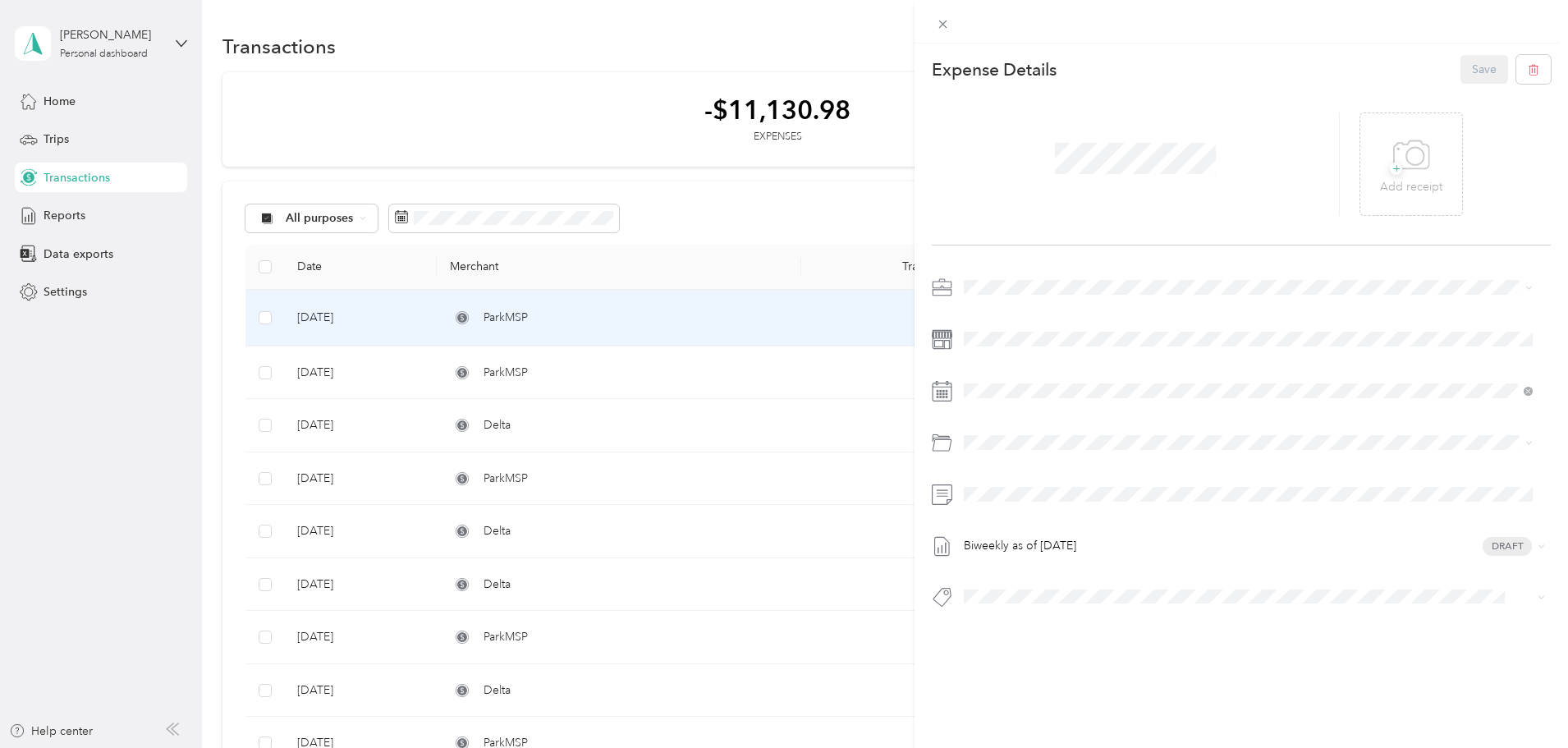
click at [646, 311] on div "This expense cannot be edited because it is either under review, approved, or p…" at bounding box center [784, 374] width 1568 height 748
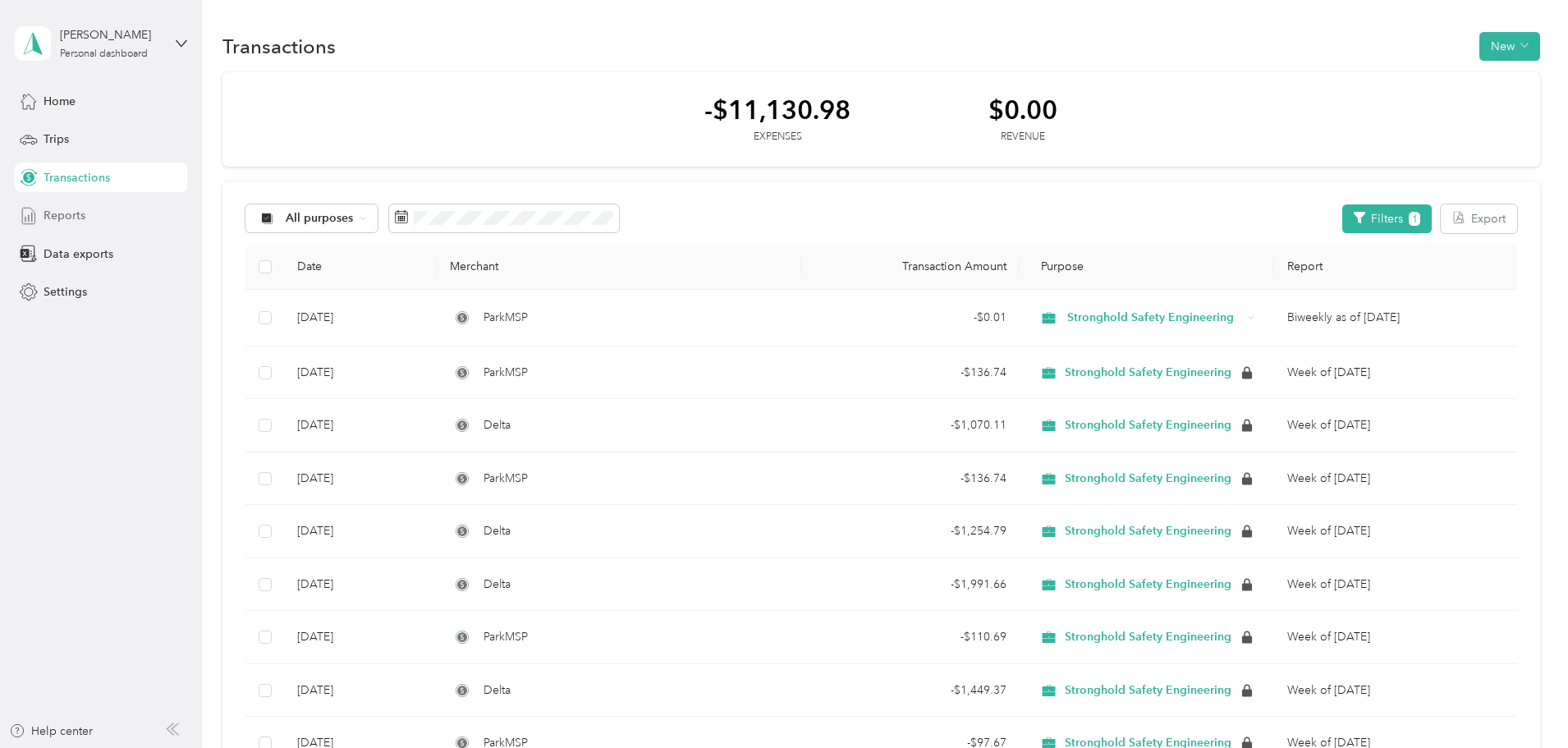
click at [61, 207] on span "Reports" at bounding box center [64, 215] width 41 height 17
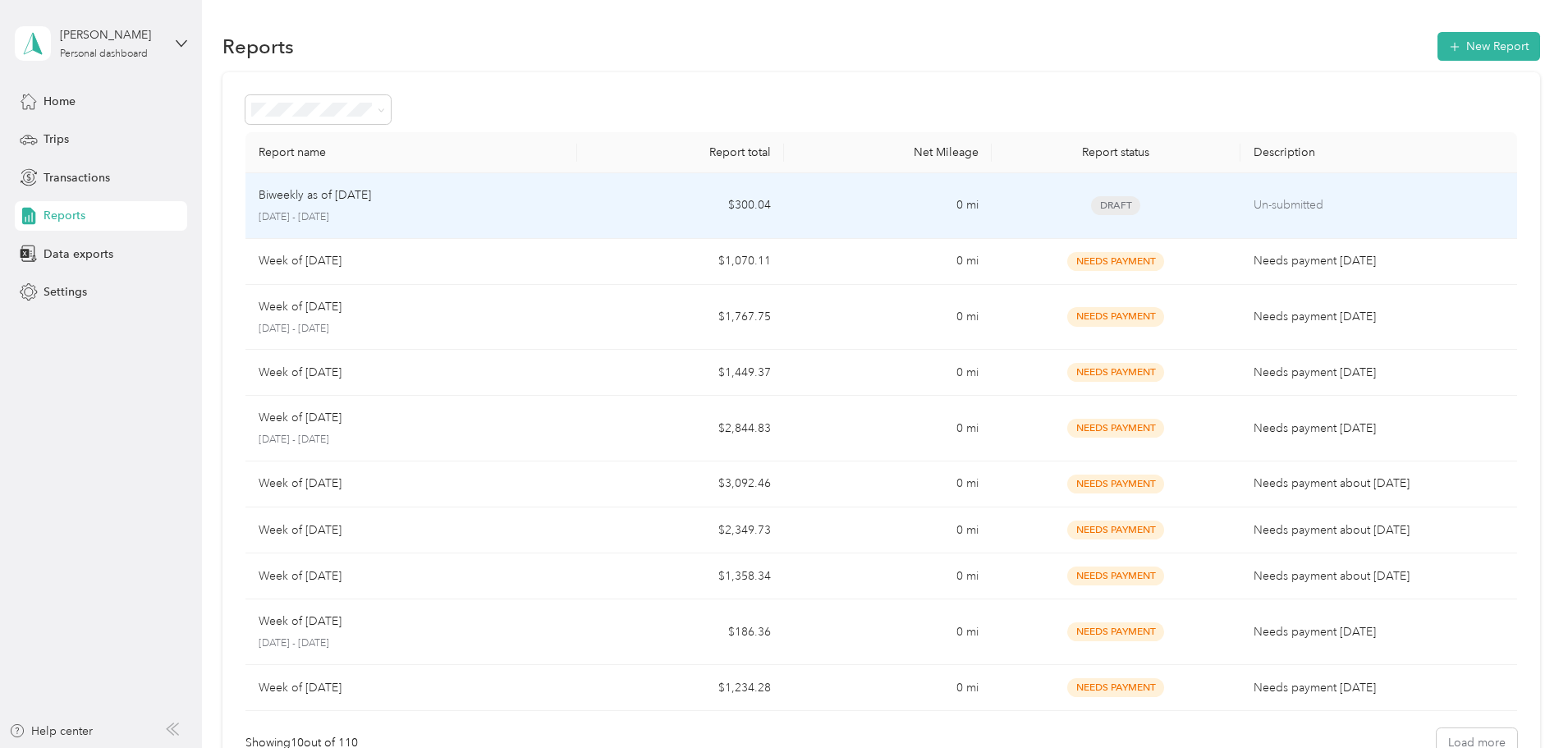
click at [535, 206] on div "Biweekly as of [DATE] [DATE] - [DATE]" at bounding box center [411, 205] width 306 height 38
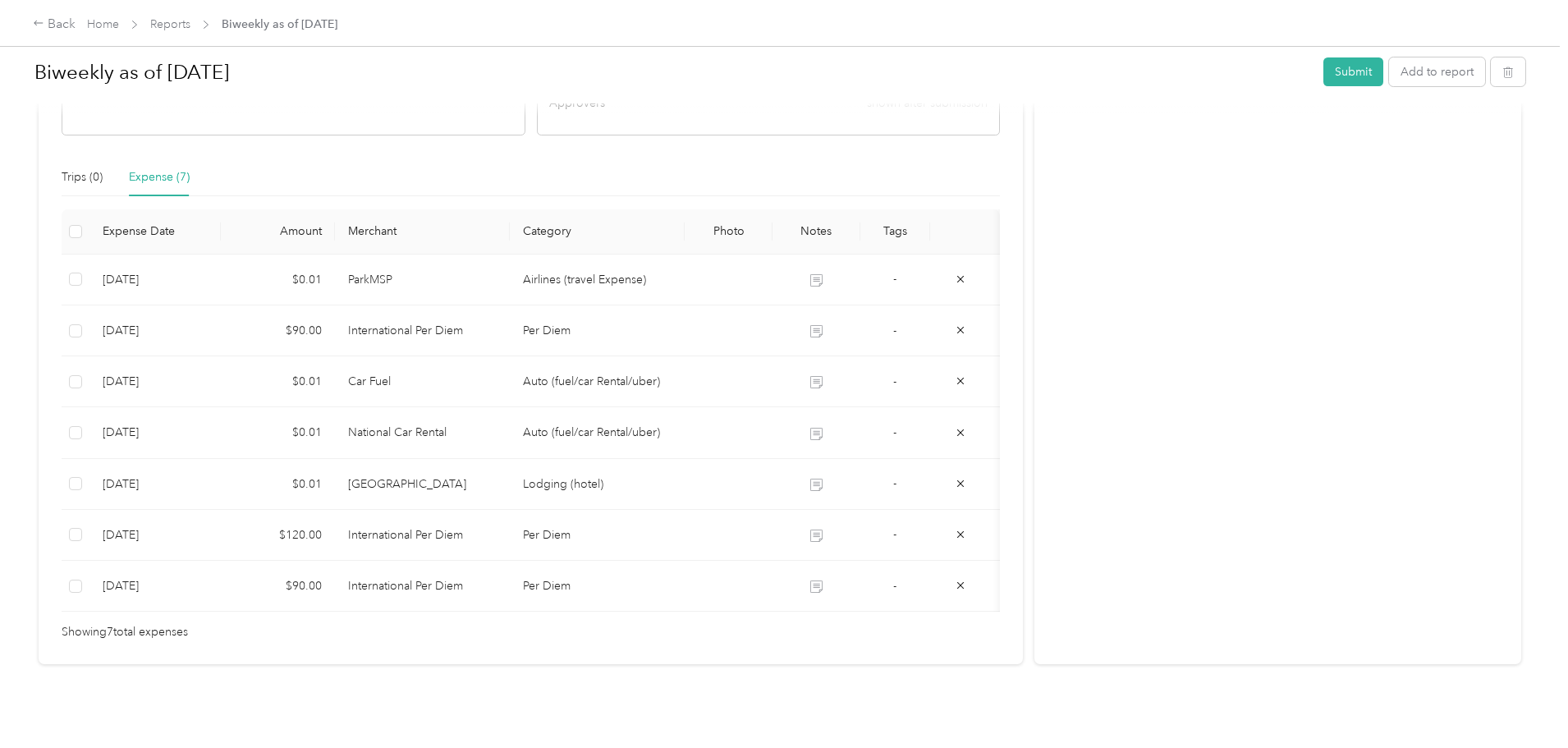
scroll to position [355, 0]
